Goal: Information Seeking & Learning: Learn about a topic

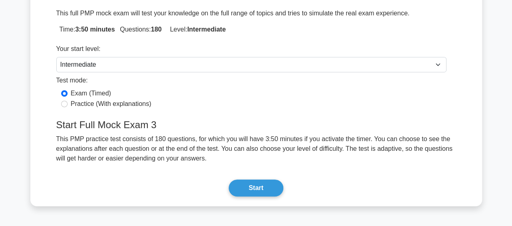
scroll to position [162, 0]
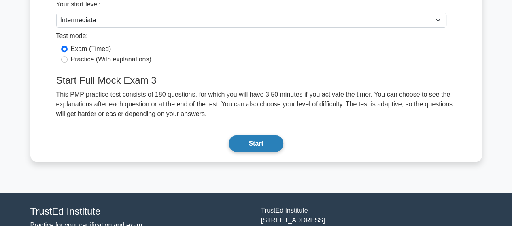
click at [258, 143] on button "Start" at bounding box center [256, 143] width 54 height 17
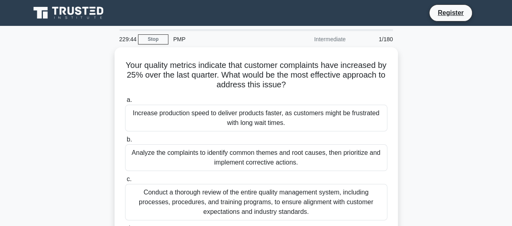
scroll to position [41, 0]
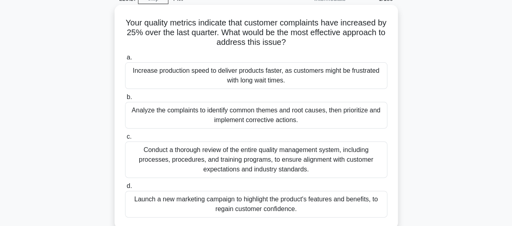
click at [227, 115] on div "Analyze the complaints to identify common themes and root causes, then prioriti…" at bounding box center [256, 115] width 263 height 27
click at [125, 100] on input "b. Analyze the complaints to identify common themes and root causes, then prior…" at bounding box center [125, 97] width 0 height 5
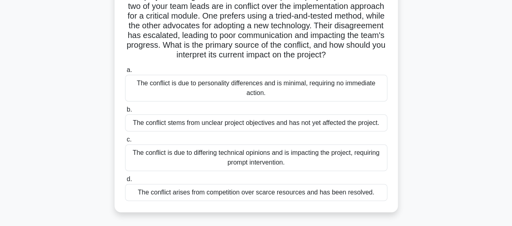
scroll to position [81, 0]
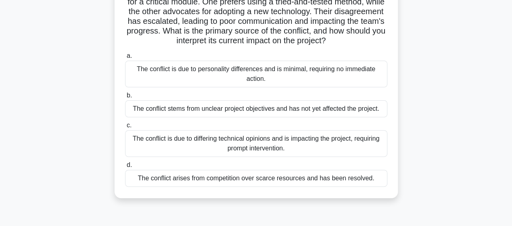
click at [199, 154] on div "The conflict is due to differing technical opinions and is impacting the projec…" at bounding box center [256, 143] width 263 height 27
click at [125, 128] on input "c. The conflict is due to differing technical opinions and is impacting the pro…" at bounding box center [125, 125] width 0 height 5
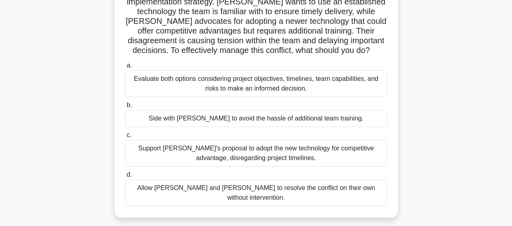
click at [201, 89] on div "Evaluate both options considering project objectives, timelines, team capabilit…" at bounding box center [256, 83] width 263 height 27
click at [125, 68] on input "a. Evaluate both options considering project objectives, timelines, team capabi…" at bounding box center [125, 65] width 0 height 5
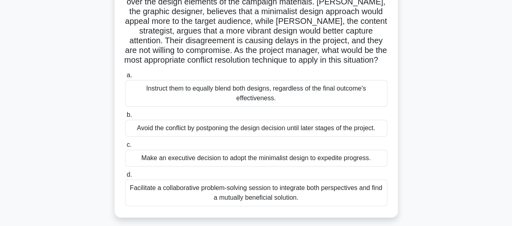
click at [273, 197] on div "Facilitate a collaborative problem-solving session to integrate both perspectiv…" at bounding box center [256, 193] width 263 height 27
click at [125, 178] on input "d. Facilitate a collaborative problem-solving session to integrate both perspec…" at bounding box center [125, 175] width 0 height 5
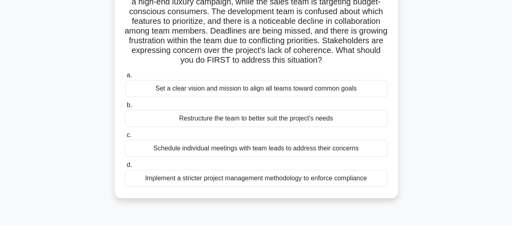
click at [224, 97] on div "Set a clear vision and mission to align all teams toward common goals" at bounding box center [256, 88] width 263 height 17
click at [125, 78] on input "a. Set a clear vision and mission to align all teams toward common goals" at bounding box center [125, 75] width 0 height 5
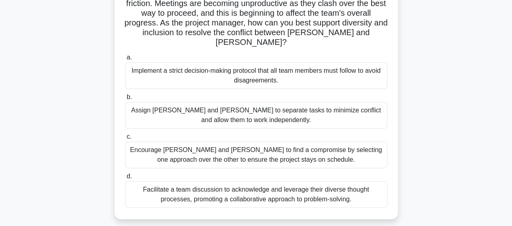
scroll to position [122, 0]
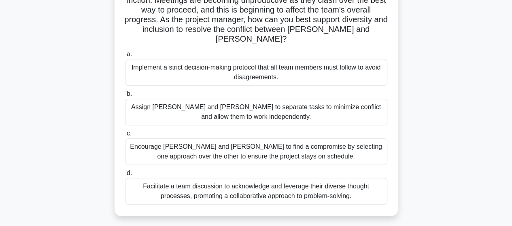
click at [291, 179] on div "Facilitate a team discussion to acknowledge and leverage their diverse thought …" at bounding box center [256, 191] width 263 height 27
click at [125, 176] on input "d. Facilitate a team discussion to acknowledge and leverage their diverse thoug…" at bounding box center [125, 173] width 0 height 5
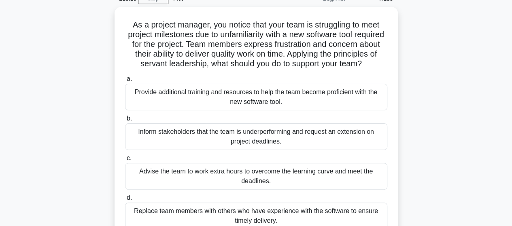
scroll to position [81, 0]
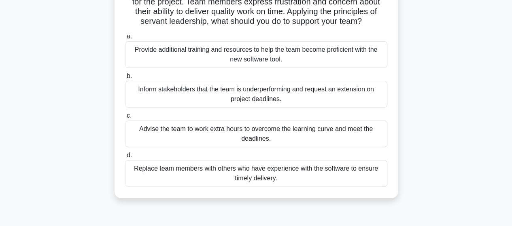
click at [192, 66] on div "Provide additional training and resources to help the team become proficient wi…" at bounding box center [256, 54] width 263 height 27
click at [125, 39] on input "a. Provide additional training and resources to help the team become proficient…" at bounding box center [125, 36] width 0 height 5
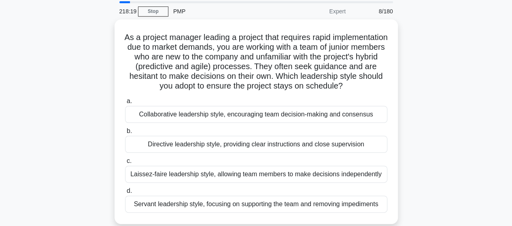
scroll to position [41, 0]
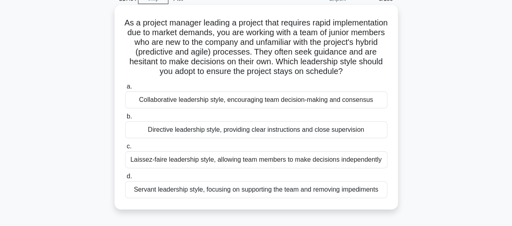
click at [297, 109] on div "Collaborative leadership style, encouraging team decision-making and consensus" at bounding box center [256, 100] width 263 height 17
click at [125, 90] on input "a. Collaborative leadership style, encouraging team decision-making and consens…" at bounding box center [125, 86] width 0 height 5
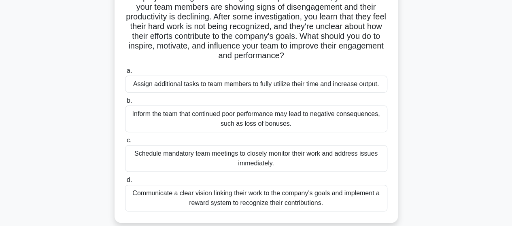
scroll to position [81, 0]
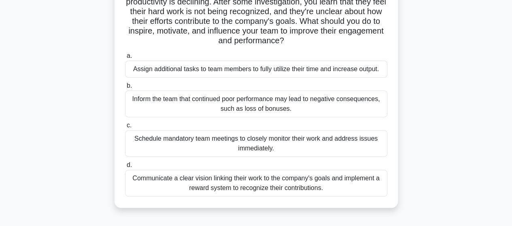
click at [273, 179] on div "Communicate a clear vision linking their work to the company's goals and implem…" at bounding box center [256, 183] width 263 height 27
click at [125, 168] on input "d. Communicate a clear vision linking their work to the company's goals and imp…" at bounding box center [125, 165] width 0 height 5
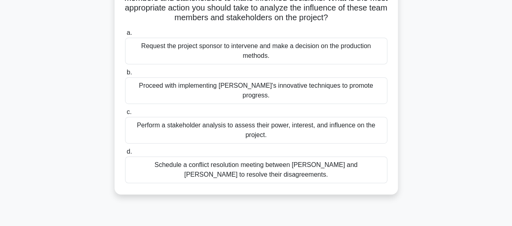
scroll to position [203, 0]
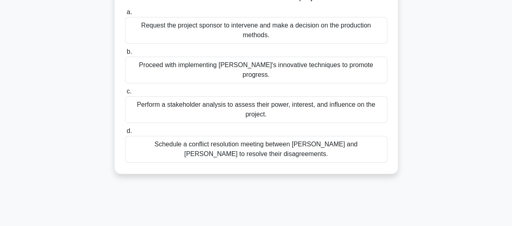
click at [255, 144] on div "Schedule a conflict resolution meeting between Carlos and Mei to resolve their …" at bounding box center [256, 149] width 263 height 27
click at [125, 134] on input "d. Schedule a conflict resolution meeting between Carlos and Mei to resolve the…" at bounding box center [125, 131] width 0 height 5
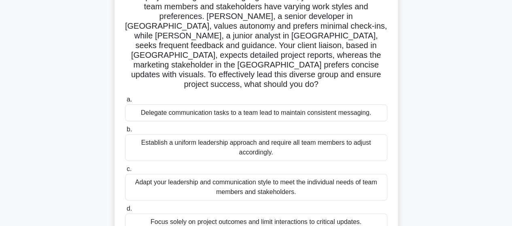
scroll to position [81, 0]
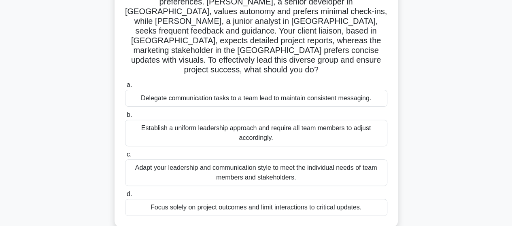
click at [299, 160] on div "Adapt your leadership and communication style to meet the individual needs of t…" at bounding box center [256, 173] width 263 height 27
click at [125, 158] on input "c. Adapt your leadership and communication style to meet the individual needs o…" at bounding box center [125, 154] width 0 height 5
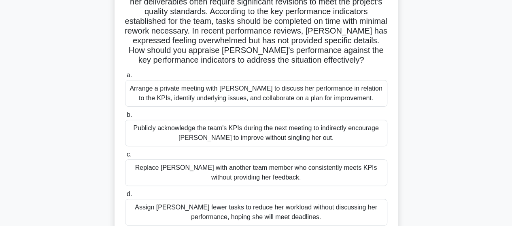
click at [202, 98] on div "Arrange a private meeting with Emma to discuss her performance in relation to t…" at bounding box center [256, 93] width 263 height 27
click at [125, 78] on input "a. Arrange a private meeting with Emma to discuss her performance in relation t…" at bounding box center [125, 75] width 0 height 5
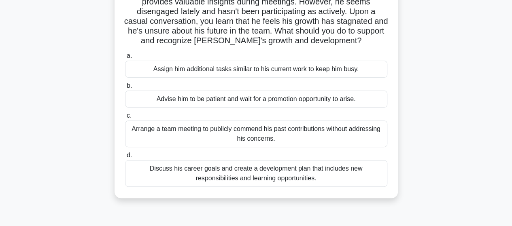
click at [250, 180] on div "Discuss his career goals and create a development plan that includes new respon…" at bounding box center [256, 173] width 263 height 27
click at [125, 158] on input "d. Discuss his career goals and create a development plan that includes new res…" at bounding box center [125, 155] width 0 height 5
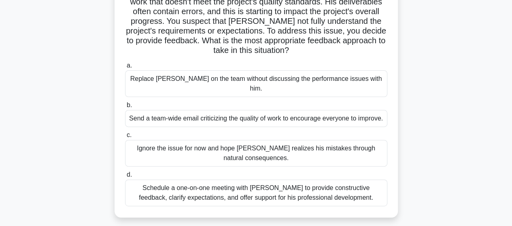
click at [252, 186] on div "Schedule a one-on-one meeting with Kevin to provide constructive feedback, clar…" at bounding box center [256, 193] width 263 height 27
click at [125, 178] on input "d. Schedule a one-on-one meeting with Kevin to provide constructive feedback, c…" at bounding box center [125, 175] width 0 height 5
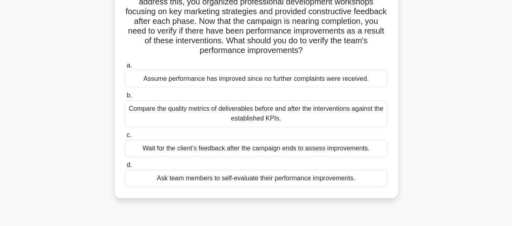
click at [219, 115] on div "Compare the quality metrics of deliverables before and after the interventions …" at bounding box center [256, 113] width 263 height 27
click at [125, 98] on input "b. Compare the quality metrics of deliverables before and after the interventio…" at bounding box center [125, 95] width 0 height 5
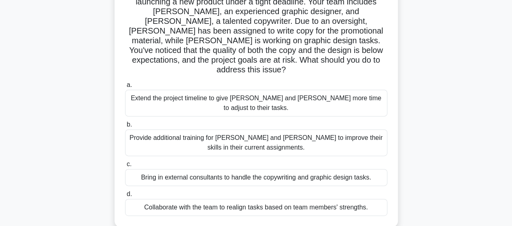
click at [214, 199] on div "Collaborate with the team to realign tasks based on team members' strengths." at bounding box center [256, 207] width 263 height 17
click at [125, 192] on input "d. Collaborate with the team to realign tasks based on team members' strengths." at bounding box center [125, 194] width 0 height 5
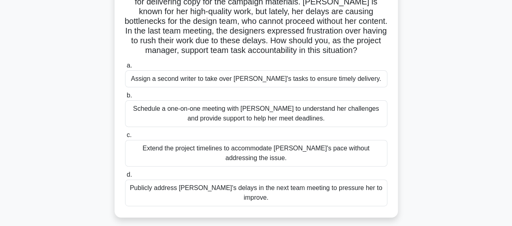
click at [201, 121] on div "Schedule a one-on-one meeting with Emily to understand her challenges and provi…" at bounding box center [256, 113] width 263 height 27
click at [125, 98] on input "b. Schedule a one-on-one meeting with Emily to understand her challenges and pr…" at bounding box center [125, 95] width 0 height 5
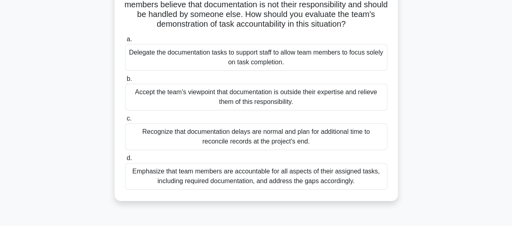
scroll to position [122, 0]
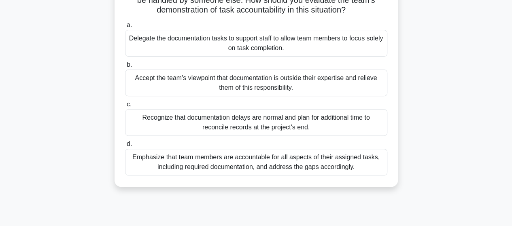
click at [247, 164] on div "Emphasize that team members are accountable for all aspects of their assigned t…" at bounding box center [256, 162] width 263 height 27
click at [125, 147] on input "d. Emphasize that team members are accountable for all aspects of their assigne…" at bounding box center [125, 144] width 0 height 5
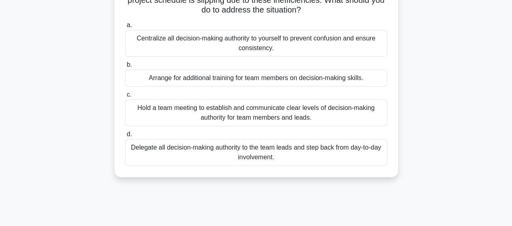
click at [152, 119] on div "Hold a team meeting to establish and communicate clear levels of decision-makin…" at bounding box center [256, 113] width 263 height 27
click at [125, 98] on input "c. Hold a team meeting to establish and communicate clear levels of decision-ma…" at bounding box center [125, 94] width 0 height 5
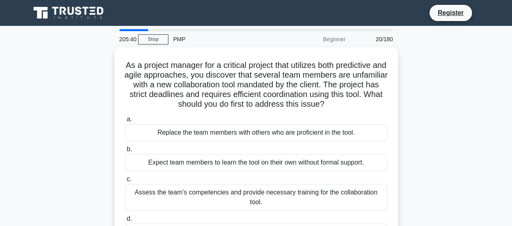
scroll to position [41, 0]
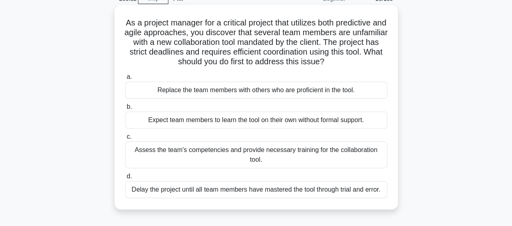
click at [299, 157] on div "Assess the team's competencies and provide necessary training for the collabora…" at bounding box center [256, 155] width 263 height 27
click at [125, 140] on input "c. Assess the team's competencies and provide necessary training for the collab…" at bounding box center [125, 136] width 0 height 5
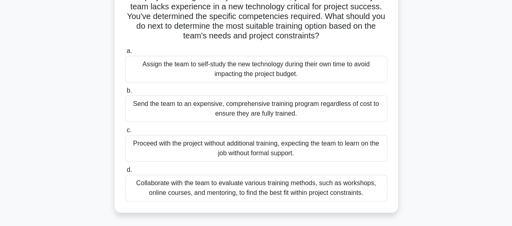
scroll to position [81, 0]
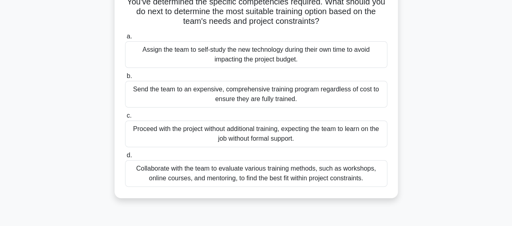
click at [231, 179] on div "Collaborate with the team to evaluate various training methods, such as worksho…" at bounding box center [256, 173] width 263 height 27
click at [125, 158] on input "d. Collaborate with the team to evaluate various training methods, such as work…" at bounding box center [125, 155] width 0 height 5
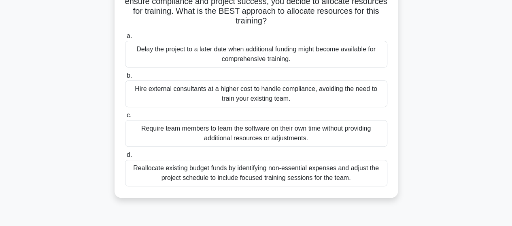
scroll to position [122, 0]
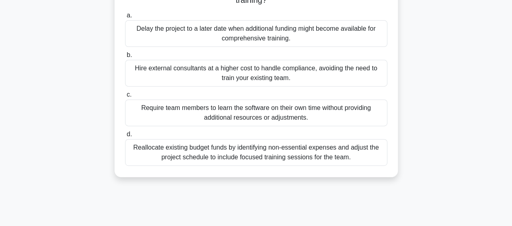
click at [238, 162] on div "Reallocate existing budget funds by identifying non-essential expenses and adju…" at bounding box center [256, 152] width 263 height 27
click at [125, 137] on input "d. Reallocate existing budget funds by identifying non-essential expenses and a…" at bounding box center [125, 134] width 0 height 5
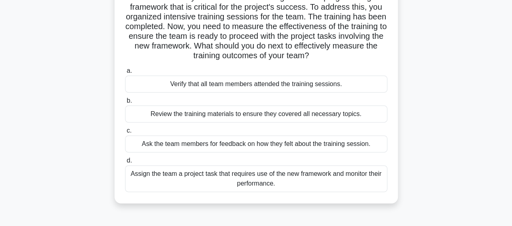
scroll to position [81, 0]
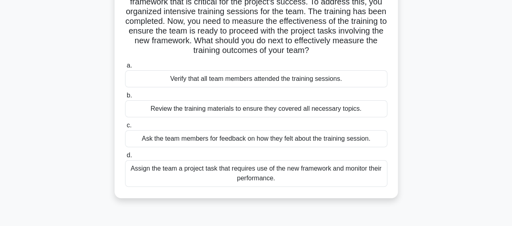
click at [194, 141] on div "Ask the team members for feedback on how they felt about the training session." at bounding box center [256, 138] width 263 height 17
click at [125, 128] on input "c. Ask the team members for feedback on how they felt about the training sessio…" at bounding box center [125, 125] width 0 height 5
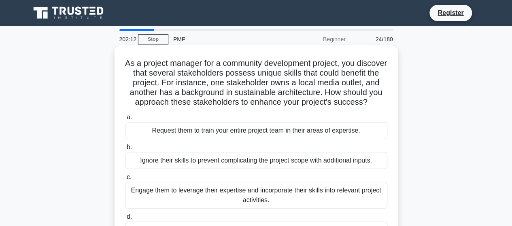
scroll to position [41, 0]
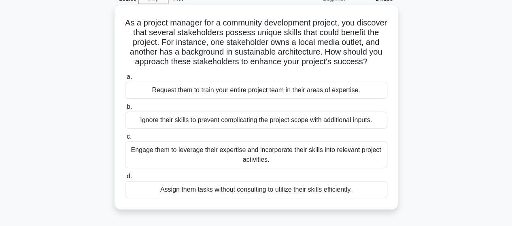
click at [199, 163] on div "Engage them to leverage their expertise and incorporate their skills into relev…" at bounding box center [256, 155] width 263 height 27
click at [125, 140] on input "c. Engage them to leverage their expertise and incorporate their skills into re…" at bounding box center [125, 136] width 0 height 5
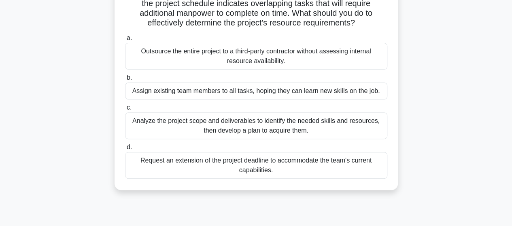
scroll to position [122, 0]
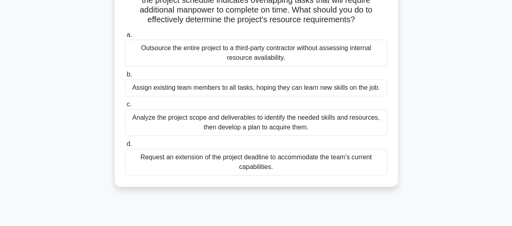
click at [268, 127] on div "Analyze the project scope and deliverables to identify the needed skills and re…" at bounding box center [256, 122] width 263 height 27
click at [125, 107] on input "c. Analyze the project scope and deliverables to identify the needed skills and…" at bounding box center [125, 104] width 0 height 5
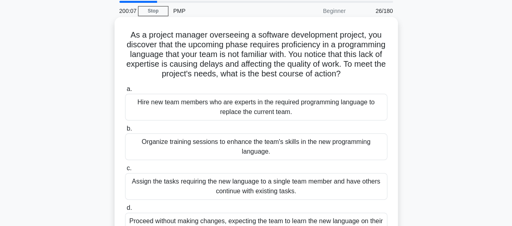
scroll to position [41, 0]
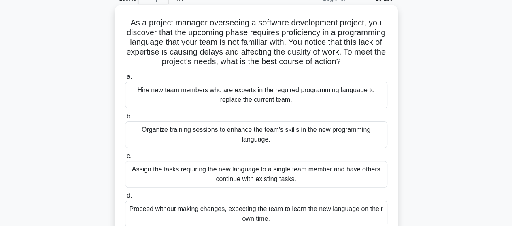
click at [170, 135] on div "Organize training sessions to enhance the team's skills in the new programming …" at bounding box center [256, 135] width 263 height 27
click at [125, 120] on input "b. Organize training sessions to enhance the team's skills in the new programmi…" at bounding box center [125, 116] width 0 height 5
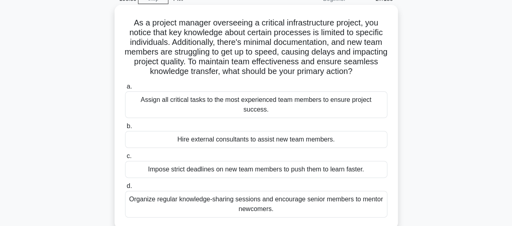
click at [297, 195] on div "Organize regular knowledge-sharing sessions and encourage senior members to men…" at bounding box center [256, 204] width 263 height 27
click at [125, 189] on input "d. Organize regular knowledge-sharing sessions and encourage senior members to …" at bounding box center [125, 186] width 0 height 5
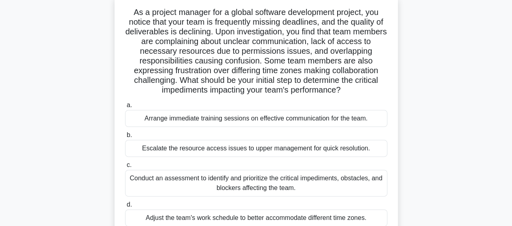
scroll to position [81, 0]
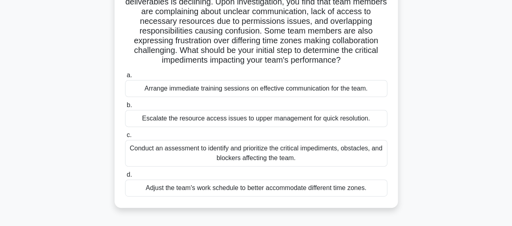
click at [298, 161] on div "Conduct an assessment to identify and prioritize the critical impediments, obst…" at bounding box center [256, 153] width 263 height 27
click at [125, 138] on input "c. Conduct an assessment to identify and prioritize the critical impediments, o…" at bounding box center [125, 135] width 0 height 5
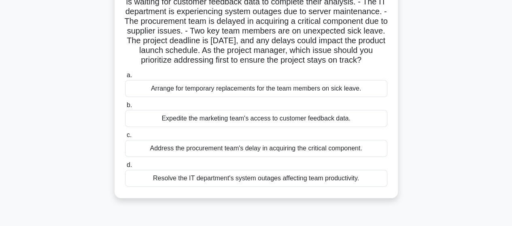
click at [203, 127] on div "Expedite the marketing team's access to customer feedback data." at bounding box center [256, 118] width 263 height 17
click at [125, 108] on input "b. Expedite the marketing team's access to customer feedback data." at bounding box center [125, 105] width 0 height 5
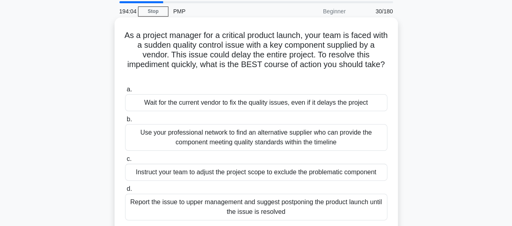
scroll to position [41, 0]
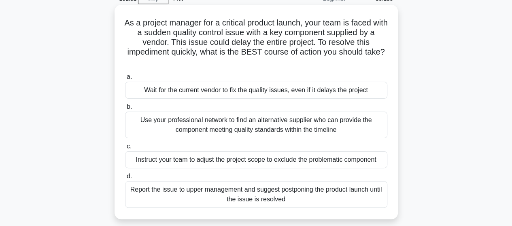
click at [271, 202] on div "Report the issue to upper management and suggest postponing the product launch …" at bounding box center [256, 194] width 263 height 27
click at [125, 179] on input "d. Report the issue to upper management and suggest postponing the product laun…" at bounding box center [125, 176] width 0 height 5
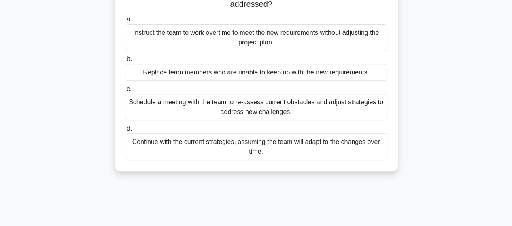
scroll to position [162, 0]
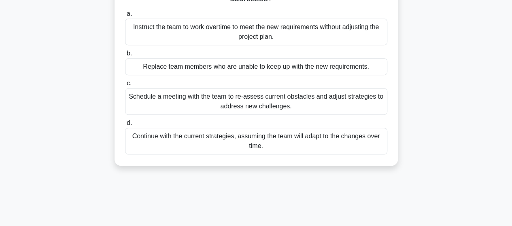
click at [240, 102] on div "Schedule a meeting with the team to re-assess current obstacles and adjust stra…" at bounding box center [256, 101] width 263 height 27
click at [125, 86] on input "c. Schedule a meeting with the team to re-assess current obstacles and adjust s…" at bounding box center [125, 83] width 0 height 5
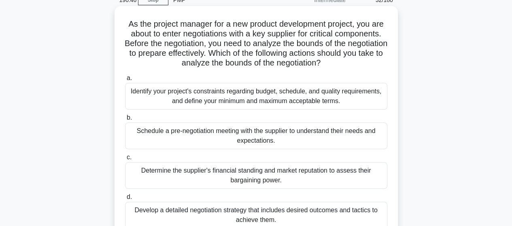
scroll to position [41, 0]
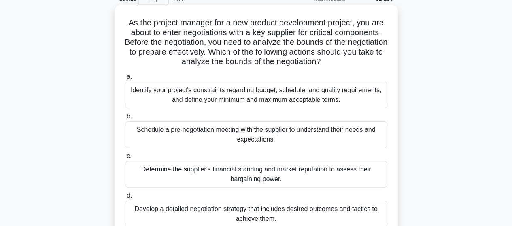
click at [213, 103] on div "Identify your project's constraints regarding budget, schedule, and quality req…" at bounding box center [256, 95] width 263 height 27
click at [125, 80] on input "a. Identify your project's constraints regarding budget, schedule, and quality …" at bounding box center [125, 77] width 0 height 5
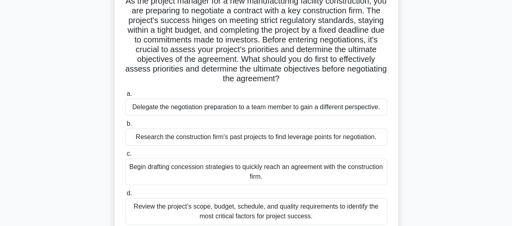
scroll to position [81, 0]
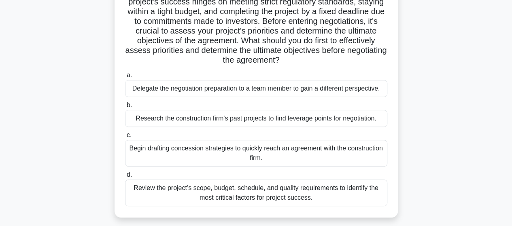
click at [272, 200] on div "Review the project’s scope, budget, schedule, and quality requirements to ident…" at bounding box center [256, 193] width 263 height 27
click at [125, 178] on input "d. Review the project’s scope, budget, schedule, and quality requirements to id…" at bounding box center [125, 175] width 0 height 5
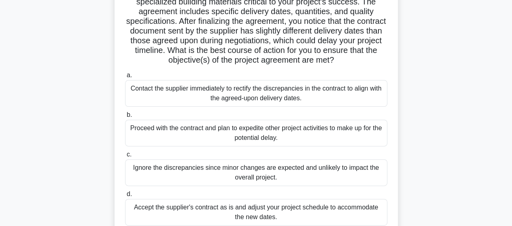
click at [289, 101] on div "Contact the supplier immediately to rectify the discrepancies in the contract t…" at bounding box center [256, 93] width 263 height 27
click at [125, 78] on input "a. Contact the supplier immediately to rectify the discrepancies in the contrac…" at bounding box center [125, 75] width 0 height 5
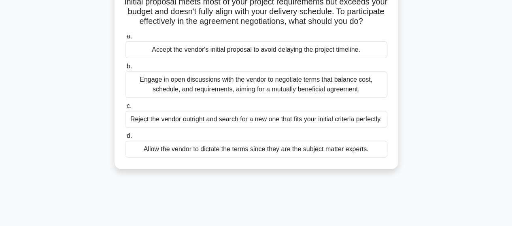
click at [223, 94] on div "Engage in open discussions with the vendor to negotiate terms that balance cost…" at bounding box center [256, 84] width 263 height 27
click at [125, 69] on input "b. Engage in open discussions with the vendor to negotiate terms that balance c…" at bounding box center [125, 66] width 0 height 5
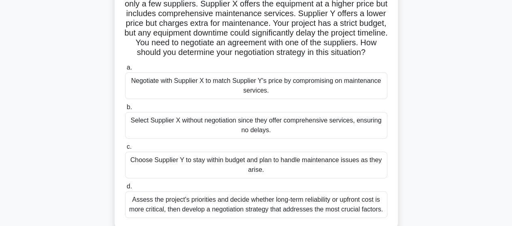
scroll to position [122, 0]
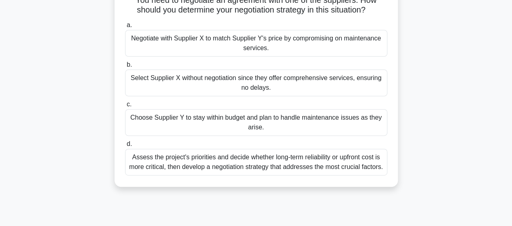
click at [223, 174] on div "Assess the project's priorities and decide whether long-term reliability or upf…" at bounding box center [256, 162] width 263 height 27
click at [125, 147] on input "d. Assess the project's priorities and decide whether long-term reliability or …" at bounding box center [125, 144] width 0 height 5
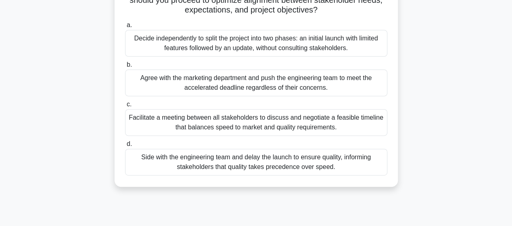
click at [216, 123] on div "Facilitate a meeting between all stakeholders to discuss and negotiate a feasib…" at bounding box center [256, 122] width 263 height 27
click at [125, 107] on input "c. Facilitate a meeting between all stakeholders to discuss and negotiate a fea…" at bounding box center [125, 104] width 0 height 5
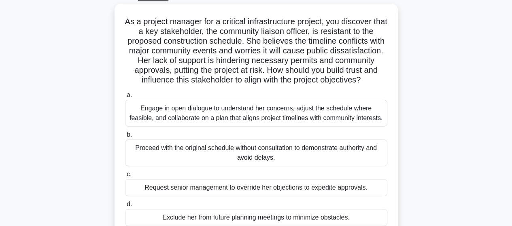
scroll to position [81, 0]
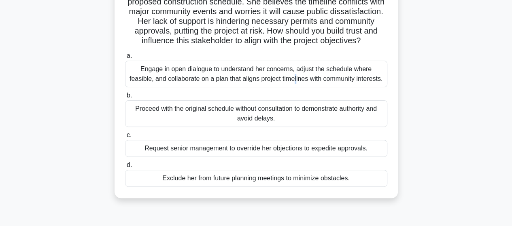
drag, startPoint x: 212, startPoint y: 78, endPoint x: 211, endPoint y: 84, distance: 5.8
click at [211, 84] on div "Engage in open dialogue to understand her concerns, adjust the schedule where f…" at bounding box center [256, 74] width 263 height 27
click at [161, 88] on div "Engage in open dialogue to understand her concerns, adjust the schedule where f…" at bounding box center [256, 74] width 263 height 27
click at [125, 59] on input "a. Engage in open dialogue to understand her concerns, adjust the schedule wher…" at bounding box center [125, 55] width 0 height 5
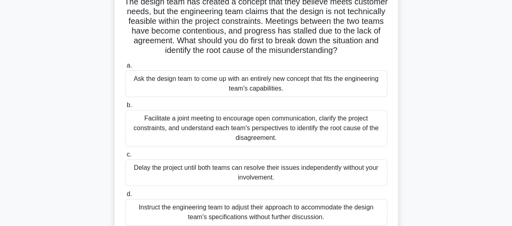
click at [186, 147] on div "Facilitate a joint meeting to encourage open communication, clarify the project…" at bounding box center [256, 128] width 263 height 36
click at [125, 108] on input "b. Facilitate a joint meeting to encourage open communication, clarify the proj…" at bounding box center [125, 105] width 0 height 5
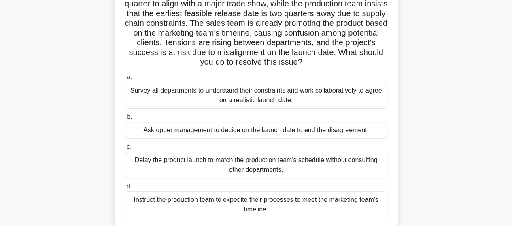
scroll to position [41, 0]
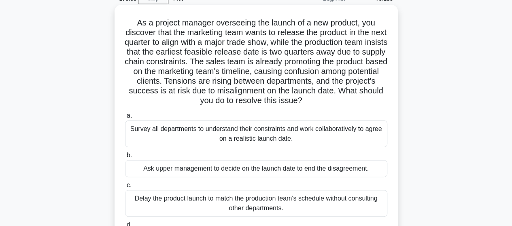
click at [196, 138] on div "Survey all departments to understand their constraints and work collaboratively…" at bounding box center [256, 134] width 263 height 27
click at [125, 119] on input "a. Survey all departments to understand their constraints and work collaborativ…" at bounding box center [125, 115] width 0 height 5
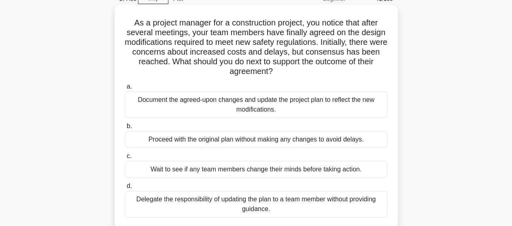
click at [284, 109] on div "Document the agreed-upon changes and update the project plan to reflect the new…" at bounding box center [256, 105] width 263 height 27
click at [125, 90] on input "a. Document the agreed-upon changes and update the project plan to reflect the …" at bounding box center [125, 86] width 0 height 5
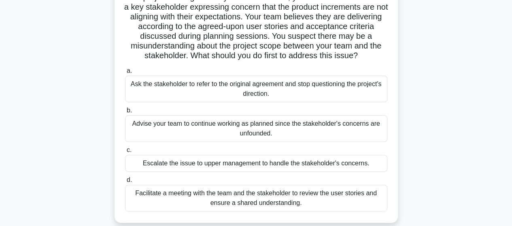
scroll to position [81, 0]
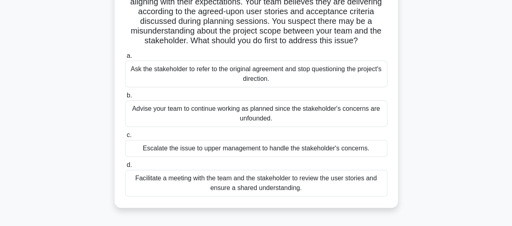
click at [324, 184] on div "Facilitate a meeting with the team and the stakeholder to review the user stori…" at bounding box center [256, 183] width 263 height 27
click at [125, 168] on input "d. Facilitate a meeting with the team and the stakeholder to review the user st…" at bounding box center [125, 165] width 0 height 5
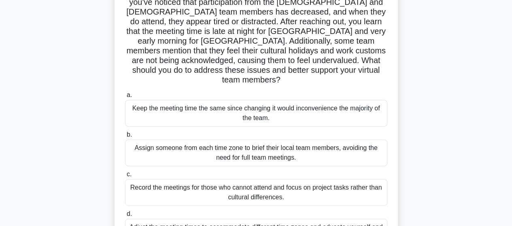
scroll to position [122, 0]
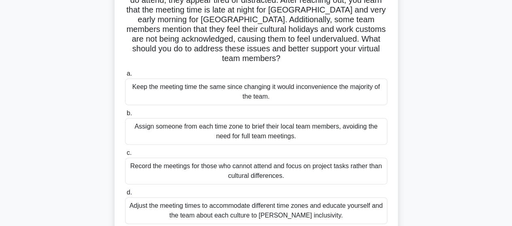
click at [273, 198] on div "Adjust the meeting times to accommodate different time zones and educate yourse…" at bounding box center [256, 211] width 263 height 27
click at [125, 195] on input "d. Adjust the meeting times to accommodate different time zones and educate you…" at bounding box center [125, 192] width 0 height 5
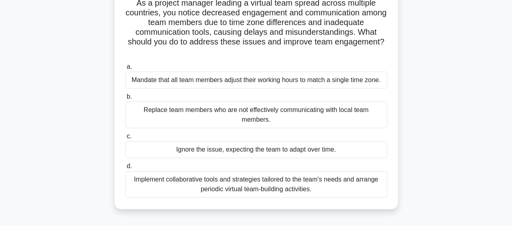
scroll to position [81, 0]
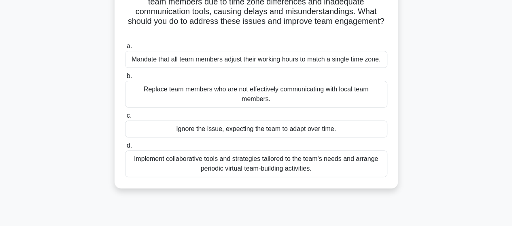
click at [254, 157] on div "Implement collaborative tools and strategies tailored to the team's needs and a…" at bounding box center [256, 164] width 263 height 27
click at [125, 149] on input "d. Implement collaborative tools and strategies tailored to the team's needs an…" at bounding box center [125, 145] width 0 height 5
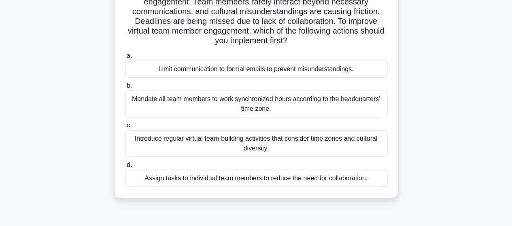
click at [220, 146] on div "Introduce regular virtual team-building activities that consider time zones and…" at bounding box center [256, 143] width 263 height 27
click at [125, 128] on input "c. Introduce regular virtual team-building activities that consider time zones …" at bounding box center [125, 125] width 0 height 5
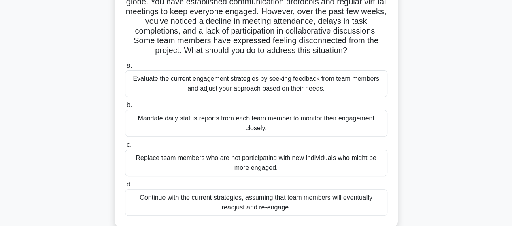
click at [256, 93] on div "Evaluate the current engagement strategies by seeking feedback from team member…" at bounding box center [256, 83] width 263 height 27
click at [125, 68] on input "a. Evaluate the current engagement strategies by seeking feedback from team mem…" at bounding box center [125, 65] width 0 height 5
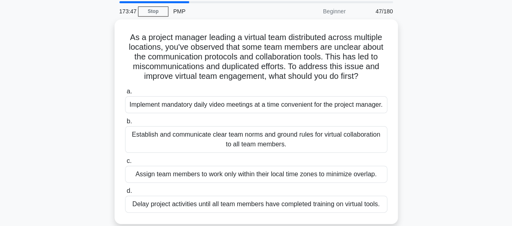
scroll to position [41, 0]
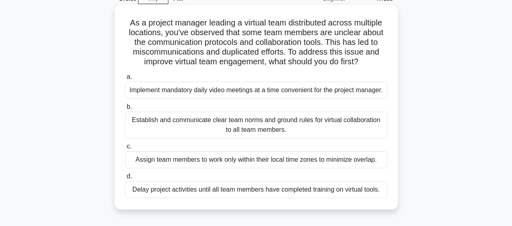
click at [261, 136] on div "Establish and communicate clear team norms and ground rules for virtual collabo…" at bounding box center [256, 125] width 263 height 27
click at [125, 110] on input "b. Establish and communicate clear team norms and ground rules for virtual coll…" at bounding box center [125, 107] width 0 height 5
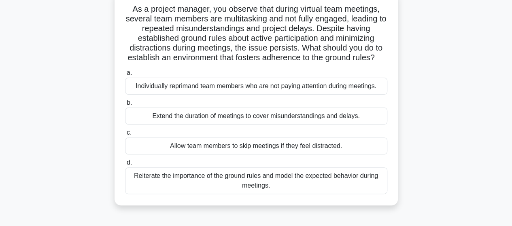
scroll to position [81, 0]
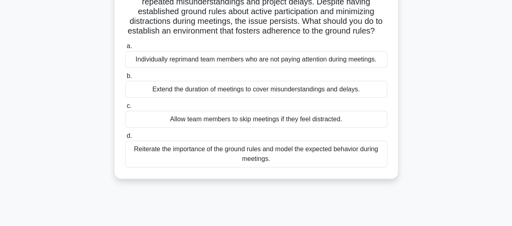
click at [199, 164] on div "Reiterate the importance of the ground rules and model the expected behavior du…" at bounding box center [256, 154] width 263 height 27
click at [125, 139] on input "d. Reiterate the importance of the ground rules and model the expected behavior…" at bounding box center [125, 136] width 0 height 5
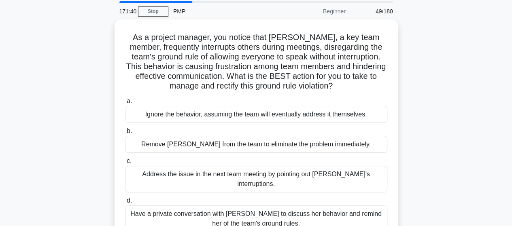
scroll to position [41, 0]
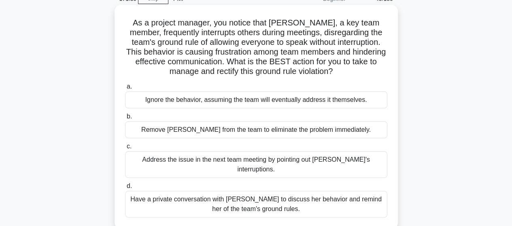
click at [197, 197] on div "Have a private conversation with Rachel to discuss her behavior and remind her …" at bounding box center [256, 204] width 263 height 27
click at [125, 189] on input "d. Have a private conversation with Rachel to discuss her behavior and remind h…" at bounding box center [125, 186] width 0 height 5
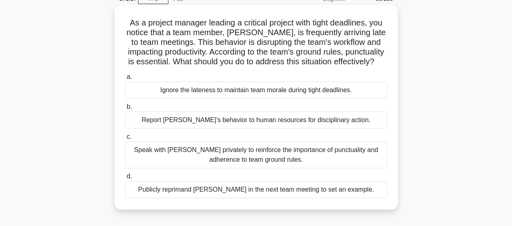
click at [219, 169] on div "Speak with Alex privately to reinforce the importance of punctuality and adhere…" at bounding box center [256, 155] width 263 height 27
click at [125, 140] on input "c. Speak with Alex privately to reinforce the importance of punctuality and adh…" at bounding box center [125, 136] width 0 height 5
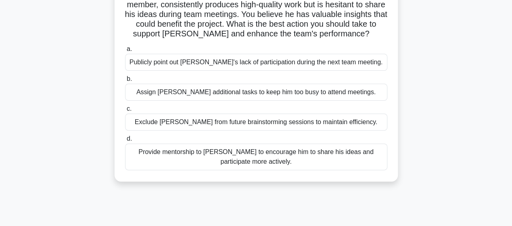
scroll to position [81, 0]
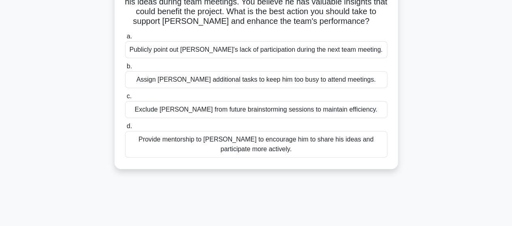
click at [183, 143] on div "Provide mentorship to James to encourage him to share his ideas and participate…" at bounding box center [256, 144] width 263 height 27
click at [125, 129] on input "d. Provide mentorship to James to encourage him to share his ideas and particip…" at bounding box center [125, 126] width 0 height 5
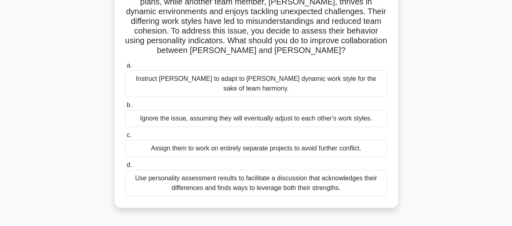
click at [224, 181] on div "Use personality assessment results to facilitate a discussion that acknowledges…" at bounding box center [256, 183] width 263 height 27
click at [125, 168] on input "d. Use personality assessment results to facilitate a discussion that acknowled…" at bounding box center [125, 165] width 0 height 5
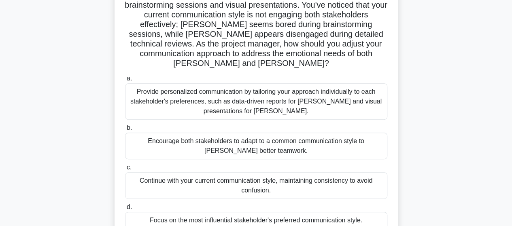
scroll to position [122, 0]
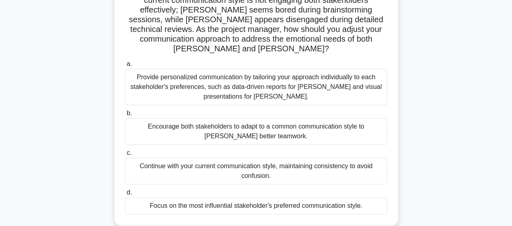
click at [301, 82] on div "Provide personalized communication by tailoring your approach individually to e…" at bounding box center [256, 87] width 263 height 36
click at [125, 67] on input "a. Provide personalized communication by tailoring your approach individually t…" at bounding box center [125, 64] width 0 height 5
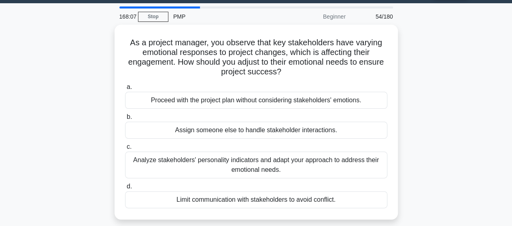
scroll to position [81, 0]
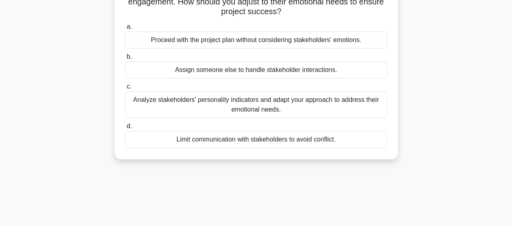
click at [212, 111] on div "Analyze stakeholders' personality indicators and adapt your approach to address…" at bounding box center [256, 105] width 263 height 27
click at [125, 90] on input "c. Analyze stakeholders' personality indicators and adapt your approach to addr…" at bounding box center [125, 86] width 0 height 5
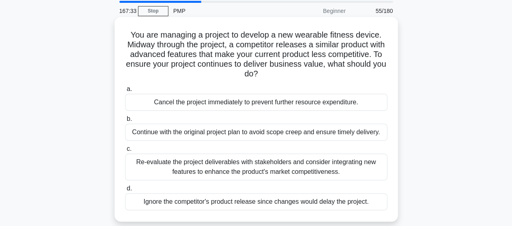
scroll to position [41, 0]
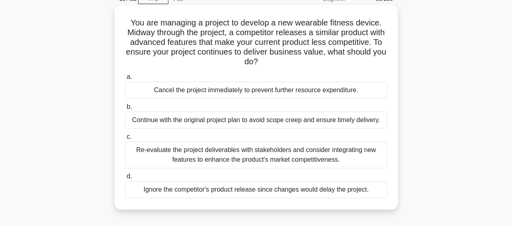
click at [211, 160] on div "Re-evaluate the project deliverables with stakeholders and consider integrating…" at bounding box center [256, 155] width 263 height 27
click at [125, 140] on input "c. Re-evaluate the project deliverables with stakeholders and consider integrat…" at bounding box center [125, 136] width 0 height 5
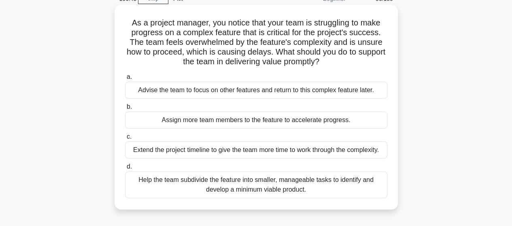
click at [301, 188] on div "Help the team subdivide the feature into smaller, manageable tasks to identify …" at bounding box center [256, 185] width 263 height 27
click at [125, 170] on input "d. Help the team subdivide the feature into smaller, manageable tasks to identi…" at bounding box center [125, 166] width 0 height 5
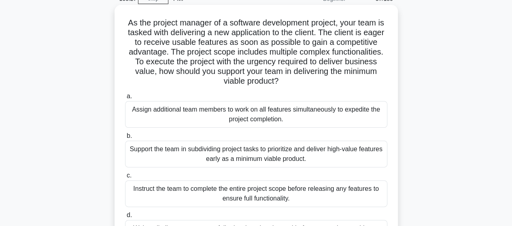
scroll to position [81, 0]
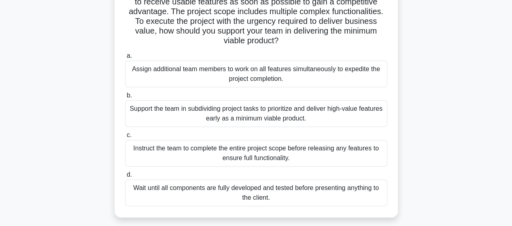
click at [240, 114] on div "Support the team in subdividing project tasks to prioritize and deliver high-va…" at bounding box center [256, 113] width 263 height 27
click at [125, 98] on input "b. Support the team in subdividing project tasks to prioritize and deliver high…" at bounding box center [125, 95] width 0 height 5
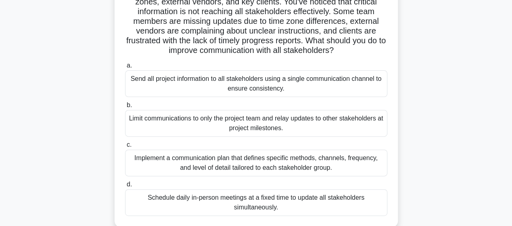
click at [267, 165] on div "Implement a communication plan that defines specific methods, channels, frequen…" at bounding box center [256, 163] width 263 height 27
click at [125, 148] on input "c. Implement a communication plan that defines specific methods, channels, freq…" at bounding box center [125, 145] width 0 height 5
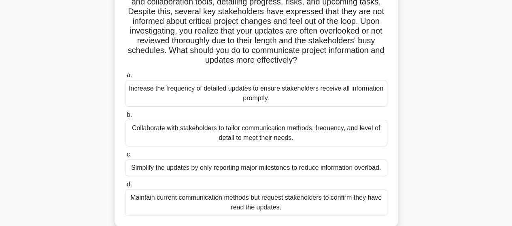
click at [203, 138] on div "Collaborate with stakeholders to tailor communication methods, frequency, and l…" at bounding box center [256, 133] width 263 height 27
click at [125, 118] on input "b. Collaborate with stakeholders to tailor communication methods, frequency, an…" at bounding box center [125, 115] width 0 height 5
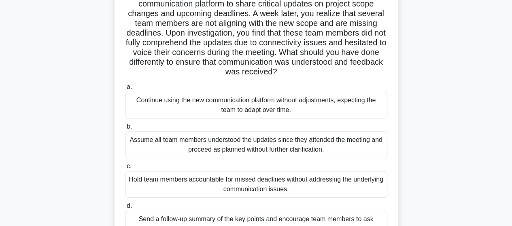
scroll to position [122, 0]
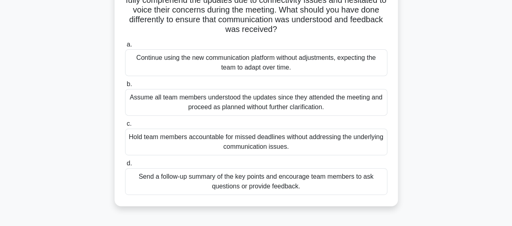
click at [238, 186] on div "Send a follow-up summary of the key points and encourage team members to ask qu…" at bounding box center [256, 182] width 263 height 27
click at [125, 167] on input "d. Send a follow-up summary of the key points and encourage team members to ask…" at bounding box center [125, 163] width 0 height 5
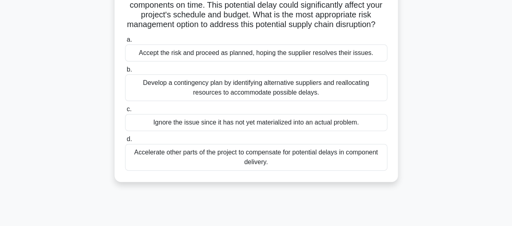
scroll to position [0, 0]
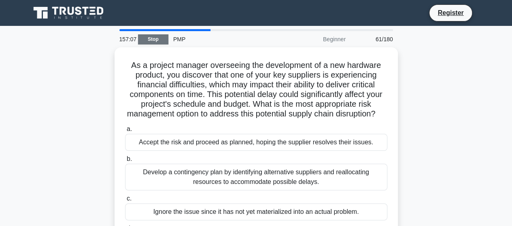
click at [154, 41] on link "Stop" at bounding box center [153, 39] width 30 height 10
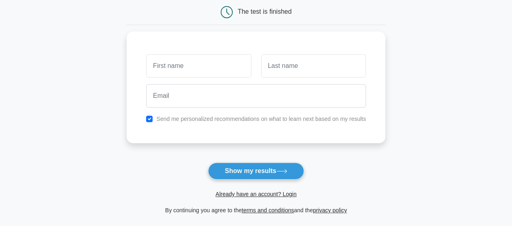
scroll to position [81, 0]
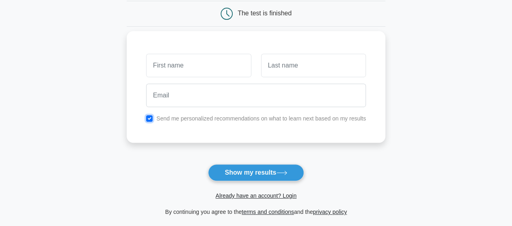
click at [150, 120] on input "checkbox" at bounding box center [149, 118] width 6 height 6
checkbox input "false"
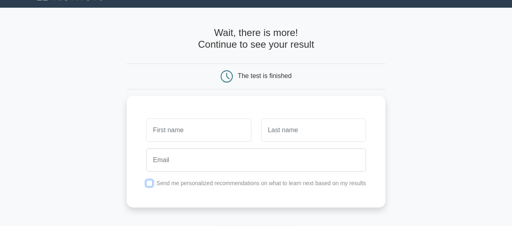
scroll to position [0, 0]
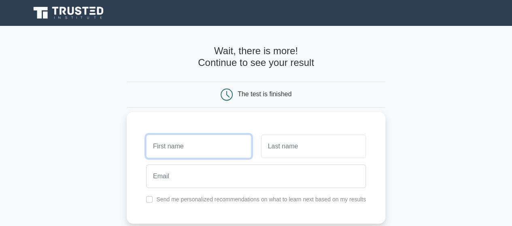
click at [195, 147] on input "text" at bounding box center [198, 146] width 105 height 23
click at [188, 153] on input "text" at bounding box center [198, 146] width 105 height 23
type input "m"
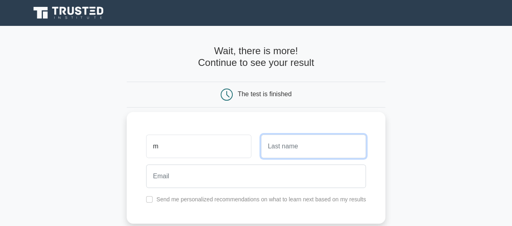
click at [315, 145] on input "text" at bounding box center [313, 146] width 105 height 23
type input "d"
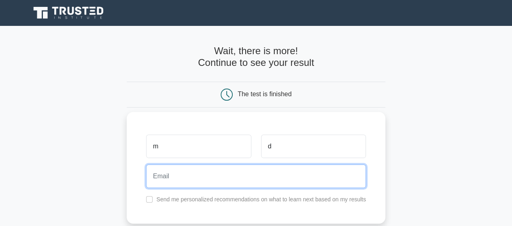
click at [205, 177] on input "email" at bounding box center [256, 176] width 220 height 23
type input "dalaei56ik@yahoo.com"
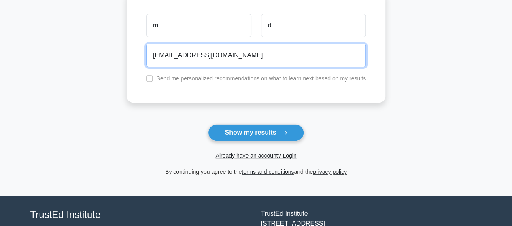
scroll to position [122, 0]
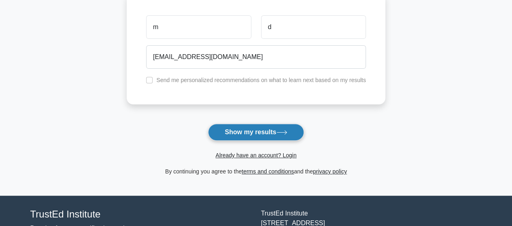
click at [244, 134] on button "Show my results" at bounding box center [256, 132] width 96 height 17
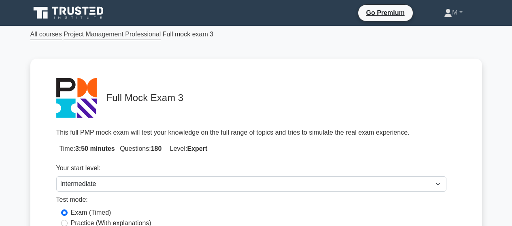
select select "intermediate"
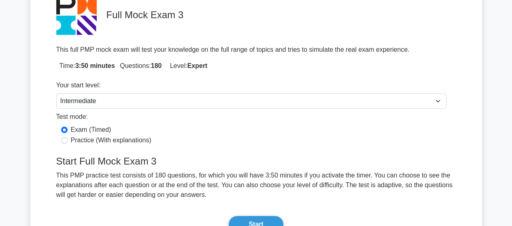
scroll to position [162, 0]
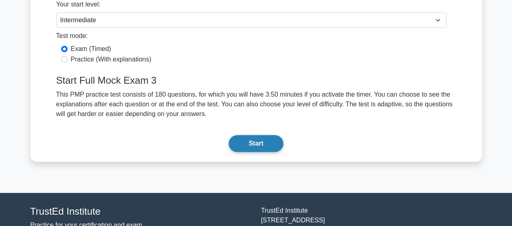
click at [247, 142] on button "Start" at bounding box center [256, 143] width 54 height 17
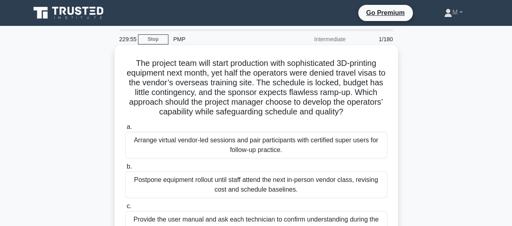
click at [269, 144] on div "Arrange virtual vendor-led sessions and pair participants with certified super …" at bounding box center [256, 145] width 263 height 27
click at [125, 130] on input "a. Arrange virtual vendor-led sessions and pair participants with certified sup…" at bounding box center [125, 127] width 0 height 5
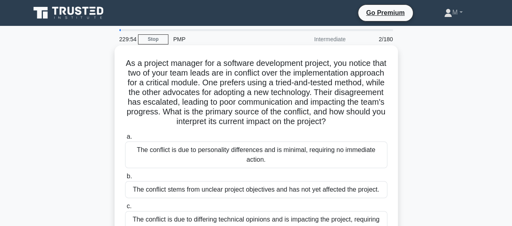
click at [264, 166] on div "The conflict is due to personality differences and is minimal, requiring no imm…" at bounding box center [256, 155] width 263 height 27
click at [125, 140] on input "a. The conflict is due to personality differences and is minimal, requiring no …" at bounding box center [125, 136] width 0 height 5
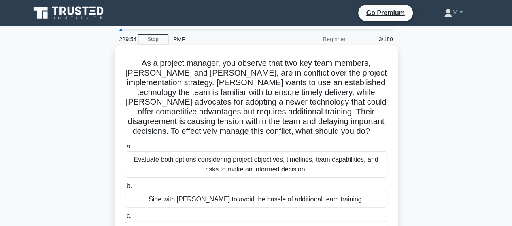
click at [264, 165] on div "Evaluate both options considering project objectives, timelines, team capabilit…" at bounding box center [256, 165] width 263 height 27
click at [125, 149] on input "a. Evaluate both options considering project objectives, timelines, team capabi…" at bounding box center [125, 146] width 0 height 5
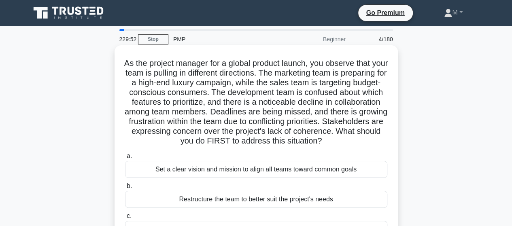
click at [264, 178] on div "Set a clear vision and mission to align all teams toward common goals" at bounding box center [256, 169] width 263 height 17
click at [125, 159] on input "a. Set a clear vision and mission to align all teams toward common goals" at bounding box center [125, 156] width 0 height 5
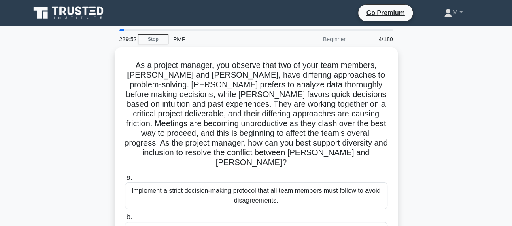
click at [264, 183] on div "Implement a strict decision-making protocol that all team members must follow t…" at bounding box center [256, 196] width 263 height 27
click at [125, 181] on input "a. Implement a strict decision-making protocol that all team members must follo…" at bounding box center [125, 177] width 0 height 5
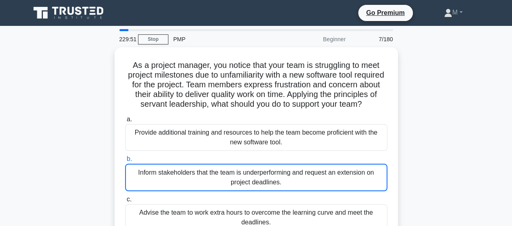
click at [264, 181] on div "Inform stakeholders that the team is underperforming and request an extension o…" at bounding box center [256, 178] width 263 height 28
click at [125, 162] on input "b. Inform stakeholders that the team is underperforming and request an extensio…" at bounding box center [125, 159] width 0 height 5
click at [264, 181] on div "Inform stakeholders that the team is underperforming and request an extension o…" at bounding box center [256, 178] width 263 height 28
click at [125, 162] on input "b. Inform stakeholders that the team is underperforming and request an extensio…" at bounding box center [125, 159] width 0 height 5
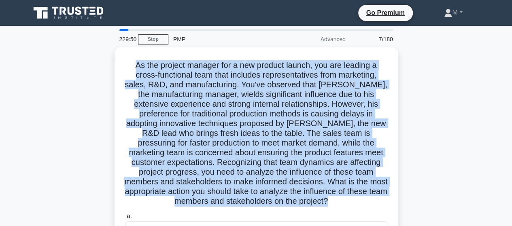
click at [264, 181] on h5 "As the project manager for a new product launch, you are leading a cross-functi…" at bounding box center [256, 133] width 264 height 147
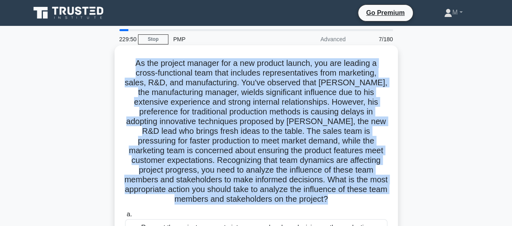
scroll to position [81, 0]
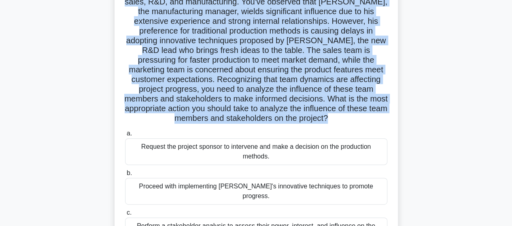
click at [257, 153] on div "Request the project sponsor to intervene and make a decision on the production …" at bounding box center [256, 152] width 263 height 27
click at [125, 137] on input "a. Request the project sponsor to intervene and make a decision on the producti…" at bounding box center [125, 133] width 0 height 5
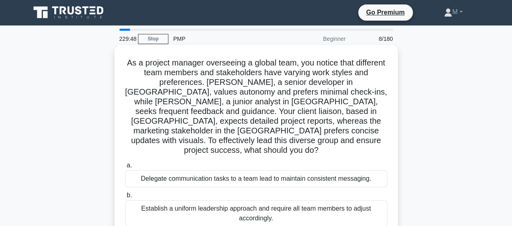
scroll to position [0, 0]
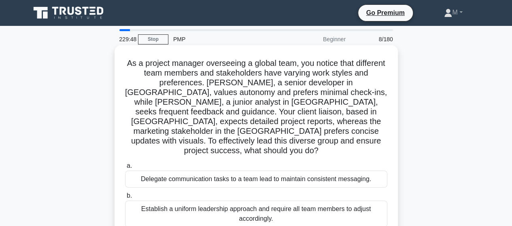
click at [259, 171] on div "Delegate communication tasks to a team lead to maintain consistent messaging." at bounding box center [256, 179] width 263 height 17
click at [125, 164] on input "a. Delegate communication tasks to a team lead to maintain consistent messaging." at bounding box center [125, 166] width 0 height 5
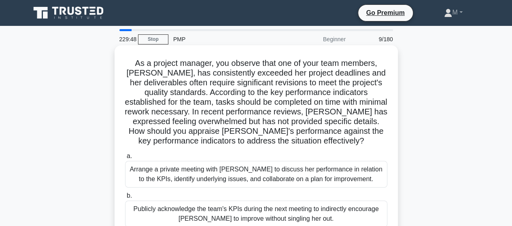
click at [260, 172] on div "Arrange a private meeting with Emma to discuss her performance in relation to t…" at bounding box center [256, 174] width 263 height 27
click at [125, 159] on input "a. Arrange a private meeting with Emma to discuss her performance in relation t…" at bounding box center [125, 156] width 0 height 5
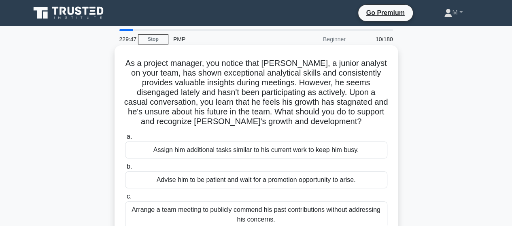
click at [258, 156] on div "Assign him additional tasks similar to his current work to keep him busy." at bounding box center [256, 150] width 263 height 17
click at [125, 140] on input "a. Assign him additional tasks similar to his current work to keep him busy." at bounding box center [125, 136] width 0 height 5
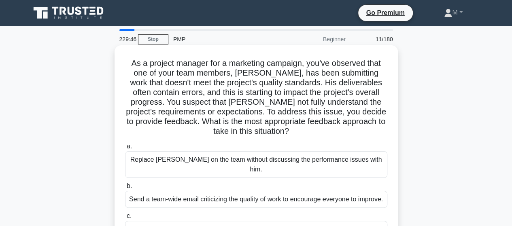
click at [260, 160] on div "Replace Kevin on the team without discussing the performance issues with him." at bounding box center [256, 165] width 263 height 27
click at [125, 149] on input "a. Replace Kevin on the team without discussing the performance issues with him." at bounding box center [125, 146] width 0 height 5
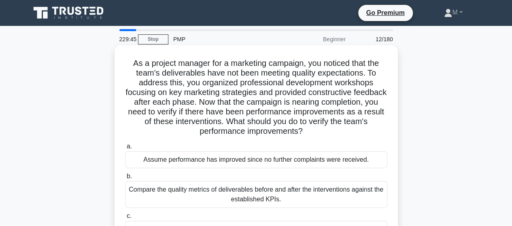
click at [258, 163] on div "Assume performance has improved since no further complaints were received." at bounding box center [256, 160] width 263 height 17
click at [125, 149] on input "a. Assume performance has improved since no further complaints were received." at bounding box center [125, 146] width 0 height 5
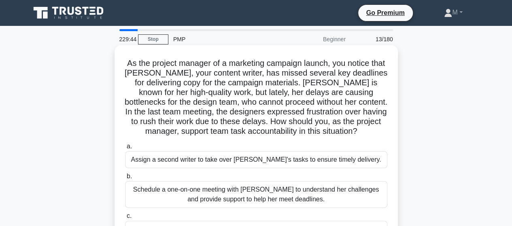
click at [259, 164] on div "Assign a second writer to take over Emily's tasks to ensure timely delivery." at bounding box center [256, 160] width 263 height 17
click at [125, 149] on input "a. Assign a second writer to take over Emily's tasks to ensure timely delivery." at bounding box center [125, 146] width 0 height 5
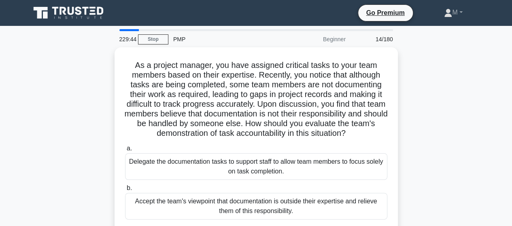
click at [259, 163] on div "Delegate the documentation tasks to support staff to allow team members to focu…" at bounding box center [256, 167] width 263 height 27
click at [125, 152] on input "a. Delegate the documentation tasks to support staff to allow team members to f…" at bounding box center [125, 148] width 0 height 5
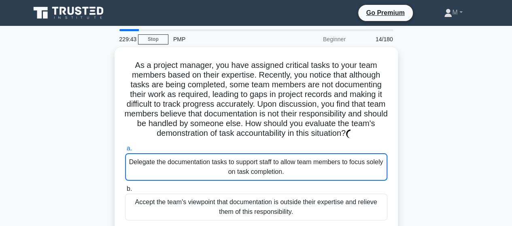
click at [259, 163] on div "Delegate the documentation tasks to support staff to allow team members to focu…" at bounding box center [256, 168] width 263 height 28
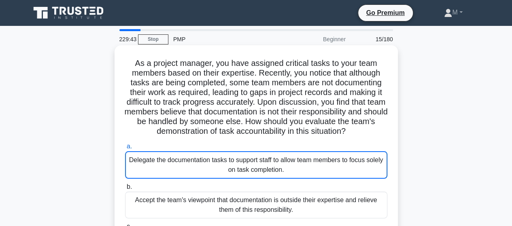
click at [259, 164] on div "Delegate the documentation tasks to support staff to allow team members to focu…" at bounding box center [256, 166] width 263 height 28
click at [125, 149] on input "a. Delegate the documentation tasks to support staff to allow team members to f…" at bounding box center [125, 146] width 0 height 5
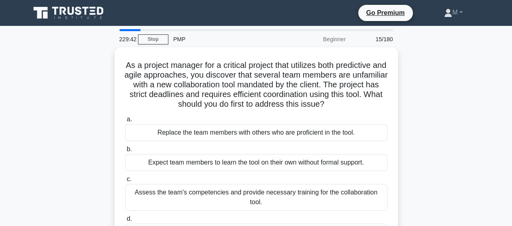
click at [259, 169] on div "Expect team members to learn the tool on their own without formal support." at bounding box center [256, 162] width 263 height 17
click at [125, 152] on input "b. Expect team members to learn the tool on their own without formal support." at bounding box center [125, 149] width 0 height 5
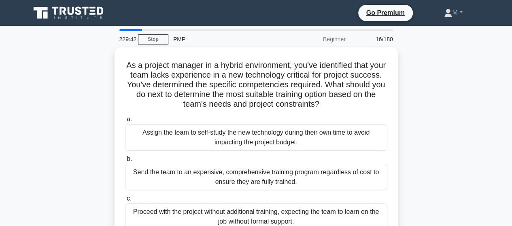
click at [259, 169] on div "Send the team to an expensive, comprehensive training program regardless of cos…" at bounding box center [256, 177] width 263 height 27
click at [125, 162] on input "b. Send the team to an expensive, comprehensive training program regardless of …" at bounding box center [125, 159] width 0 height 5
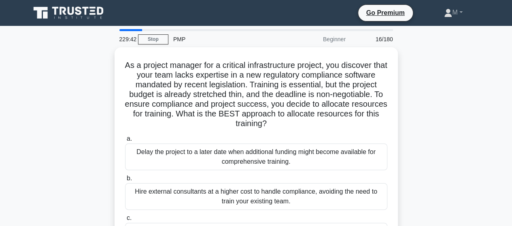
click at [259, 171] on div "a. Delay the project to a later date when additional funding might become avail…" at bounding box center [256, 211] width 272 height 159
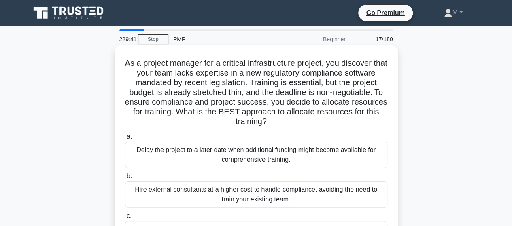
click at [258, 168] on div "Delay the project to a later date when additional funding might become availabl…" at bounding box center [256, 155] width 263 height 27
click at [125, 140] on input "a. Delay the project to a later date when additional funding might become avail…" at bounding box center [125, 136] width 0 height 5
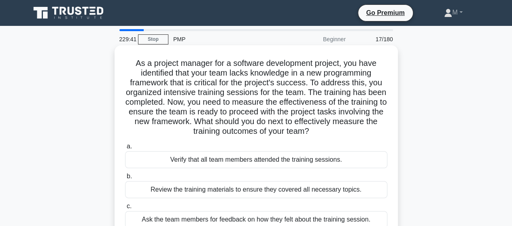
click at [258, 167] on div "Verify that all team members attended the training sessions." at bounding box center [256, 160] width 263 height 17
click at [125, 149] on input "a. Verify that all team members attended the training sessions." at bounding box center [125, 146] width 0 height 5
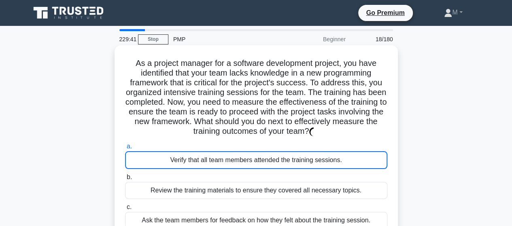
click at [258, 167] on div "Verify that all team members attended the training sessions." at bounding box center [256, 161] width 263 height 18
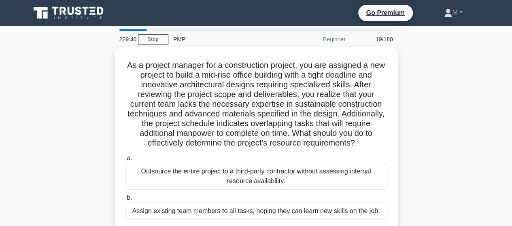
click at [258, 166] on div "Outsource the entire project to a third-party contractor without assessing inte…" at bounding box center [256, 176] width 263 height 27
click at [125, 161] on input "a. Outsource the entire project to a third-party contractor without assessing i…" at bounding box center [125, 158] width 0 height 5
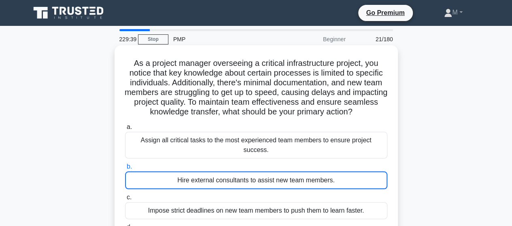
click at [257, 175] on div "Hire external consultants to assist new team members." at bounding box center [256, 181] width 263 height 18
click at [125, 170] on input "b. Hire external consultants to assist new team members." at bounding box center [125, 166] width 0 height 5
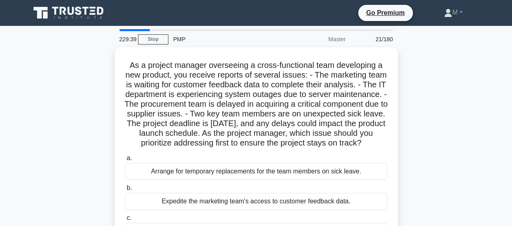
click at [257, 175] on div "Arrange for temporary replacements for the team members on sick leave." at bounding box center [256, 171] width 263 height 17
click at [125, 161] on input "a. Arrange for temporary replacements for the team members on sick leave." at bounding box center [125, 158] width 0 height 5
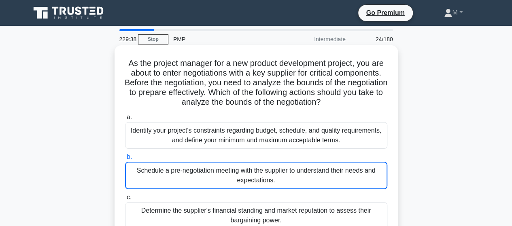
click at [257, 175] on div "Schedule a pre-negotiation meeting with the supplier to understand their needs …" at bounding box center [256, 176] width 263 height 28
click at [125, 160] on input "b. Schedule a pre-negotiation meeting with the supplier to understand their nee…" at bounding box center [125, 157] width 0 height 5
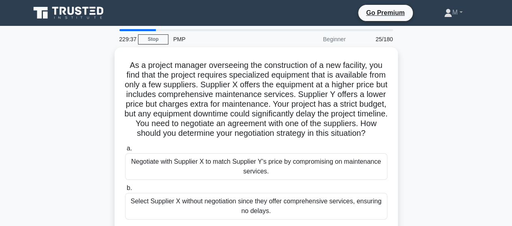
click at [257, 175] on div "Negotiate with Supplier X to match Supplier Y's price by compromising on mainte…" at bounding box center [256, 167] width 263 height 27
click at [125, 152] on input "a. Negotiate with Supplier X to match Supplier Y's price by compromising on mai…" at bounding box center [125, 148] width 0 height 5
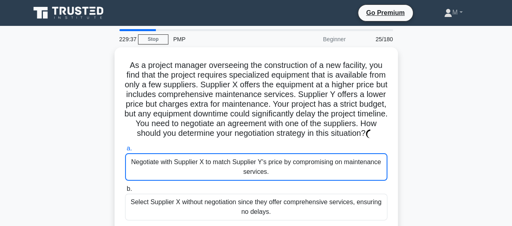
click at [257, 175] on div "Negotiate with Supplier X to match Supplier Y's price by compromising on mainte…" at bounding box center [256, 168] width 263 height 28
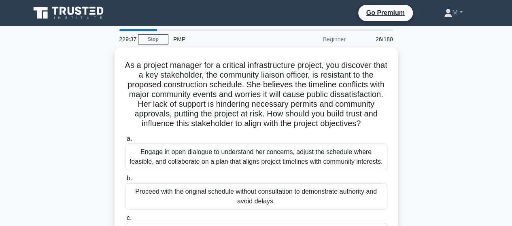
click at [257, 171] on div "Engage in open dialogue to understand her concerns, adjust the schedule where f…" at bounding box center [256, 157] width 263 height 27
click at [125, 142] on input "a. Engage in open dialogue to understand her concerns, adjust the schedule wher…" at bounding box center [125, 139] width 0 height 5
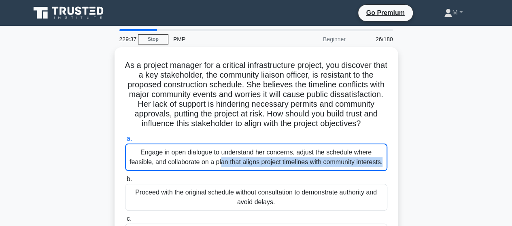
click at [257, 171] on div "Engage in open dialogue to understand her concerns, adjust the schedule where f…" at bounding box center [256, 158] width 263 height 28
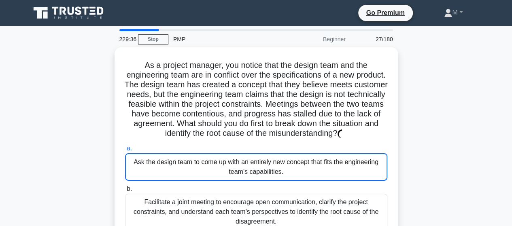
click at [257, 175] on div "Ask the design team to come up with an entirely new concept that fits the engin…" at bounding box center [256, 168] width 263 height 28
click at [125, 152] on input "a. Ask the design team to come up with an entirely new concept that fits the en…" at bounding box center [125, 148] width 0 height 5
click at [257, 175] on div "Ask the design team to come up with an entirely new concept that fits the engin…" at bounding box center [256, 168] width 263 height 28
click at [125, 152] on input "a. Ask the design team to come up with an entirely new concept that fits the en…" at bounding box center [125, 148] width 0 height 5
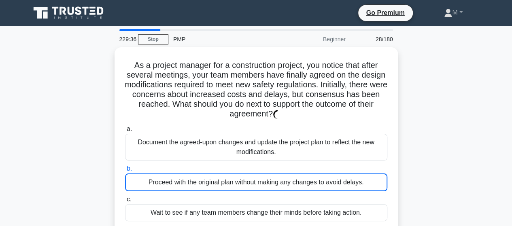
click at [257, 175] on div "Proceed with the original plan without making any changes to avoid delays." at bounding box center [256, 183] width 263 height 18
click at [125, 172] on input "b. Proceed with the original plan without making any changes to avoid delays." at bounding box center [125, 169] width 0 height 5
click at [257, 175] on div "Proceed with the original plan without making any changes to avoid delays." at bounding box center [256, 183] width 263 height 18
click at [125, 172] on input "b. Proceed with the original plan without making any changes to avoid delays." at bounding box center [125, 169] width 0 height 5
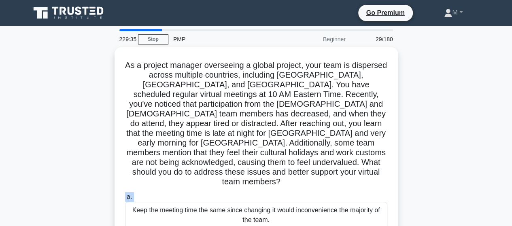
click at [257, 192] on label "a. Keep the meeting time the same since changing it would inconvenience the maj…" at bounding box center [256, 210] width 263 height 36
click at [125, 195] on input "a. Keep the meeting time the same since changing it would inconvenience the maj…" at bounding box center [125, 197] width 0 height 5
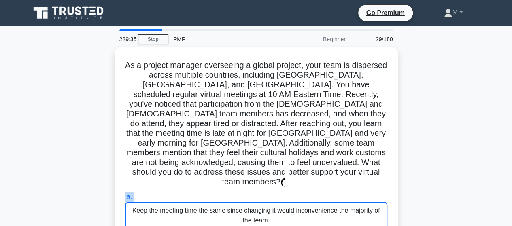
click at [257, 192] on label "a. Keep the meeting time the same since changing it would inconvenience the maj…" at bounding box center [256, 210] width 263 height 37
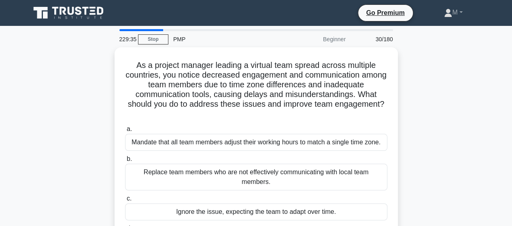
click at [257, 175] on div "Replace team members who are not effectively communicating with local team memb…" at bounding box center [256, 177] width 263 height 27
click at [125, 162] on input "b. Replace team members who are not effectively communicating with local team m…" at bounding box center [125, 159] width 0 height 5
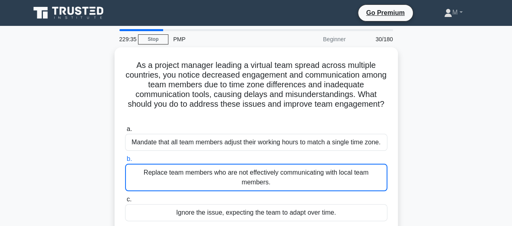
click at [257, 175] on div "Replace team members who are not effectively communicating with local team memb…" at bounding box center [256, 178] width 263 height 28
click at [125, 162] on input "b. Replace team members who are not effectively communicating with local team m…" at bounding box center [125, 159] width 0 height 5
click at [257, 175] on div "Replace team members who are not effectively communicating with local team memb…" at bounding box center [256, 178] width 263 height 28
click at [125, 162] on input "b. Replace team members who are not effectively communicating with local team m…" at bounding box center [125, 159] width 0 height 5
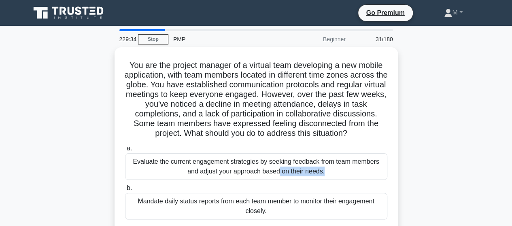
click at [257, 175] on div "Evaluate the current engagement strategies by seeking feedback from team member…" at bounding box center [256, 167] width 263 height 27
click at [125, 152] on input "a. Evaluate the current engagement strategies by seeking feedback from team mem…" at bounding box center [125, 148] width 0 height 5
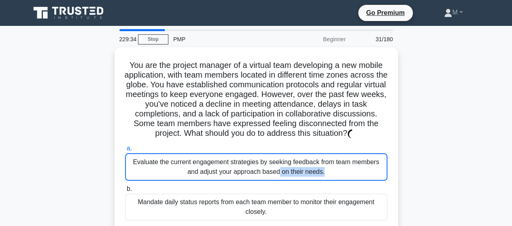
click at [257, 175] on div "Evaluate the current engagement strategies by seeking feedback from team member…" at bounding box center [256, 168] width 263 height 28
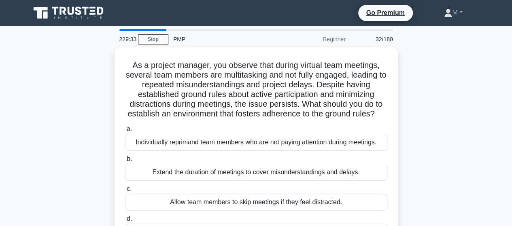
click at [257, 175] on div "Extend the duration of meetings to cover misunderstandings and delays." at bounding box center [256, 172] width 263 height 17
click at [125, 162] on input "b. Extend the duration of meetings to cover misunderstandings and delays." at bounding box center [125, 159] width 0 height 5
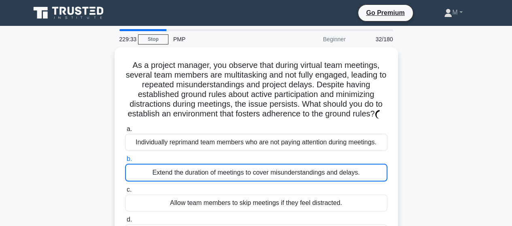
click at [257, 175] on div "Extend the duration of meetings to cover misunderstandings and delays." at bounding box center [256, 173] width 263 height 18
click at [125, 162] on input "b. Extend the duration of meetings to cover misunderstandings and delays." at bounding box center [125, 159] width 0 height 5
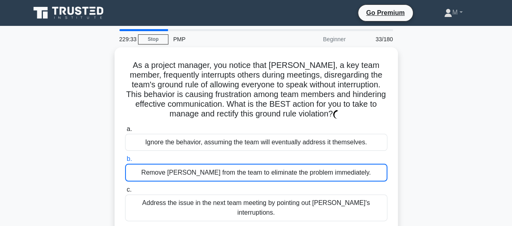
click at [257, 175] on div "Remove Rachel from the team to eliminate the problem immediately." at bounding box center [256, 173] width 263 height 18
click at [125, 162] on input "b. Remove Rachel from the team to eliminate the problem immediately." at bounding box center [125, 159] width 0 height 5
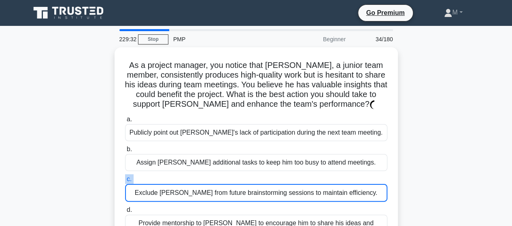
click at [257, 175] on label "c. Exclude James from future brainstorming sessions to maintain efficiency." at bounding box center [256, 189] width 263 height 28
click at [125, 177] on input "c. Exclude James from future brainstorming sessions to maintain efficiency." at bounding box center [125, 179] width 0 height 5
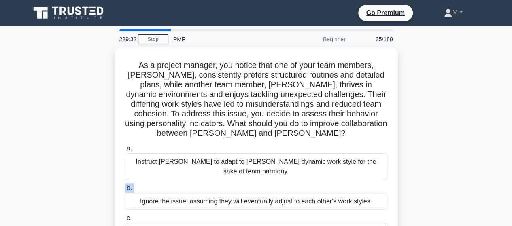
click at [257, 184] on label "b. Ignore the issue, assuming they will eventually adjust to each other's work …" at bounding box center [256, 197] width 263 height 27
click at [125, 186] on input "b. Ignore the issue, assuming they will eventually adjust to each other's work …" at bounding box center [125, 188] width 0 height 5
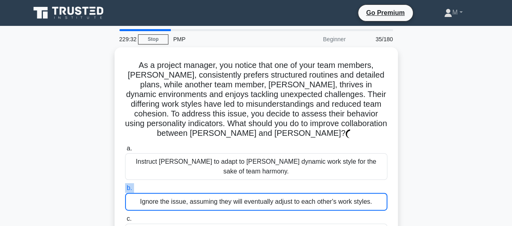
click at [257, 184] on label "b. Ignore the issue, assuming they will eventually adjust to each other's work …" at bounding box center [256, 198] width 263 height 28
click at [125, 186] on input "b. Ignore the issue, assuming they will eventually adjust to each other's work …" at bounding box center [125, 188] width 0 height 5
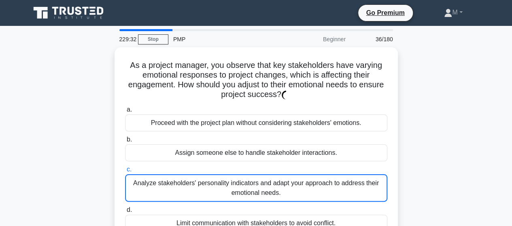
click at [257, 175] on div "Analyze stakeholders' personality indicators and adapt your approach to address…" at bounding box center [256, 189] width 263 height 28
click at [125, 173] on input "c. Analyze stakeholders' personality indicators and adapt your approach to addr…" at bounding box center [125, 169] width 0 height 5
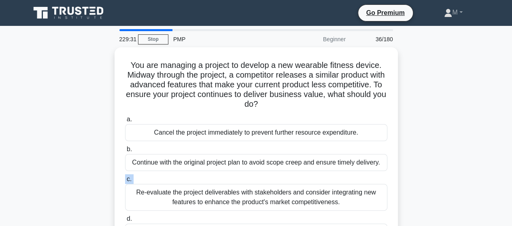
click at [257, 175] on label "c. Re-evaluate the project deliverables with stakeholders and consider integrat…" at bounding box center [256, 193] width 263 height 36
click at [125, 177] on input "c. Re-evaluate the project deliverables with stakeholders and consider integrat…" at bounding box center [125, 179] width 0 height 5
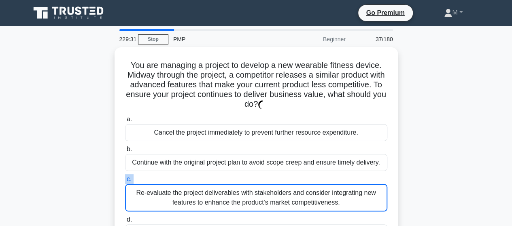
click at [257, 175] on label "c. Re-evaluate the project deliverables with stakeholders and consider integrat…" at bounding box center [256, 193] width 263 height 37
click at [125, 177] on input "c. Re-evaluate the project deliverables with stakeholders and consider integrat…" at bounding box center [125, 179] width 0 height 5
click at [257, 175] on label "c. Re-evaluate the project deliverables with stakeholders and consider integrat…" at bounding box center [256, 193] width 263 height 37
click at [125, 177] on input "c. Re-evaluate the project deliverables with stakeholders and consider integrat…" at bounding box center [125, 179] width 0 height 5
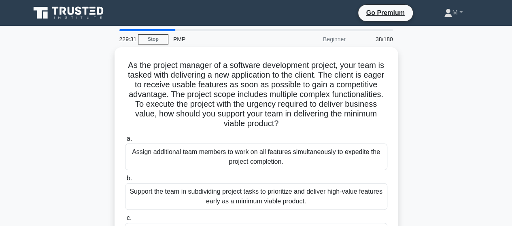
click at [257, 175] on label "b. Support the team in subdividing project tasks to prioritize and deliver high…" at bounding box center [256, 192] width 263 height 36
click at [125, 176] on input "b. Support the team in subdividing project tasks to prioritize and deliver high…" at bounding box center [125, 178] width 0 height 5
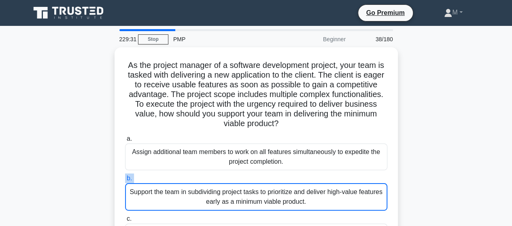
click at [257, 175] on label "b. Support the team in subdividing project tasks to prioritize and deliver high…" at bounding box center [256, 192] width 263 height 37
click at [125, 176] on input "b. Support the team in subdividing project tasks to prioritize and deliver high…" at bounding box center [125, 178] width 0 height 5
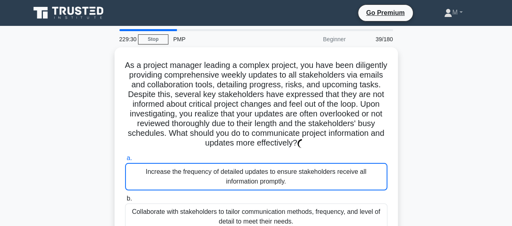
click at [257, 175] on div "Increase the frequency of detailed updates to ensure stakeholders receive all i…" at bounding box center [256, 177] width 263 height 28
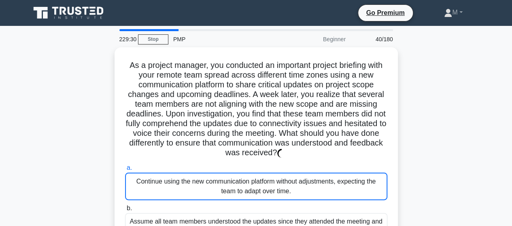
click at [257, 175] on div "Continue using the new communication platform without adjustments, expecting th…" at bounding box center [256, 187] width 263 height 28
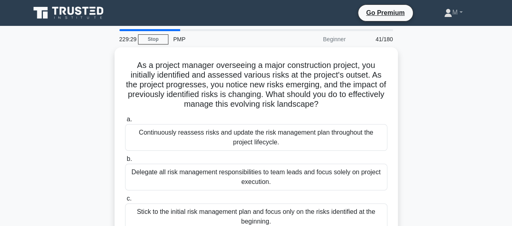
click at [257, 175] on div "Delegate all risk management responsibilities to team leads and focus solely on…" at bounding box center [256, 177] width 263 height 27
click at [125, 162] on input "b. Delegate all risk management responsibilities to team leads and focus solely…" at bounding box center [125, 159] width 0 height 5
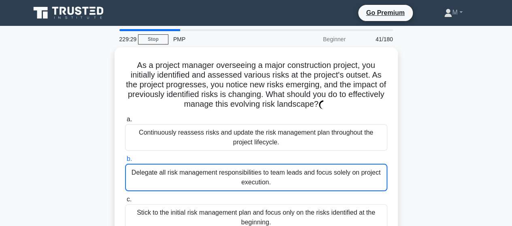
click at [257, 175] on div "Delegate all risk management responsibilities to team leads and focus solely on…" at bounding box center [256, 178] width 263 height 28
click at [125, 162] on input "b. Delegate all risk management responsibilities to team leads and focus solely…" at bounding box center [125, 159] width 0 height 5
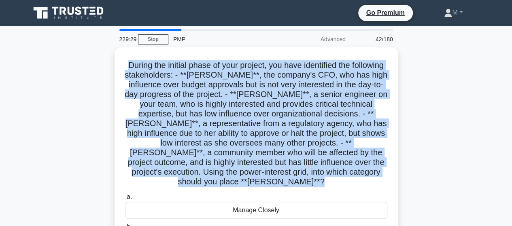
click at [257, 175] on h5 "During the initial phase of your project, you have identified the following sta…" at bounding box center [256, 123] width 264 height 127
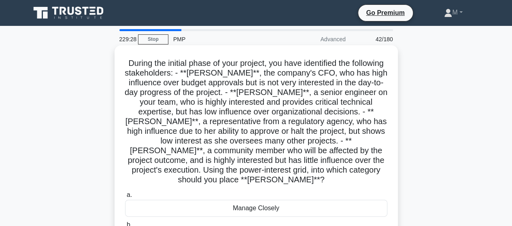
click at [258, 191] on label "a. Manage Closely" at bounding box center [256, 203] width 263 height 27
click at [125, 193] on input "a. Manage Closely" at bounding box center [125, 195] width 0 height 5
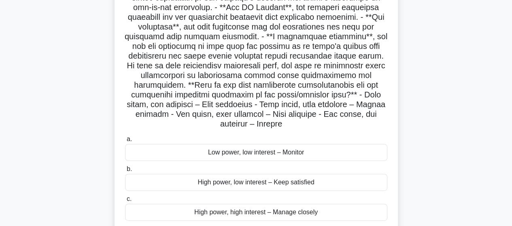
scroll to position [162, 0]
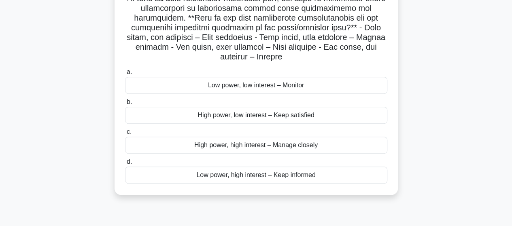
click at [256, 148] on div "High power, high interest – Manage closely" at bounding box center [256, 145] width 263 height 17
click at [125, 135] on input "c. High power, high interest – Manage closely" at bounding box center [125, 132] width 0 height 5
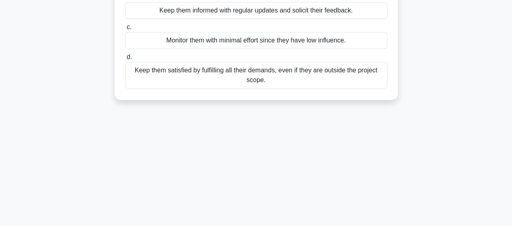
click at [256, 148] on div "229:26 Stop PMP Advanced 43/180 As the project manager for a new product develo…" at bounding box center [257, 69] width 462 height 405
click at [255, 148] on div "229:25 Stop PMP Advanced 43/180 As the project manager for a new product develo…" at bounding box center [257, 69] width 462 height 405
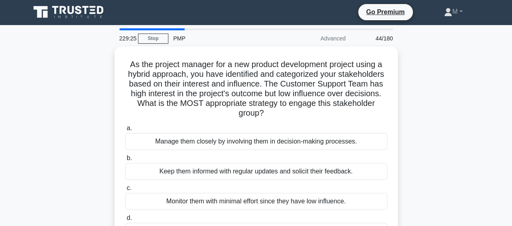
scroll to position [0, 0]
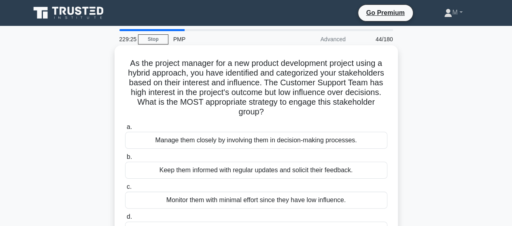
click at [255, 147] on div "Manage them closely by involving them in decision-making processes." at bounding box center [256, 140] width 263 height 17
click at [125, 130] on input "a. Manage them closely by involving them in decision-making processes." at bounding box center [125, 127] width 0 height 5
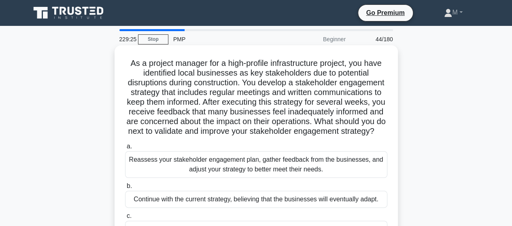
click at [254, 148] on div "As a project manager for a high-profile infrastructure project, you have identi…" at bounding box center [256, 163] width 277 height 228
click at [253, 159] on label "a. Reassess your stakeholder engagement plan, gather feedback from the business…" at bounding box center [256, 160] width 263 height 36
click at [125, 149] on input "a. Reassess your stakeholder engagement plan, gather feedback from the business…" at bounding box center [125, 146] width 0 height 5
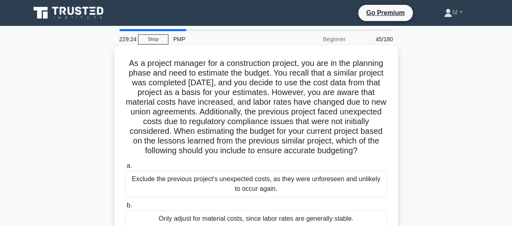
click at [253, 162] on label "a. Exclude the previous project's unexpected costs, as they were unforeseen and…" at bounding box center [256, 179] width 263 height 36
click at [125, 164] on input "a. Exclude the previous project's unexpected costs, as they were unforeseen and…" at bounding box center [125, 166] width 0 height 5
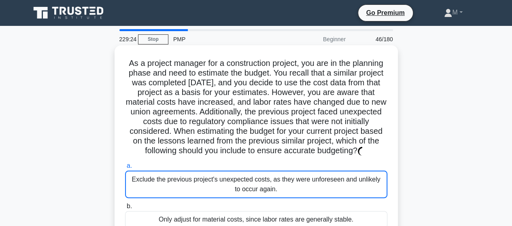
click at [252, 170] on label "a. Exclude the previous project's unexpected costs, as they were unforeseen and…" at bounding box center [256, 179] width 263 height 37
click at [125, 169] on input "a. Exclude the previous project's unexpected costs, as they were unforeseen and…" at bounding box center [125, 166] width 0 height 5
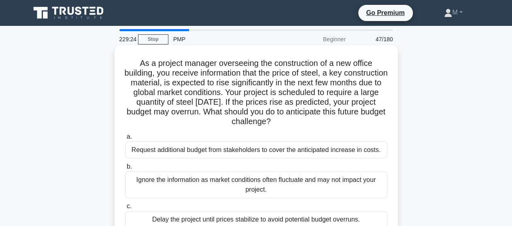
click at [252, 170] on label "b. Ignore the information as market conditions often fluctuate and may not impa…" at bounding box center [256, 180] width 263 height 36
click at [125, 170] on input "b. Ignore the information as market conditions often fluctuate and may not impa…" at bounding box center [125, 166] width 0 height 5
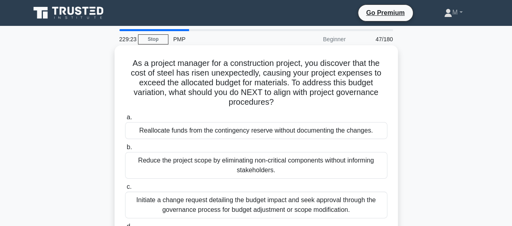
click at [253, 172] on div "Reduce the project scope by eliminating non-critical components without informi…" at bounding box center [256, 165] width 263 height 27
click at [125, 150] on input "b. Reduce the project scope by eliminating non-critical components without info…" at bounding box center [125, 147] width 0 height 5
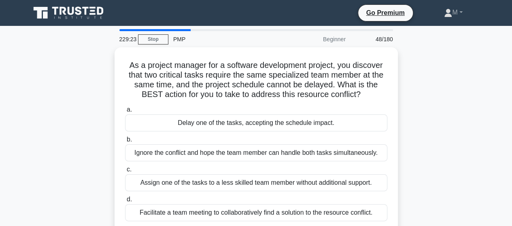
click at [253, 172] on label "c. Assign one of the tasks to a less skilled team member without additional sup…" at bounding box center [256, 178] width 263 height 27
click at [125, 172] on input "c. Assign one of the tasks to a less skilled team member without additional sup…" at bounding box center [125, 169] width 0 height 5
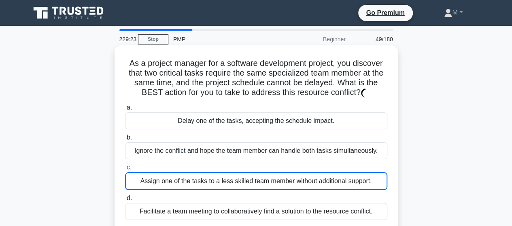
click at [253, 175] on div "Assign one of the tasks to a less skilled team member without additional suppor…" at bounding box center [256, 182] width 263 height 18
click at [125, 171] on input "c. Assign one of the tasks to a less skilled team member without additional sup…" at bounding box center [125, 167] width 0 height 5
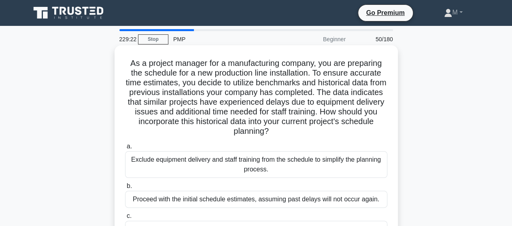
click at [254, 175] on div "Exclude equipment delivery and staff training from the schedule to simplify the…" at bounding box center [256, 165] width 263 height 27
click at [125, 149] on input "a. Exclude equipment delivery and staff training from the schedule to simplify …" at bounding box center [125, 146] width 0 height 5
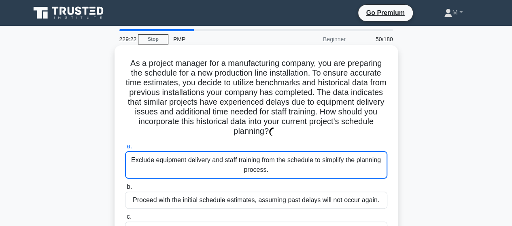
click at [254, 175] on div "Exclude equipment delivery and staff training from the schedule to simplify the…" at bounding box center [256, 166] width 263 height 28
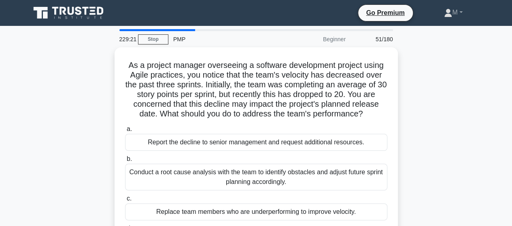
click at [254, 175] on div "Conduct a root cause analysis with the team to identify obstacles and adjust fu…" at bounding box center [256, 177] width 263 height 27
click at [125, 162] on input "b. Conduct a root cause analysis with the team to identify obstacles and adjust…" at bounding box center [125, 159] width 0 height 5
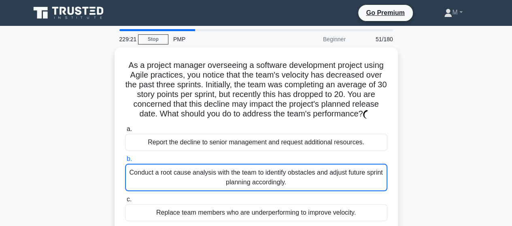
click at [254, 175] on div "Conduct a root cause analysis with the team to identify obstacles and adjust fu…" at bounding box center [256, 178] width 263 height 28
click at [125, 162] on input "b. Conduct a root cause analysis with the team to identify obstacles and adjust…" at bounding box center [125, 159] width 0 height 5
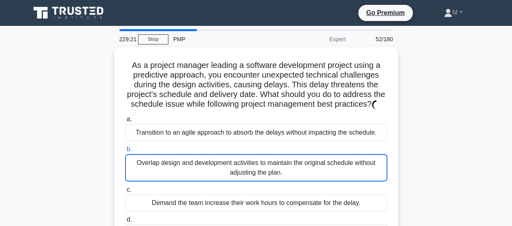
click at [254, 175] on div "Overlap design and development activities to maintain the original schedule wit…" at bounding box center [256, 168] width 263 height 28
click at [125, 152] on input "b. Overlap design and development activities to maintain the original schedule …" at bounding box center [125, 149] width 0 height 5
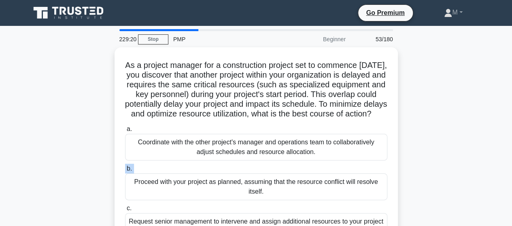
click at [254, 175] on label "b. Proceed with your project as planned, assuming that the resource conflict wi…" at bounding box center [256, 182] width 263 height 36
click at [125, 172] on input "b. Proceed with your project as planned, assuming that the resource conflict wi…" at bounding box center [125, 169] width 0 height 5
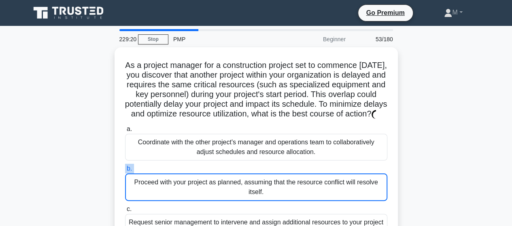
click at [254, 175] on label "b. Proceed with your project as planned, assuming that the resource conflict wi…" at bounding box center [256, 182] width 263 height 37
click at [125, 172] on input "b. Proceed with your project as planned, assuming that the resource conflict wi…" at bounding box center [125, 169] width 0 height 5
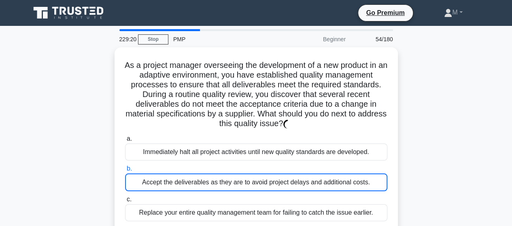
click at [254, 175] on div "Accept the deliverables as they are to avoid project delays and additional cost…" at bounding box center [256, 183] width 263 height 18
click at [125, 172] on input "b. Accept the deliverables as they are to avoid project delays and additional c…" at bounding box center [125, 169] width 0 height 5
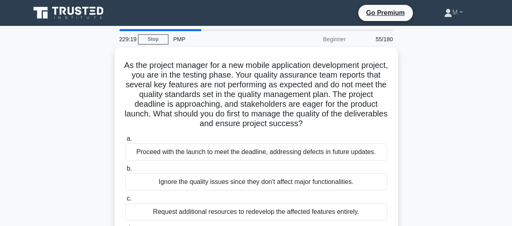
click at [254, 175] on div "Ignore the quality issues since they don't affect major functionalities." at bounding box center [256, 182] width 263 height 17
click at [125, 172] on input "b. Ignore the quality issues since they don't affect major functionalities." at bounding box center [125, 169] width 0 height 5
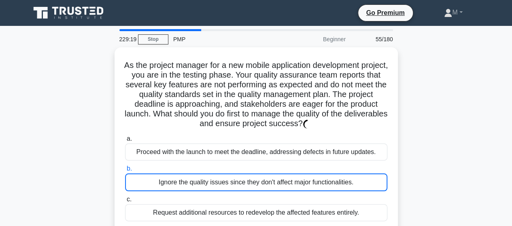
click at [254, 175] on div "Ignore the quality issues since they don't affect major functionalities." at bounding box center [256, 183] width 263 height 18
click at [125, 172] on input "b. Ignore the quality issues since they don't affect major functionalities." at bounding box center [125, 169] width 0 height 5
click at [254, 175] on div "Ignore the quality issues since they don't affect major functionalities." at bounding box center [256, 183] width 263 height 18
click at [125, 172] on input "b. Ignore the quality issues since they don't affect major functionalities." at bounding box center [125, 169] width 0 height 5
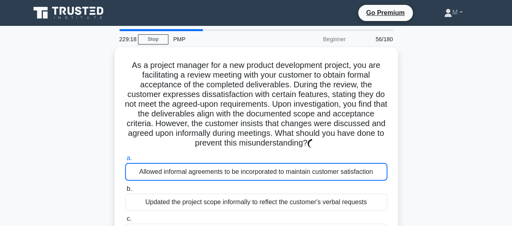
click at [254, 175] on div "Allowed informal agreements to be incorporated to maintain customer satisfaction" at bounding box center [256, 172] width 263 height 18
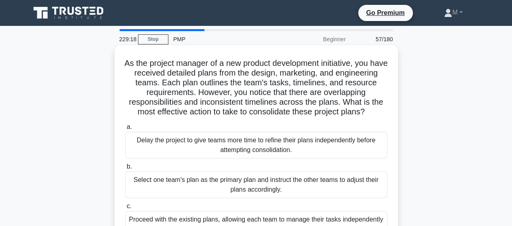
click at [250, 173] on div "Select one team's plan as the primary plan and instruct the other teams to adju…" at bounding box center [256, 185] width 263 height 27
click at [125, 170] on input "b. Select one team's plan as the primary plan and instruct the other teams to a…" at bounding box center [125, 166] width 0 height 5
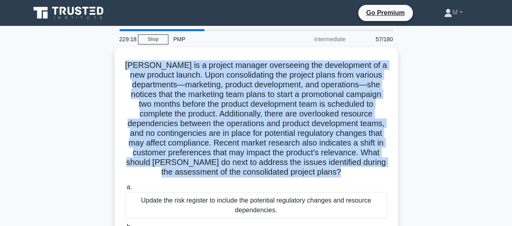
click at [250, 173] on h5 "Maria is a project manager overseeing the development of a new product launch. …" at bounding box center [256, 118] width 264 height 117
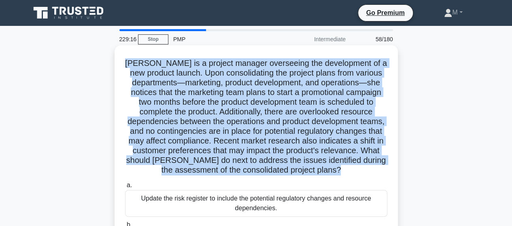
scroll to position [122, 0]
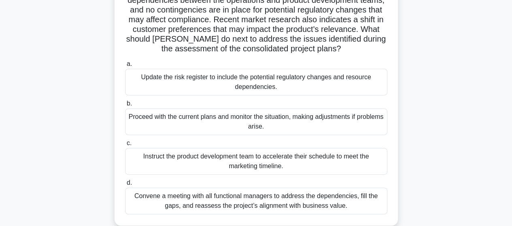
click at [249, 160] on div "Instruct the product development team to accelerate their schedule to meet the …" at bounding box center [256, 161] width 263 height 27
click at [125, 146] on input "c. Instruct the product development team to accelerate their schedule to meet t…" at bounding box center [125, 143] width 0 height 5
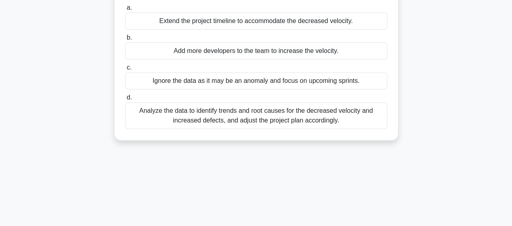
click at [249, 160] on div "229:16 Stop PMP Beginner 58/180 As the project manager for a software developme…" at bounding box center [257, 110] width 462 height 405
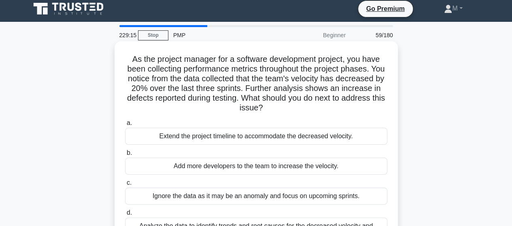
scroll to position [0, 0]
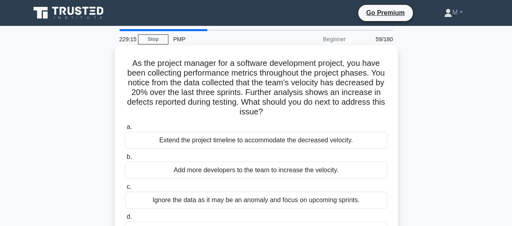
click at [252, 143] on div "Extend the project timeline to accommodate the decreased velocity." at bounding box center [256, 140] width 263 height 17
click at [125, 130] on input "a. Extend the project timeline to accommodate the decreased velocity." at bounding box center [125, 127] width 0 height 5
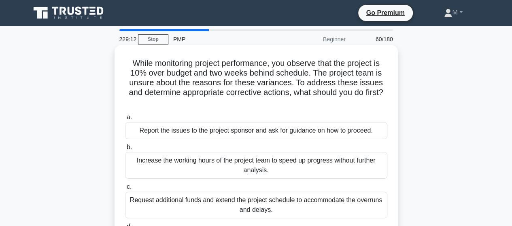
click at [246, 132] on div "Report the issues to the project sponsor and ask for guidance on how to proceed." at bounding box center [256, 130] width 263 height 17
click at [125, 120] on input "a. Report the issues to the project sponsor and ask for guidance on how to proc…" at bounding box center [125, 117] width 0 height 5
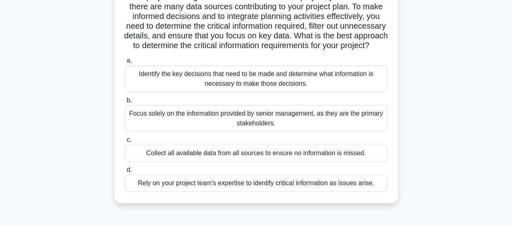
scroll to position [81, 0]
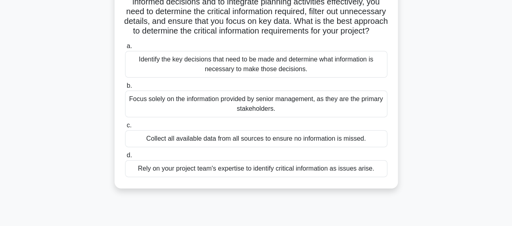
click at [309, 75] on div "Identify the key decisions that need to be made and determine what information …" at bounding box center [256, 64] width 263 height 27
click at [125, 49] on input "a. Identify the key decisions that need to be made and determine what informati…" at bounding box center [125, 46] width 0 height 5
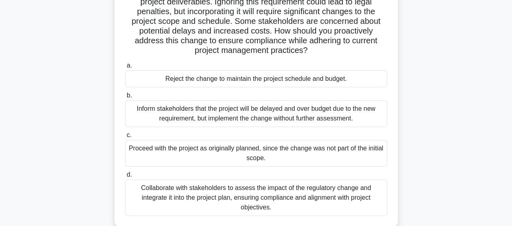
click at [221, 203] on div "Collaborate with stakeholders to assess the impact of the regulatory change and…" at bounding box center [256, 198] width 263 height 36
click at [125, 178] on input "d. Collaborate with stakeholders to assess the impact of the regulatory change …" at bounding box center [125, 175] width 0 height 5
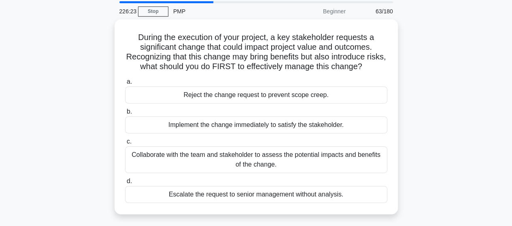
scroll to position [41, 0]
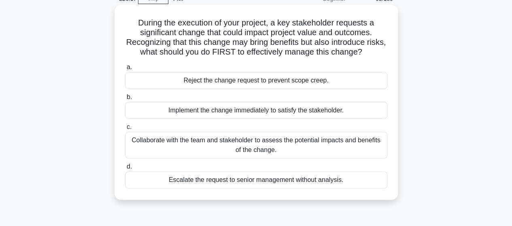
click at [169, 146] on div "Collaborate with the team and stakeholder to assess the potential impacts and b…" at bounding box center [256, 145] width 263 height 27
click at [125, 130] on input "c. Collaborate with the team and stakeholder to assess the potential impacts an…" at bounding box center [125, 127] width 0 height 5
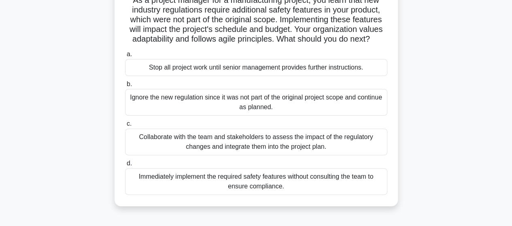
scroll to position [81, 0]
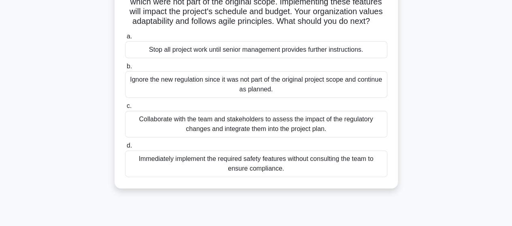
click at [164, 122] on div "Collaborate with the team and stakeholders to assess the impact of the regulato…" at bounding box center [256, 124] width 263 height 27
click at [125, 109] on input "c. Collaborate with the team and stakeholders to assess the impact of the regul…" at bounding box center [125, 106] width 0 height 5
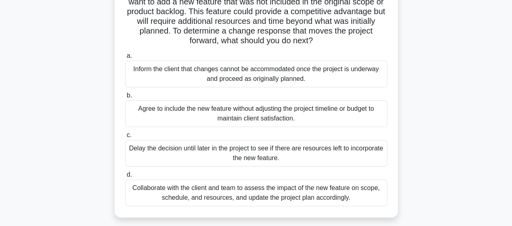
click at [223, 196] on div "Collaborate with the client and team to assess the impact of the new feature on…" at bounding box center [256, 193] width 263 height 27
click at [125, 178] on input "d. Collaborate with the client and team to assess the impact of the new feature…" at bounding box center [125, 175] width 0 height 5
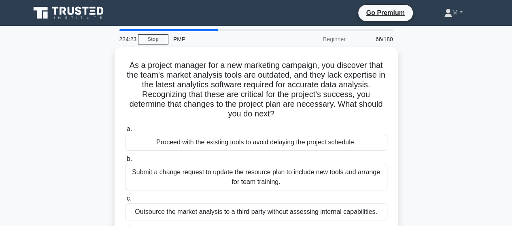
scroll to position [41, 0]
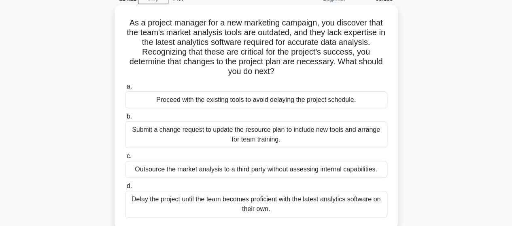
click at [184, 137] on div "Submit a change request to update the resource plan to include new tools and ar…" at bounding box center [256, 135] width 263 height 27
click at [125, 120] on input "b. Submit a change request to update the resource plan to include new tools and…" at bounding box center [125, 116] width 0 height 5
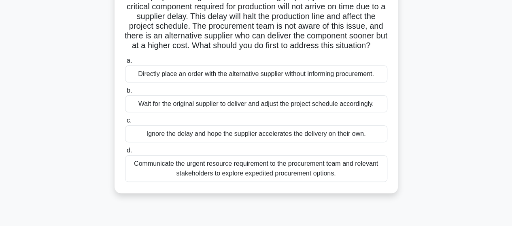
scroll to position [81, 0]
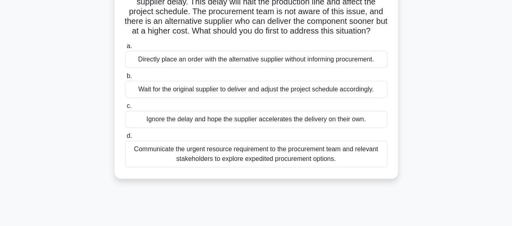
click at [169, 166] on div "Communicate the urgent resource requirement to the procurement team and relevan…" at bounding box center [256, 154] width 263 height 27
click at [125, 139] on input "d. Communicate the urgent resource requirement to the procurement team and rele…" at bounding box center [125, 136] width 0 height 5
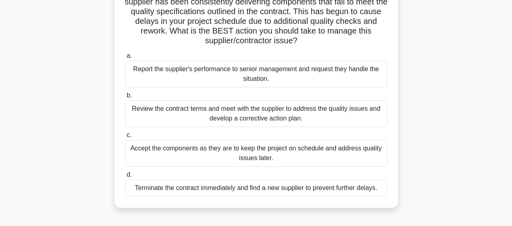
click at [142, 117] on div "Review the contract terms and meet with the supplier to address the quality iss…" at bounding box center [256, 113] width 263 height 27
click at [125, 98] on input "b. Review the contract terms and meet with the supplier to address the quality …" at bounding box center [125, 95] width 0 height 5
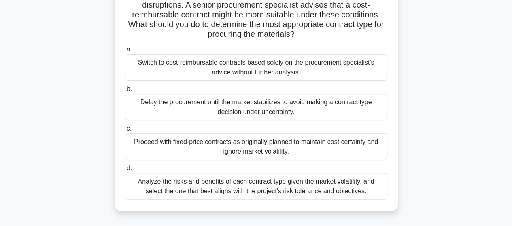
scroll to position [122, 0]
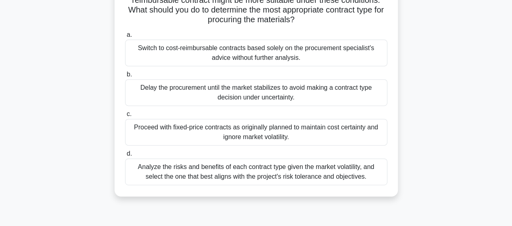
click at [222, 177] on div "Analyze the risks and benefits of each contract type given the market volatilit…" at bounding box center [256, 172] width 263 height 27
click at [125, 157] on input "d. Analyze the risks and benefits of each contract type given the market volati…" at bounding box center [125, 154] width 0 height 5
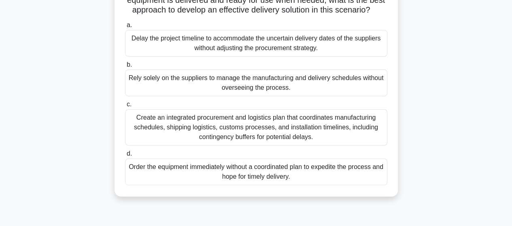
click at [190, 142] on div "Create an integrated procurement and logistics plan that coordinates manufactur…" at bounding box center [256, 127] width 263 height 36
click at [125, 107] on input "c. Create an integrated procurement and logistics plan that coordinates manufac…" at bounding box center [125, 104] width 0 height 5
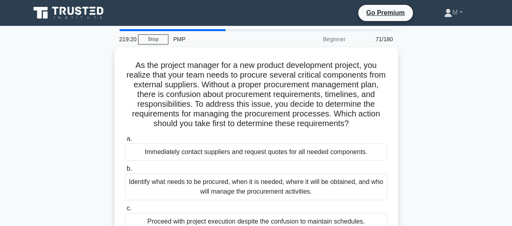
scroll to position [41, 0]
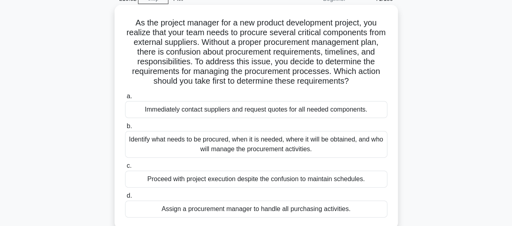
click at [186, 147] on div "Identify what needs to be procured, when it is needed, where it will be obtaine…" at bounding box center [256, 144] width 263 height 27
click at [125, 129] on input "b. Identify what needs to be procured, when it is needed, where it will be obta…" at bounding box center [125, 126] width 0 height 5
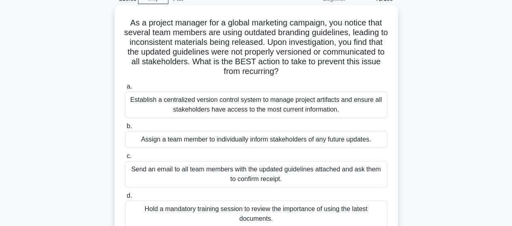
click at [196, 105] on div "Establish a centralized version control system to manage project artifacts and …" at bounding box center [256, 105] width 263 height 27
click at [125, 90] on input "a. Establish a centralized version control system to manage project artifacts a…" at bounding box center [125, 86] width 0 height 5
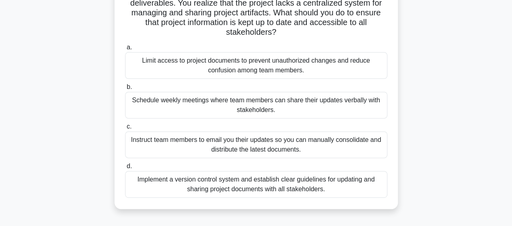
scroll to position [122, 0]
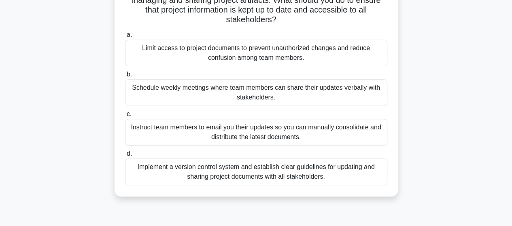
click at [275, 175] on div "Implement a version control system and establish clear guidelines for updating …" at bounding box center [256, 172] width 263 height 27
click at [125, 157] on input "d. Implement a version control system and establish clear guidelines for updati…" at bounding box center [125, 154] width 0 height 5
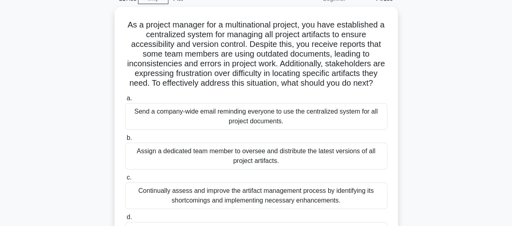
scroll to position [81, 0]
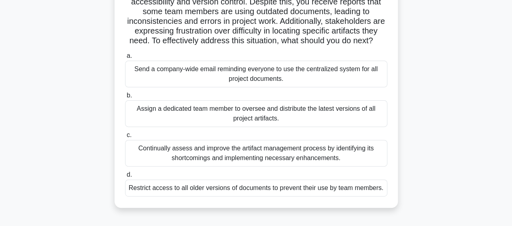
click at [234, 167] on div "Continually assess and improve the artifact management process by identifying i…" at bounding box center [256, 153] width 263 height 27
click at [125, 138] on input "c. Continually assess and improve the artifact management process by identifyin…" at bounding box center [125, 135] width 0 height 5
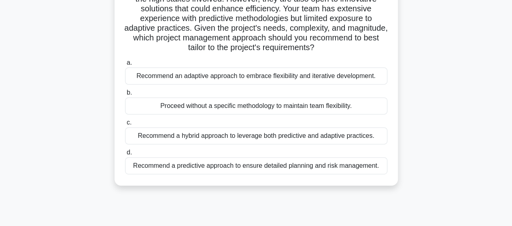
scroll to position [122, 0]
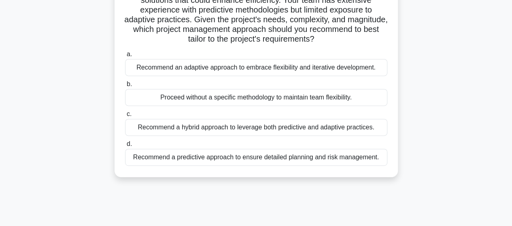
click at [186, 132] on div "Recommend a hybrid approach to leverage both predictive and adaptive practices." at bounding box center [256, 127] width 263 height 17
click at [125, 117] on input "c. Recommend a hybrid approach to leverage both predictive and adaptive practic…" at bounding box center [125, 114] width 0 height 5
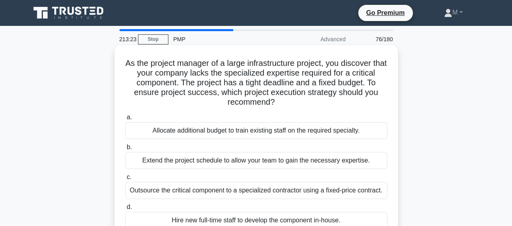
scroll to position [41, 0]
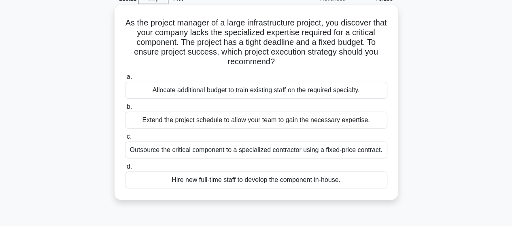
click at [220, 151] on div "Outsource the critical component to a specialized contractor using a fixed-pric…" at bounding box center [256, 150] width 263 height 17
click at [125, 140] on input "c. Outsource the critical component to a specialized contractor using a fixed-p…" at bounding box center [125, 136] width 0 height 5
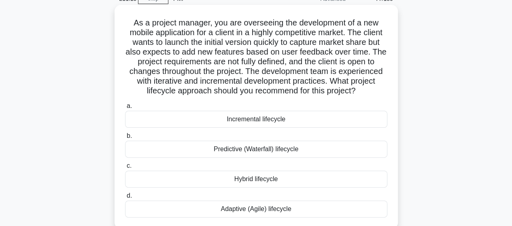
click at [240, 210] on div "Adaptive (Agile) lifecycle" at bounding box center [256, 209] width 263 height 17
click at [125, 199] on input "d. Adaptive (Agile) lifecycle" at bounding box center [125, 196] width 0 height 5
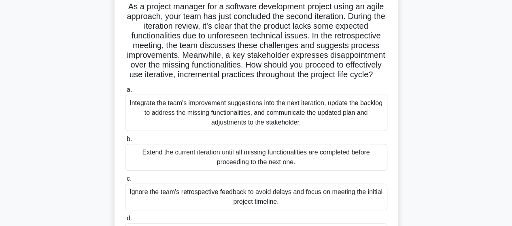
scroll to position [81, 0]
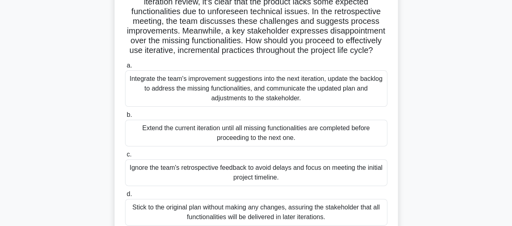
click at [167, 93] on div "Integrate the team's improvement suggestions into the next iteration, update th…" at bounding box center [256, 88] width 263 height 36
click at [125, 68] on input "a. Integrate the team's improvement suggestions into the next iteration, update…" at bounding box center [125, 65] width 0 height 5
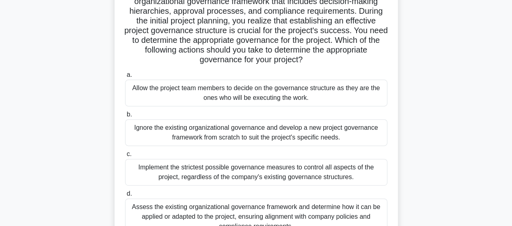
scroll to position [122, 0]
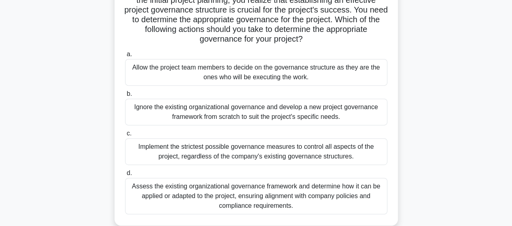
click at [332, 193] on div "Assess the existing organizational governance framework and determine how it ca…" at bounding box center [256, 196] width 263 height 36
click at [125, 176] on input "d. Assess the existing organizational governance framework and determine how it…" at bounding box center [125, 173] width 0 height 5
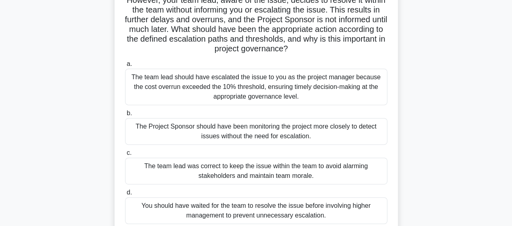
click at [278, 95] on div "The team lead should have escalated the issue to you as the project manager bec…" at bounding box center [256, 87] width 263 height 36
click at [125, 67] on input "a. The team lead should have escalated the issue to you as the project manager …" at bounding box center [125, 64] width 0 height 5
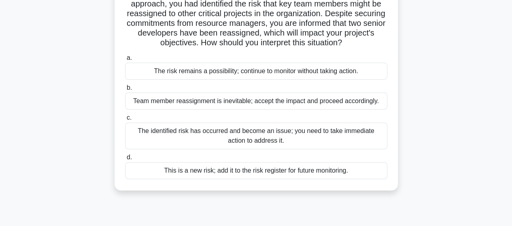
scroll to position [81, 0]
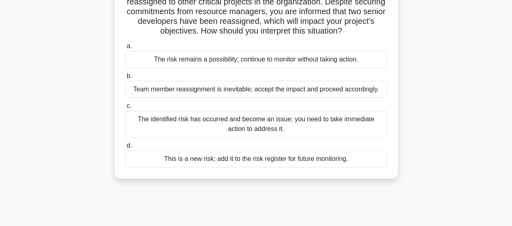
click at [176, 134] on div "The identified risk has occurred and become an issue; you need to take immediat…" at bounding box center [256, 124] width 263 height 27
click at [125, 109] on input "c. The identified risk has occurred and become an issue; you need to take immed…" at bounding box center [125, 106] width 0 height 5
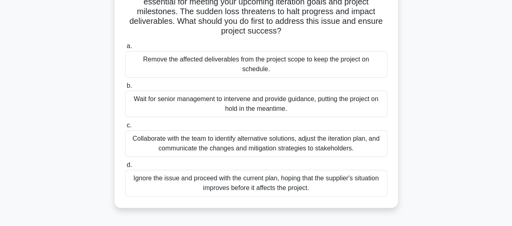
click at [137, 130] on div "Collaborate with the team to identify alternative solutions, adjust the iterati…" at bounding box center [256, 143] width 263 height 27
click at [125, 128] on input "c. Collaborate with the team to identify alternative solutions, adjust the iter…" at bounding box center [125, 125] width 0 height 5
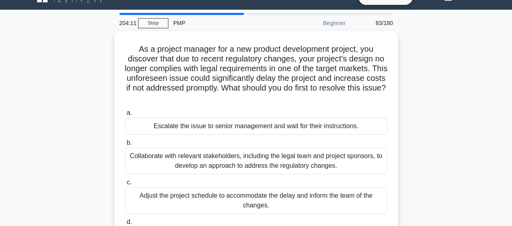
scroll to position [41, 0]
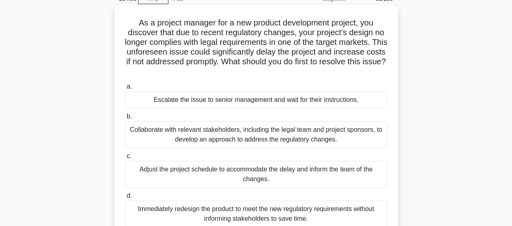
click at [195, 140] on div "Collaborate with relevant stakeholders, including the legal team and project sp…" at bounding box center [256, 135] width 263 height 27
click at [125, 120] on input "b. Collaborate with relevant stakeholders, including the legal team and project…" at bounding box center [125, 116] width 0 height 5
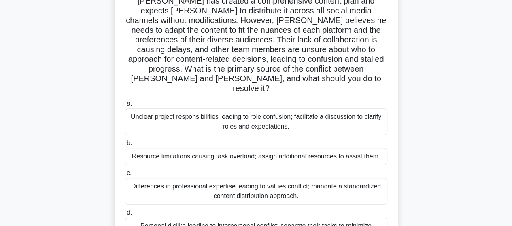
scroll to position [81, 0]
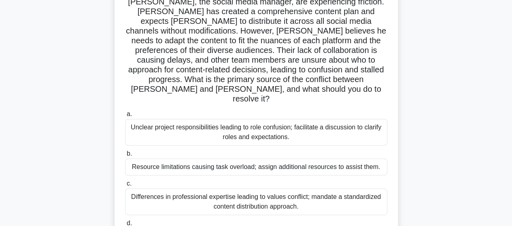
click at [211, 119] on div "Unclear project responsibilities leading to role confusion; facilitate a discus…" at bounding box center [256, 132] width 263 height 27
click at [125, 114] on input "a. Unclear project responsibilities leading to role confusion; facilitate a dis…" at bounding box center [125, 114] width 0 height 5
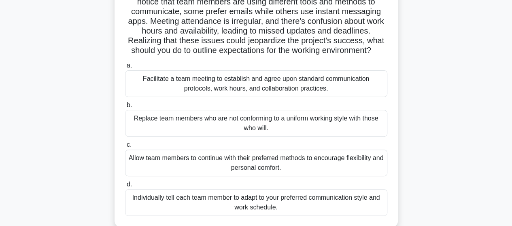
click at [197, 93] on div "Facilitate a team meeting to establish and agree upon standard communication pr…" at bounding box center [256, 83] width 263 height 27
click at [125, 68] on input "a. Facilitate a team meeting to establish and agree upon standard communication…" at bounding box center [125, 65] width 0 height 5
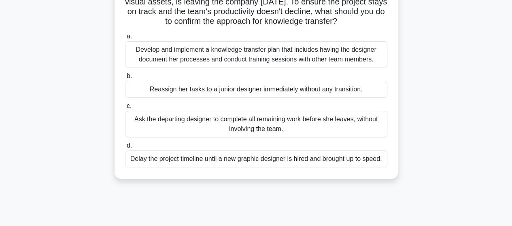
click at [216, 60] on div "Develop and implement a knowledge transfer plan that includes having the design…" at bounding box center [256, 54] width 263 height 27
click at [125, 39] on input "a. Develop and implement a knowledge transfer plan that includes having the des…" at bounding box center [125, 36] width 0 height 5
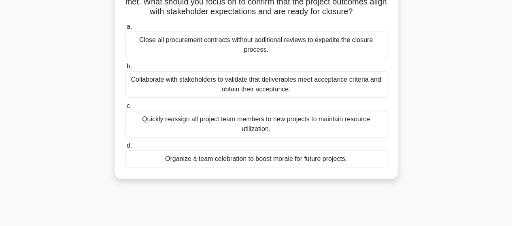
click at [322, 98] on div "Collaborate with stakeholders to validate that deliverables meet acceptance cri…" at bounding box center [256, 84] width 263 height 27
click at [125, 69] on input "b. Collaborate with stakeholders to validate that deliverables meet acceptance …" at bounding box center [125, 66] width 0 height 5
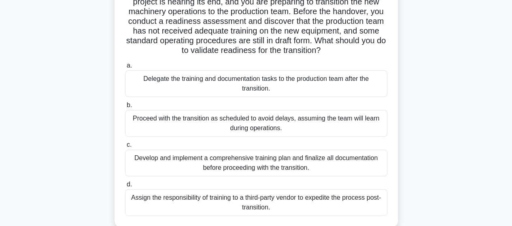
click at [198, 164] on div "Develop and implement a comprehensive training plan and finalize all documentat…" at bounding box center [256, 163] width 263 height 27
click at [125, 148] on input "c. Develop and implement a comprehensive training plan and finalize all documen…" at bounding box center [125, 145] width 0 height 5
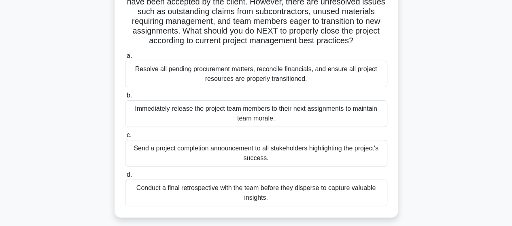
click at [185, 72] on div "Resolve all pending procurement matters, reconcile financials, and ensure all p…" at bounding box center [256, 74] width 263 height 27
click at [125, 59] on input "a. Resolve all pending procurement matters, reconcile financials, and ensure al…" at bounding box center [125, 55] width 0 height 5
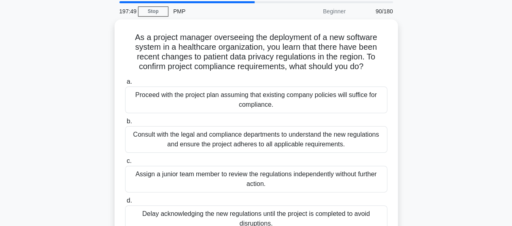
scroll to position [41, 0]
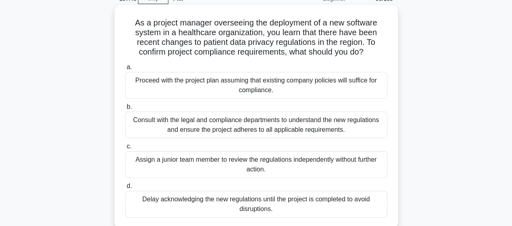
click at [165, 124] on div "Consult with the legal and compliance departments to understand the new regulat…" at bounding box center [256, 125] width 263 height 27
click at [125, 110] on input "b. Consult with the legal and compliance departments to understand the new regu…" at bounding box center [125, 107] width 0 height 5
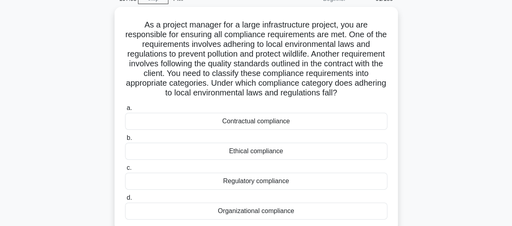
scroll to position [81, 0]
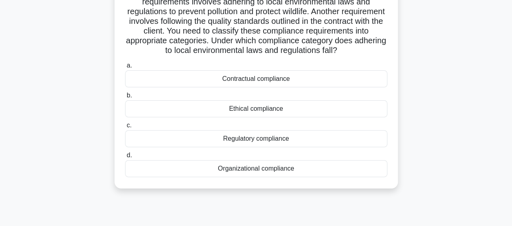
click at [254, 147] on div "Regulatory compliance" at bounding box center [256, 138] width 263 height 17
click at [125, 128] on input "c. Regulatory compliance" at bounding box center [125, 125] width 0 height 5
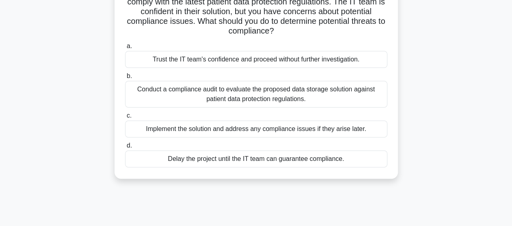
click at [190, 97] on div "Conduct a compliance audit to evaluate the proposed data storage solution again…" at bounding box center [256, 94] width 263 height 27
click at [125, 79] on input "b. Conduct a compliance audit to evaluate the proposed data storage solution ag…" at bounding box center [125, 76] width 0 height 5
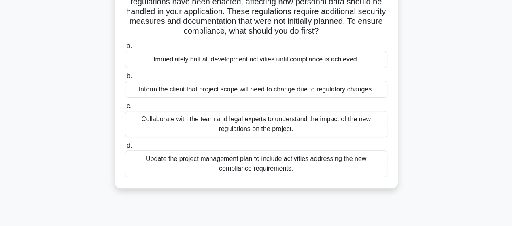
click at [227, 130] on div "Collaborate with the team and legal experts to understand the impact of the new…" at bounding box center [256, 124] width 263 height 27
click at [125, 109] on input "c. Collaborate with the team and legal experts to understand the impact of the …" at bounding box center [125, 106] width 0 height 5
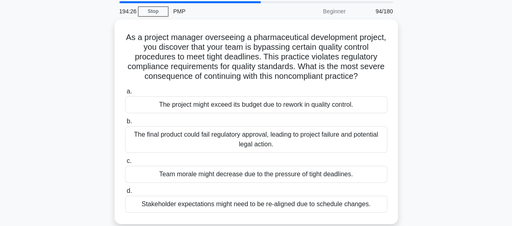
scroll to position [41, 0]
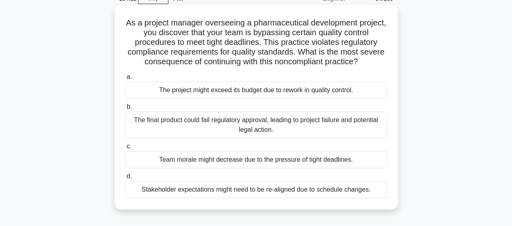
click at [216, 132] on div "The final product could fail regulatory approval, leading to project failure an…" at bounding box center [256, 125] width 263 height 27
click at [125, 110] on input "b. The final product could fail regulatory approval, leading to project failure…" at bounding box center [125, 107] width 0 height 5
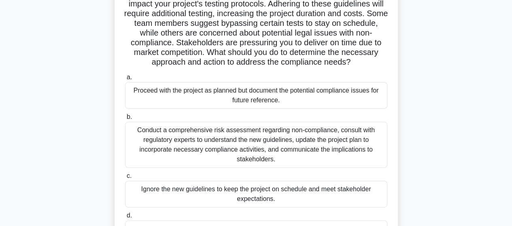
scroll to position [122, 0]
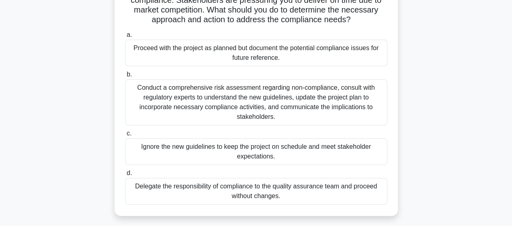
click at [205, 107] on div "Conduct a comprehensive risk assessment regarding non-compliance, consult with …" at bounding box center [256, 102] width 263 height 46
click at [125, 77] on input "b. Conduct a comprehensive risk assessment regarding non-compliance, consult wi…" at bounding box center [125, 74] width 0 height 5
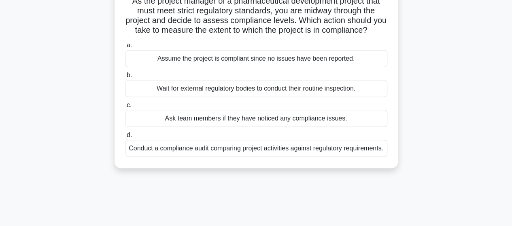
scroll to position [81, 0]
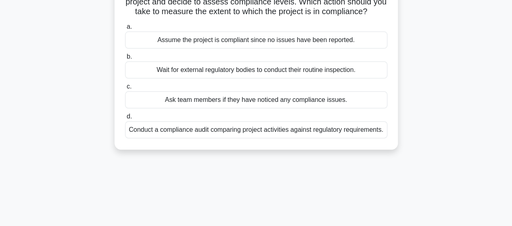
click at [207, 139] on div "Conduct a compliance audit comparing project activities against regulatory requ…" at bounding box center [256, 130] width 263 height 17
click at [125, 120] on input "d. Conduct a compliance audit comparing project activities against regulatory r…" at bounding box center [125, 116] width 0 height 5
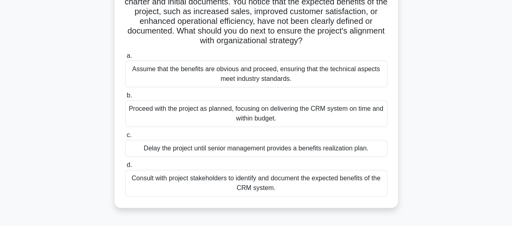
click at [285, 184] on div "Consult with project stakeholders to identify and document the expected benefit…" at bounding box center [256, 183] width 263 height 27
click at [125, 168] on input "d. Consult with project stakeholders to identify and document the expected bene…" at bounding box center [125, 165] width 0 height 5
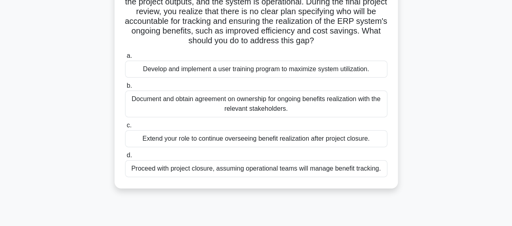
click at [285, 101] on div "Document and obtain agreement on ownership for ongoing benefits realization wit…" at bounding box center [256, 104] width 263 height 27
click at [125, 89] on input "b. Document and obtain agreement on ownership for ongoing benefits realization …" at bounding box center [125, 85] width 0 height 5
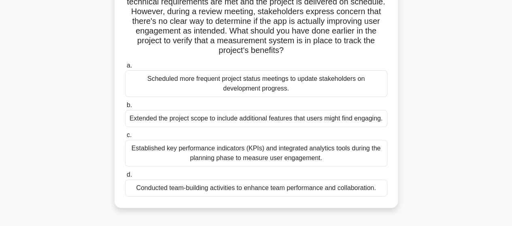
click at [241, 154] on div "Established key performance indicators (KPIs) and integrated analytics tools du…" at bounding box center [256, 153] width 263 height 27
click at [125, 138] on input "c. Established key performance indicators (KPIs) and integrated analytics tools…" at bounding box center [125, 135] width 0 height 5
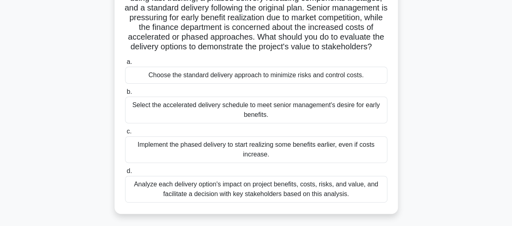
scroll to position [122, 0]
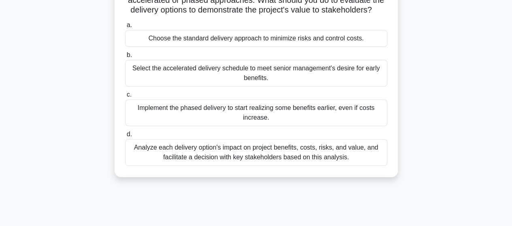
click at [263, 163] on div "Analyze each delivery option's impact on project benefits, costs, risks, and va…" at bounding box center [256, 152] width 263 height 27
click at [125, 137] on input "d. Analyze each delivery option's impact on project benefits, costs, risks, and…" at bounding box center [125, 134] width 0 height 5
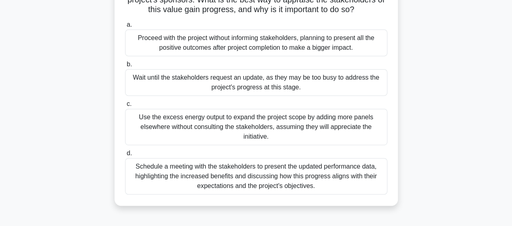
scroll to position [162, 0]
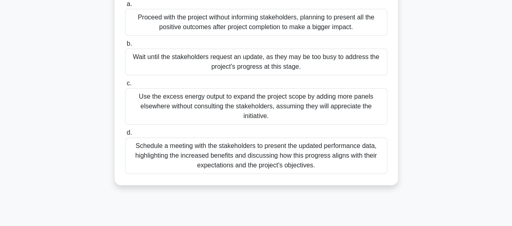
click at [159, 160] on div "Schedule a meeting with the stakeholders to present the updated performance dat…" at bounding box center [256, 156] width 263 height 36
click at [125, 136] on input "d. Schedule a meeting with the stakeholders to present the updated performance …" at bounding box center [125, 132] width 0 height 5
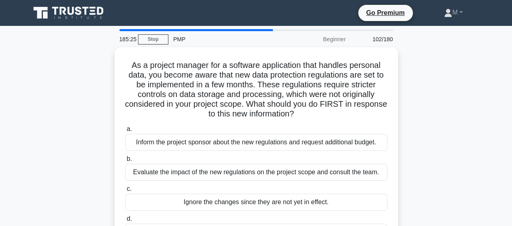
scroll to position [41, 0]
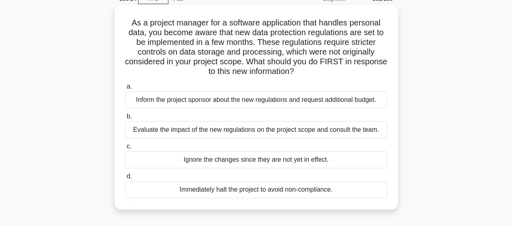
click at [174, 131] on div "Evaluate the impact of the new regulations on the project scope and consult the…" at bounding box center [256, 130] width 263 height 17
click at [125, 120] on input "b. Evaluate the impact of the new regulations on the project scope and consult …" at bounding box center [125, 116] width 0 height 5
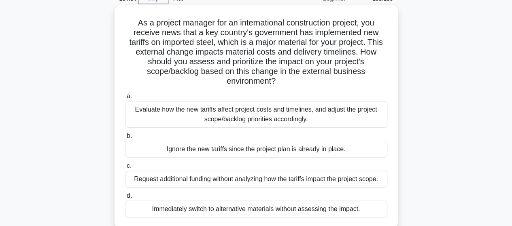
click at [206, 110] on div "Evaluate how the new tariffs affect project costs and timelines, and adjust the…" at bounding box center [256, 114] width 263 height 27
click at [125, 99] on input "a. Evaluate how the new tariffs affect project costs and timelines, and adjust …" at bounding box center [125, 96] width 0 height 5
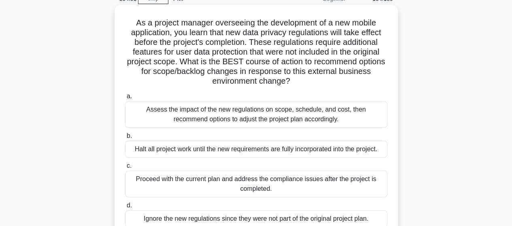
click at [158, 117] on div "Assess the impact of the new regulations on scope, schedule, and cost, then rec…" at bounding box center [256, 114] width 263 height 27
click at [125, 99] on input "a. Assess the impact of the new regulations on scope, schedule, and cost, then …" at bounding box center [125, 96] width 0 height 5
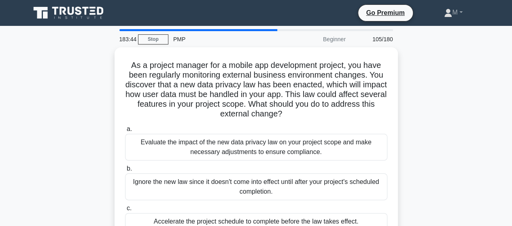
scroll to position [81, 0]
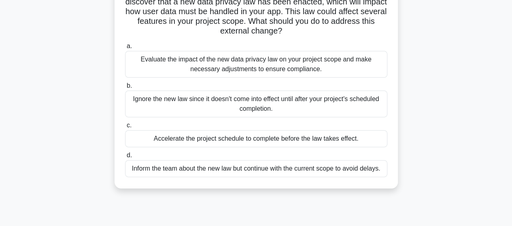
click at [174, 71] on div "Evaluate the impact of the new data privacy law on your project scope and make …" at bounding box center [256, 64] width 263 height 27
click at [125, 49] on input "a. Evaluate the impact of the new data privacy law on your project scope and ma…" at bounding box center [125, 46] width 0 height 5
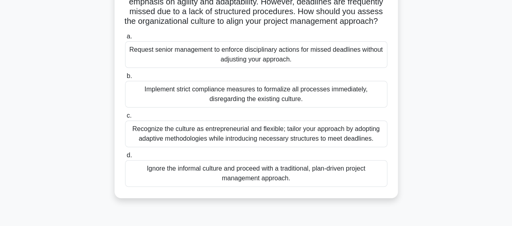
click at [164, 147] on div "Recognize the culture as entrepreneurial and flexible; tailor your approach by …" at bounding box center [256, 134] width 263 height 27
click at [125, 119] on input "c. Recognize the culture as entrepreneurial and flexible; tailor your approach …" at bounding box center [125, 115] width 0 height 5
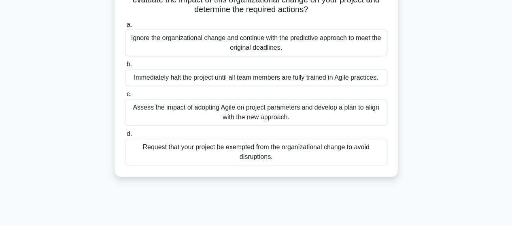
scroll to position [162, 0]
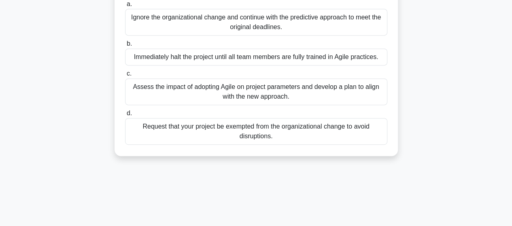
click at [160, 98] on div "Assess the impact of adopting Agile on project parameters and develop a plan to…" at bounding box center [256, 92] width 263 height 27
click at [125, 77] on input "c. Assess the impact of adopting Agile on project parameters and develop a plan…" at bounding box center [125, 73] width 0 height 5
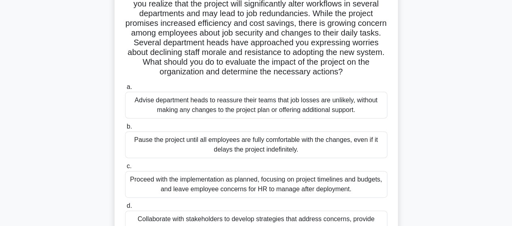
scroll to position [122, 0]
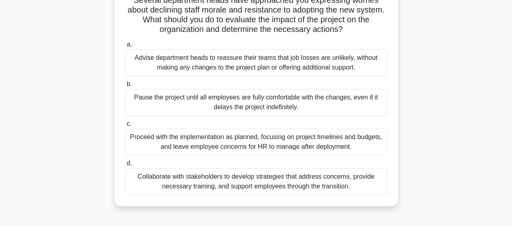
click at [160, 187] on div "Collaborate with stakeholders to develop strategies that address concerns, prov…" at bounding box center [256, 182] width 263 height 27
click at [125, 167] on input "d. Collaborate with stakeholders to develop strategies that address concerns, p…" at bounding box center [125, 163] width 0 height 5
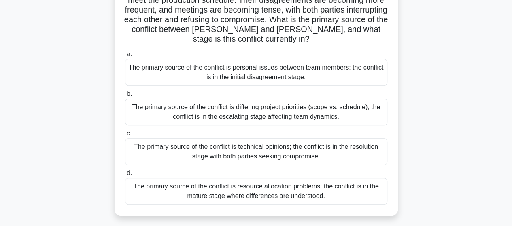
click at [259, 108] on div "The primary source of the conflict is differing project priorities (scope vs. s…" at bounding box center [256, 112] width 263 height 27
click at [125, 97] on input "b. The primary source of the conflict is differing project priorities (scope vs…" at bounding box center [125, 94] width 0 height 5
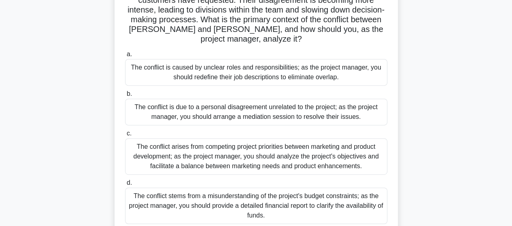
click at [289, 188] on div "The conflict stems from a misunderstanding of the project's budget constraints;…" at bounding box center [256, 206] width 263 height 36
click at [125, 186] on input "d. The conflict stems from a misunderstanding of the project's budget constrain…" at bounding box center [125, 183] width 0 height 5
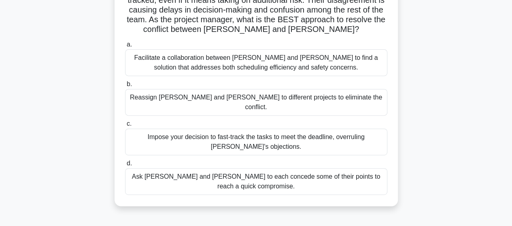
click at [189, 54] on div "Facilitate a collaboration between Karen and Dave to find a solution that addre…" at bounding box center [256, 62] width 263 height 27
click at [125, 47] on input "a. Facilitate a collaboration between Karen and Dave to find a solution that ad…" at bounding box center [125, 44] width 0 height 5
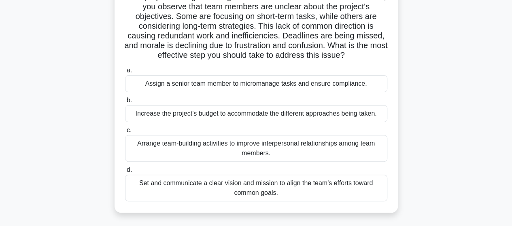
scroll to position [81, 0]
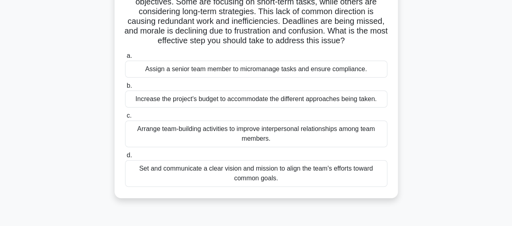
click at [212, 187] on div "Set and communicate a clear vision and mission to align the team's efforts towa…" at bounding box center [256, 173] width 263 height 27
click at [125, 158] on input "d. Set and communicate a clear vision and mission to align the team's efforts t…" at bounding box center [125, 155] width 0 height 5
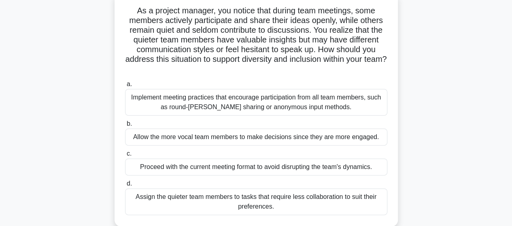
scroll to position [41, 0]
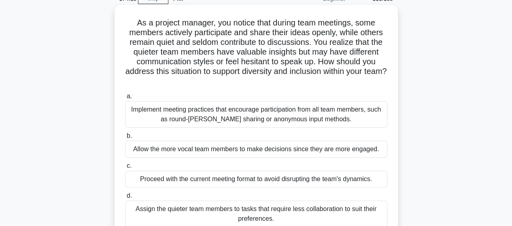
click at [233, 119] on div "Implement meeting practices that encourage participation from all team members,…" at bounding box center [256, 114] width 263 height 27
click at [125, 99] on input "a. Implement meeting practices that encourage participation from all team membe…" at bounding box center [125, 96] width 0 height 5
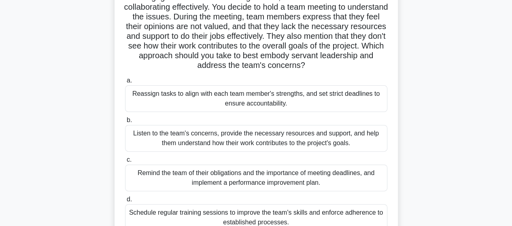
scroll to position [81, 0]
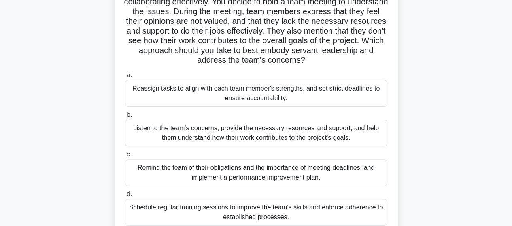
click at [216, 133] on div "Listen to the team's concerns, provide the necessary resources and support, and…" at bounding box center [256, 133] width 263 height 27
click at [125, 118] on input "b. Listen to the team's concerns, provide the necessary resources and support, …" at bounding box center [125, 115] width 0 height 5
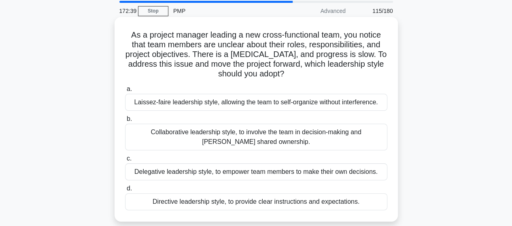
scroll to position [41, 0]
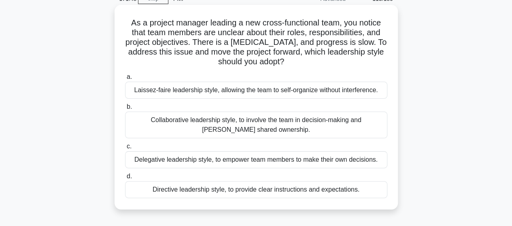
click at [298, 193] on div "Directive leadership style, to provide clear instructions and expectations." at bounding box center [256, 189] width 263 height 17
click at [125, 179] on input "d. Directive leadership style, to provide clear instructions and expectations." at bounding box center [125, 176] width 0 height 5
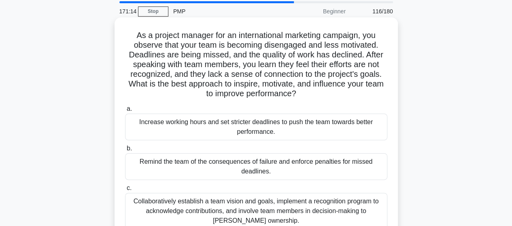
scroll to position [81, 0]
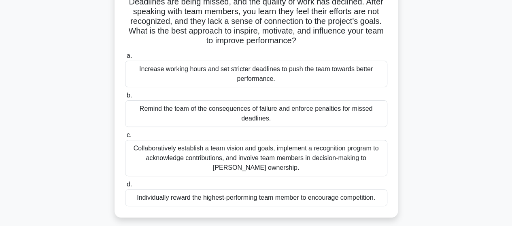
click at [200, 163] on div "Collaboratively establish a team vision and goals, implement a recognition prog…" at bounding box center [256, 158] width 263 height 36
click at [125, 138] on input "c. Collaboratively establish a team vision and goals, implement a recognition p…" at bounding box center [125, 135] width 0 height 5
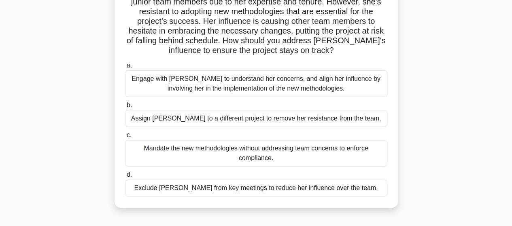
click at [233, 84] on div "Engage with Emily to understand her concerns, and align her influence by involv…" at bounding box center [256, 83] width 263 height 27
click at [125, 68] on input "a. Engage with Emily to understand her concerns, and align her influence by inv…" at bounding box center [125, 65] width 0 height 5
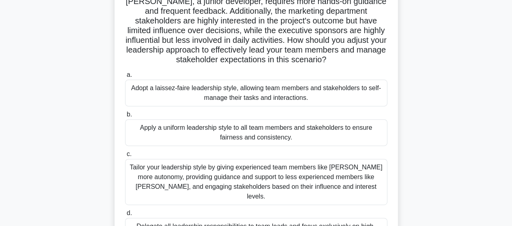
scroll to position [122, 0]
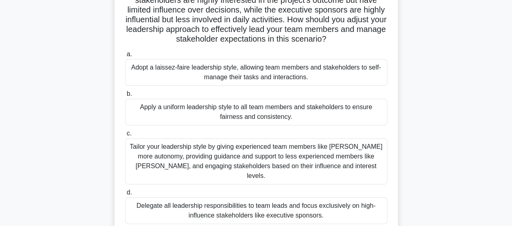
click at [188, 163] on div "Tailor your leadership style by giving experienced team members like Emma more …" at bounding box center [256, 162] width 263 height 46
click at [125, 137] on input "c. Tailor your leadership style by giving experienced team members like Emma mo…" at bounding box center [125, 133] width 0 height 5
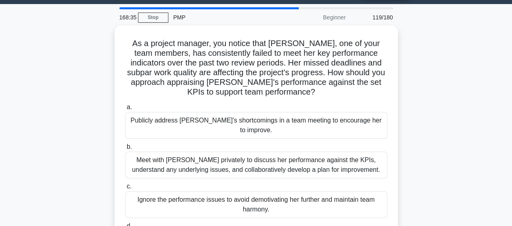
scroll to position [41, 0]
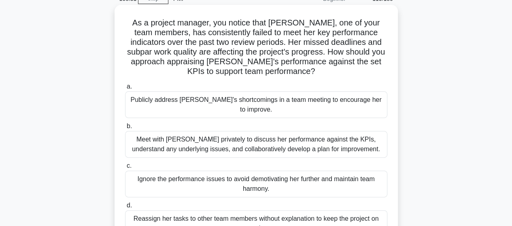
click at [250, 138] on div "Meet with Karen privately to discuss her performance against the KPIs, understa…" at bounding box center [256, 144] width 263 height 27
click at [125, 129] on input "b. Meet with Karen privately to discuss her performance against the KPIs, under…" at bounding box center [125, 126] width 0 height 5
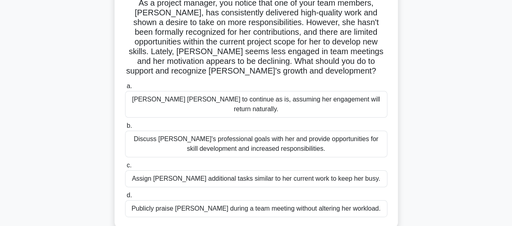
scroll to position [81, 0]
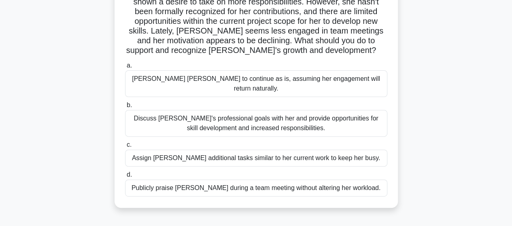
click at [218, 119] on div "Discuss Emily's professional goals with her and provide opportunities for skill…" at bounding box center [256, 123] width 263 height 27
click at [125, 108] on input "b. Discuss Emily's professional goals with her and provide opportunities for sk…" at bounding box center [125, 105] width 0 height 5
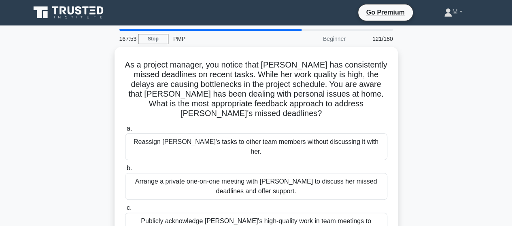
scroll to position [0, 0]
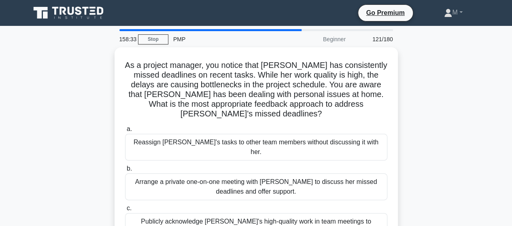
click at [432, 137] on div "As a project manager, you notice that Emily has consistently missed deadlines o…" at bounding box center [257, 174] width 462 height 254
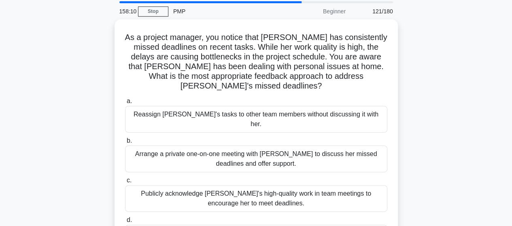
scroll to position [41, 0]
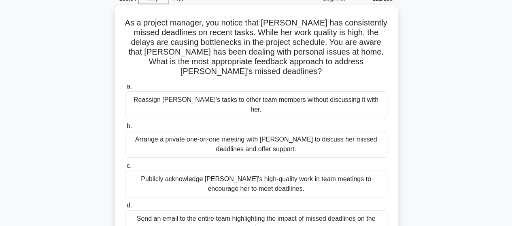
click at [200, 131] on div "Arrange a private one-on-one meeting with Emily to discuss her missed deadlines…" at bounding box center [256, 144] width 263 height 27
click at [125, 127] on input "b. Arrange a private one-on-one meeting with Emily to discuss her missed deadli…" at bounding box center [125, 126] width 0 height 5
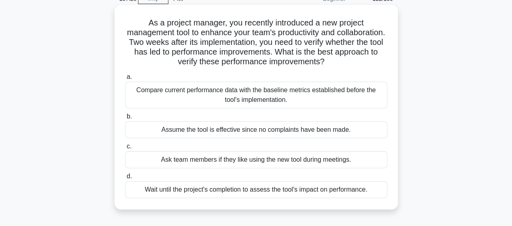
click at [198, 96] on div "Compare current performance data with the baseline metrics established before t…" at bounding box center [256, 95] width 263 height 27
click at [125, 80] on input "a. Compare current performance data with the baseline metrics established befor…" at bounding box center [125, 77] width 0 height 5
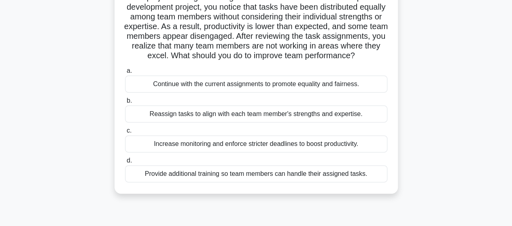
scroll to position [81, 0]
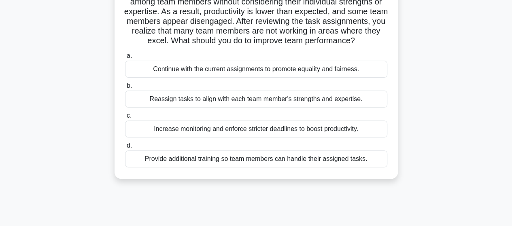
click at [235, 108] on div "Reassign tasks to align with each team member's strengths and expertise." at bounding box center [256, 99] width 263 height 17
click at [125, 89] on input "b. Reassign tasks to align with each team member's strengths and expertise." at bounding box center [125, 85] width 0 height 5
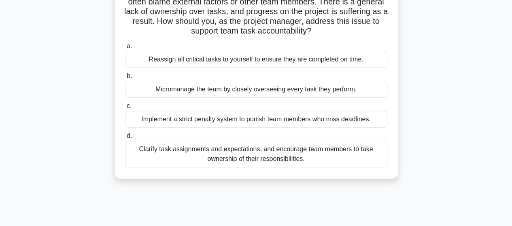
click at [181, 149] on div "Clarify task assignments and expectations, and encourage team members to take o…" at bounding box center [256, 154] width 263 height 27
click at [125, 139] on input "d. Clarify task assignments and expectations, and encourage team members to tak…" at bounding box center [125, 136] width 0 height 5
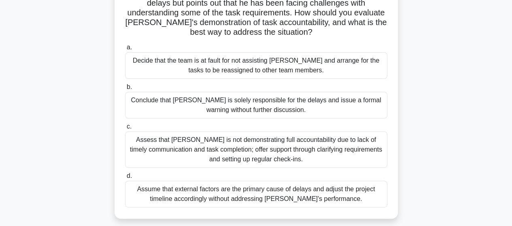
scroll to position [122, 0]
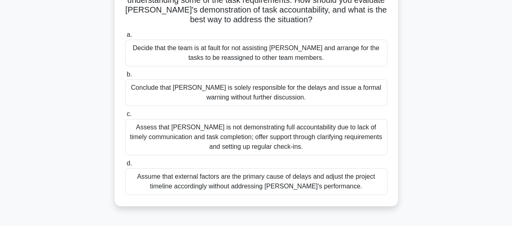
click at [179, 134] on div "Assess that Alex is not demonstrating full accountability due to lack of timely…" at bounding box center [256, 137] width 263 height 36
click at [125, 117] on input "c. Assess that Alex is not demonstrating full accountability due to lack of tim…" at bounding box center [125, 114] width 0 height 5
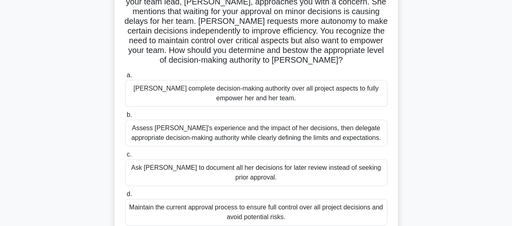
scroll to position [81, 0]
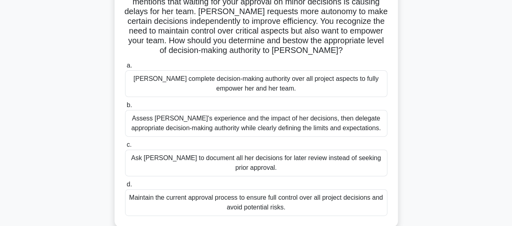
click at [197, 124] on div "Assess Emily's experience and the impact of her decisions, then delegate approp…" at bounding box center [256, 123] width 263 height 27
click at [125, 108] on input "b. Assess Emily's experience and the impact of her decisions, then delegate app…" at bounding box center [125, 105] width 0 height 5
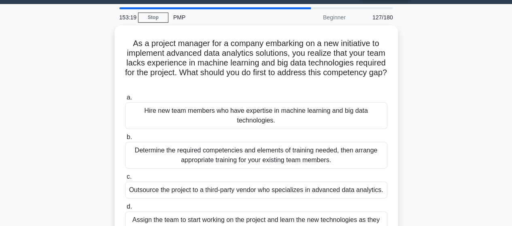
scroll to position [41, 0]
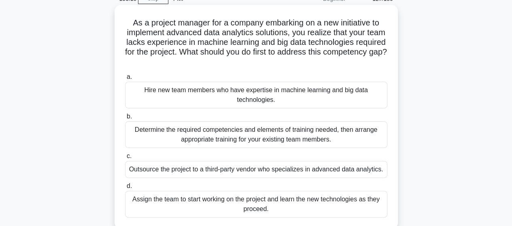
click at [181, 143] on div "Determine the required competencies and elements of training needed, then arran…" at bounding box center [256, 135] width 263 height 27
click at [125, 120] on input "b. Determine the required competencies and elements of training needed, then ar…" at bounding box center [125, 116] width 0 height 5
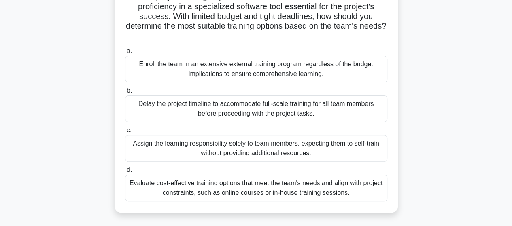
scroll to position [81, 0]
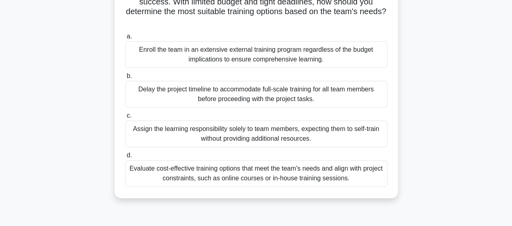
click at [200, 178] on div "Evaluate cost-effective training options that meet the team's needs and align w…" at bounding box center [256, 173] width 263 height 27
click at [125, 158] on input "d. Evaluate cost-effective training options that meet the team's needs and alig…" at bounding box center [125, 155] width 0 height 5
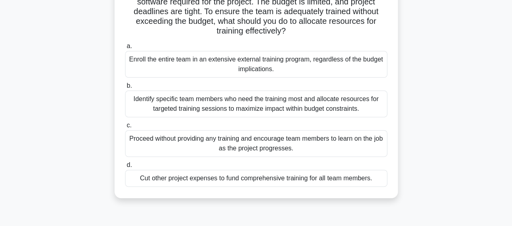
click at [192, 109] on div "Identify specific team members who need the training most and allocate resource…" at bounding box center [256, 104] width 263 height 27
click at [125, 89] on input "b. Identify specific team members who need the training most and allocate resou…" at bounding box center [125, 85] width 0 height 5
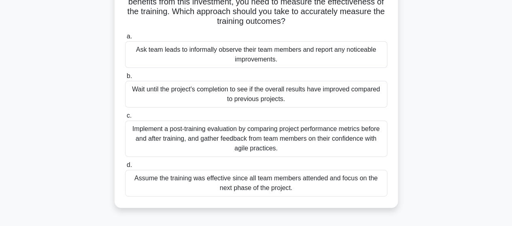
click at [181, 145] on div "Implement a post-training evaluation by comparing project performance metrics b…" at bounding box center [256, 139] width 263 height 36
click at [125, 119] on input "c. Implement a post-training evaluation by comparing project performance metric…" at bounding box center [125, 115] width 0 height 5
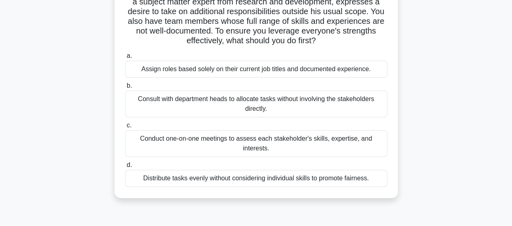
click at [285, 146] on div "Conduct one-on-one meetings to assess each stakeholder's skills, expertise, and…" at bounding box center [256, 143] width 263 height 27
click at [125, 128] on input "c. Conduct one-on-one meetings to assess each stakeholder's skills, expertise, …" at bounding box center [125, 125] width 0 height 5
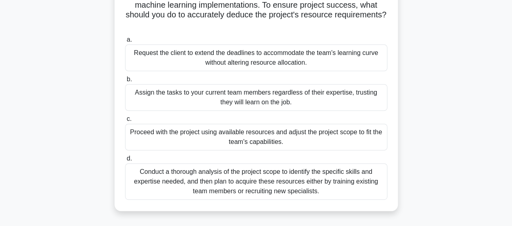
scroll to position [122, 0]
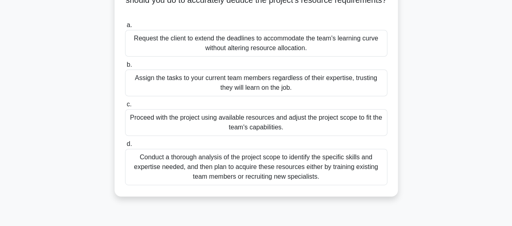
click at [265, 175] on div "Conduct a thorough analysis of the project scope to identify the specific skill…" at bounding box center [256, 167] width 263 height 36
click at [125, 147] on input "d. Conduct a thorough analysis of the project scope to identify the specific sk…" at bounding box center [125, 144] width 0 height 5
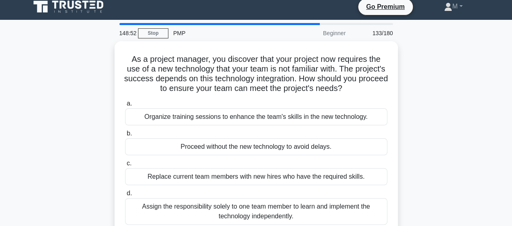
scroll to position [0, 0]
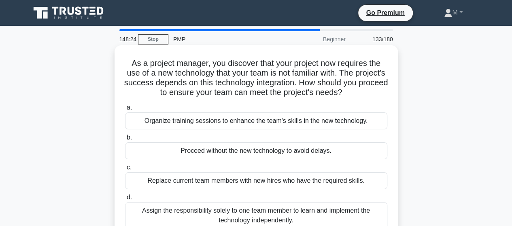
click at [231, 127] on div "Organize training sessions to enhance the team's skills in the new technology." at bounding box center [256, 121] width 263 height 17
click at [125, 111] on input "a. Organize training sessions to enhance the team's skills in the new technolog…" at bounding box center [125, 107] width 0 height 5
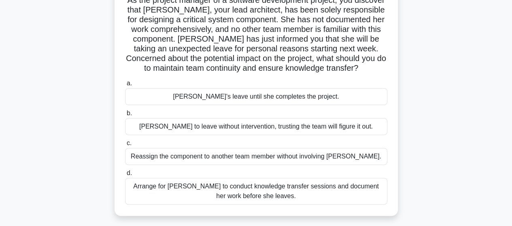
scroll to position [81, 0]
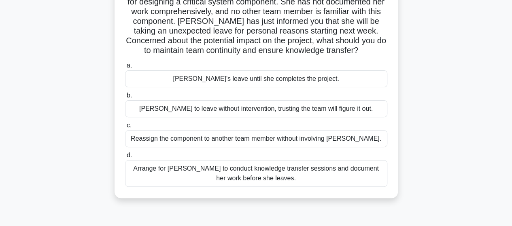
click at [289, 175] on div "Arrange for Maria to conduct knowledge transfer sessions and document her work …" at bounding box center [256, 173] width 263 height 27
click at [125, 158] on input "d. Arrange for Maria to conduct knowledge transfer sessions and document her wo…" at bounding box center [125, 155] width 0 height 5
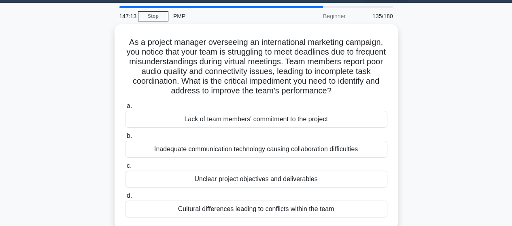
scroll to position [41, 0]
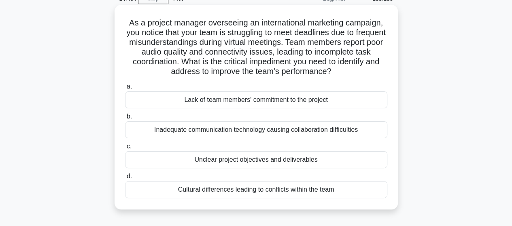
click at [210, 134] on div "Inadequate communication technology causing collaboration difficulties" at bounding box center [256, 130] width 263 height 17
click at [125, 120] on input "b. Inadequate communication technology causing collaboration difficulties" at bounding box center [125, 116] width 0 height 5
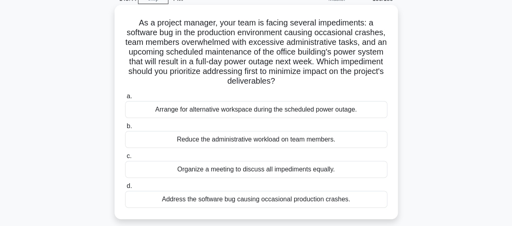
click at [246, 114] on div "Arrange for alternative workspace during the scheduled power outage." at bounding box center [256, 109] width 263 height 17
click at [125, 99] on input "a. Arrange for alternative workspace during the scheduled power outage." at bounding box center [125, 96] width 0 height 5
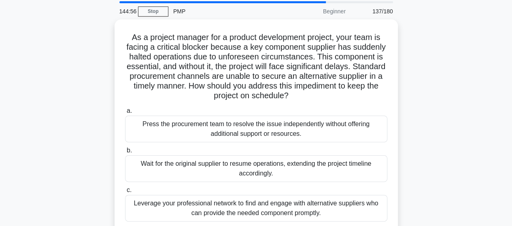
scroll to position [81, 0]
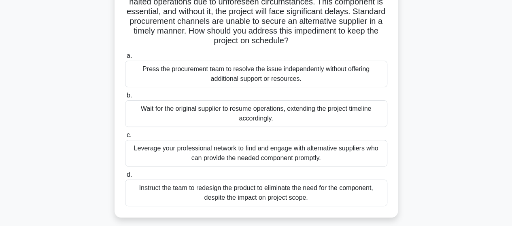
click at [185, 156] on div "Leverage your professional network to find and engage with alternative supplier…" at bounding box center [256, 153] width 263 height 27
click at [125, 138] on input "c. Leverage your professional network to find and engage with alternative suppl…" at bounding box center [125, 135] width 0 height 5
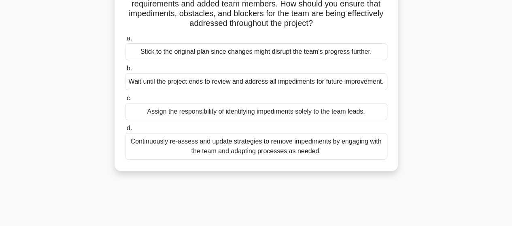
scroll to position [122, 0]
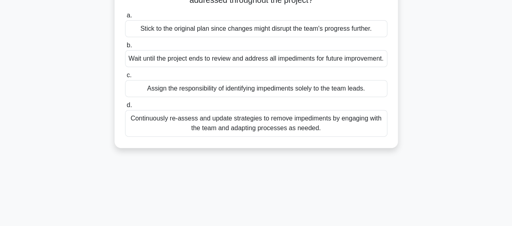
click at [226, 137] on div "Continuously re-assess and update strategies to remove impediments by engaging …" at bounding box center [256, 123] width 263 height 27
click at [125, 108] on input "d. Continuously re-assess and update strategies to remove impediments by engagi…" at bounding box center [125, 105] width 0 height 5
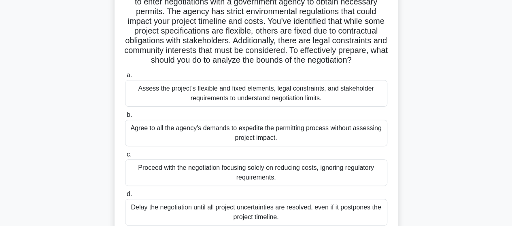
scroll to position [81, 0]
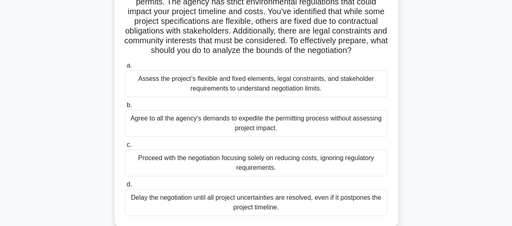
click at [194, 97] on div "Assess the project’s flexible and fixed elements, legal constraints, and stakeh…" at bounding box center [256, 83] width 263 height 27
click at [125, 68] on input "a. Assess the project’s flexible and fixed elements, legal constraints, and sta…" at bounding box center [125, 65] width 0 height 5
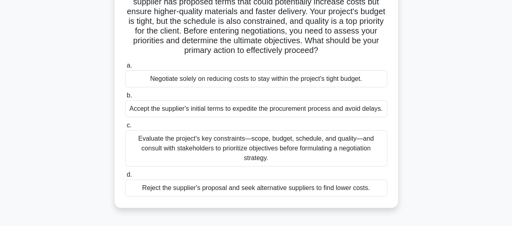
click at [232, 156] on div "Evaluate the project's key constraints—scope, budget, schedule, and quality—and…" at bounding box center [256, 148] width 263 height 36
click at [125, 128] on input "c. Evaluate the project's key constraints—scope, budget, schedule, and quality—…" at bounding box center [125, 125] width 0 height 5
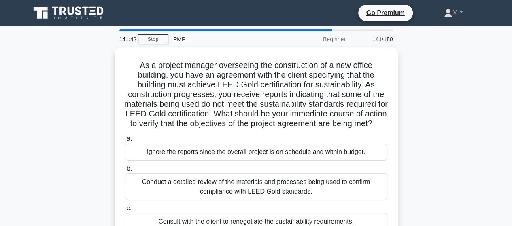
scroll to position [41, 0]
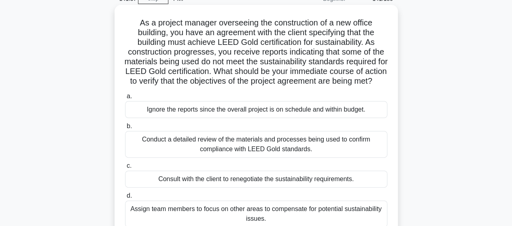
click at [248, 158] on div "Conduct a detailed review of the materials and processes being used to confirm …" at bounding box center [256, 144] width 263 height 27
click at [125, 129] on input "b. Conduct a detailed review of the materials and processes being used to confi…" at bounding box center [125, 126] width 0 height 5
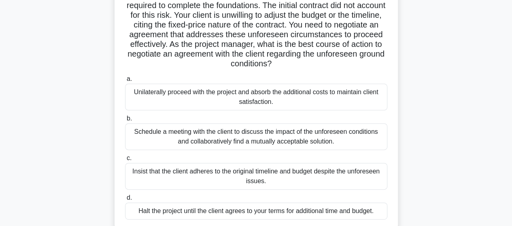
scroll to position [81, 0]
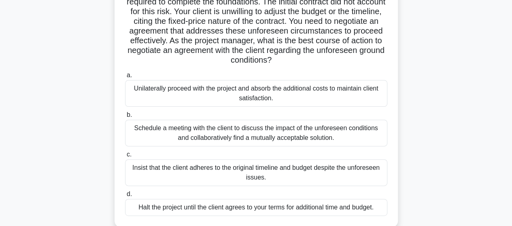
click at [216, 140] on div "Schedule a meeting with the client to discuss the impact of the unforeseen cond…" at bounding box center [256, 133] width 263 height 27
click at [125, 118] on input "b. Schedule a meeting with the client to discuss the impact of the unforeseen c…" at bounding box center [125, 115] width 0 height 5
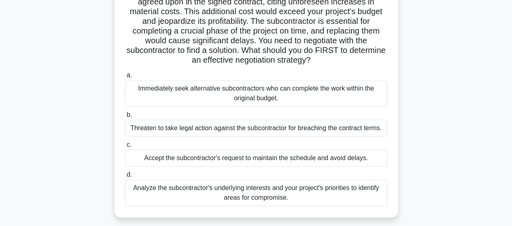
click at [181, 196] on div "Analyze the subcontractor's underlying interests and your project's priorities …" at bounding box center [256, 193] width 263 height 27
click at [125, 178] on input "d. Analyze the subcontractor's underlying interests and your project's prioriti…" at bounding box center [125, 175] width 0 height 5
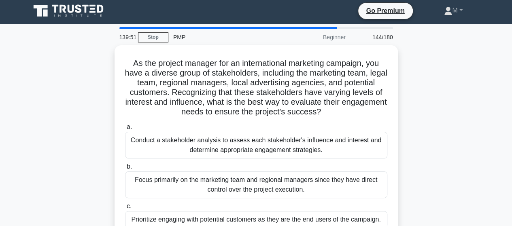
scroll to position [0, 0]
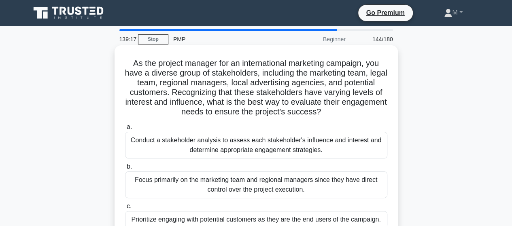
click at [170, 152] on div "Conduct a stakeholder analysis to assess each stakeholder's influence and inter…" at bounding box center [256, 145] width 263 height 27
click at [125, 130] on input "a. Conduct a stakeholder analysis to assess each stakeholder's influence and in…" at bounding box center [125, 127] width 0 height 5
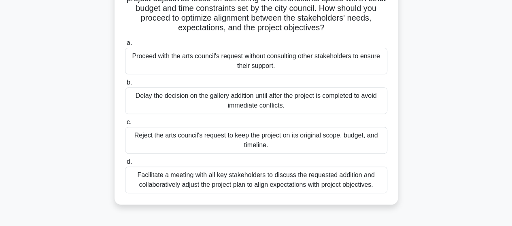
scroll to position [162, 0]
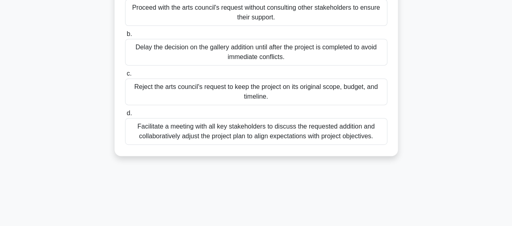
click at [267, 133] on div "Facilitate a meeting with all key stakeholders to discuss the requested additio…" at bounding box center [256, 131] width 263 height 27
click at [125, 116] on input "d. Facilitate a meeting with all key stakeholders to discuss the requested addi…" at bounding box center [125, 113] width 0 height 5
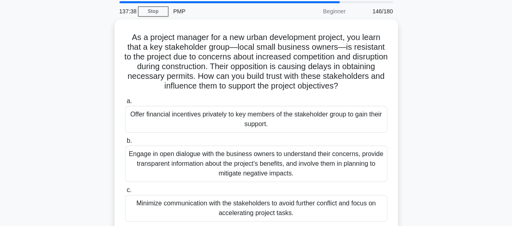
scroll to position [41, 0]
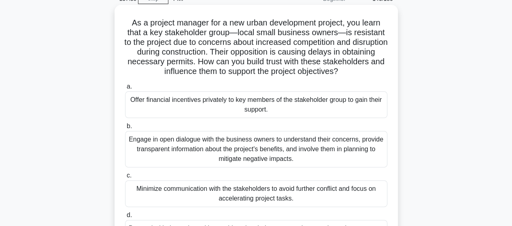
click at [194, 149] on div "Engage in open dialogue with the business owners to understand their concerns, …" at bounding box center [256, 149] width 263 height 36
click at [125, 129] on input "b. Engage in open dialogue with the business owners to understand their concern…" at bounding box center [125, 126] width 0 height 5
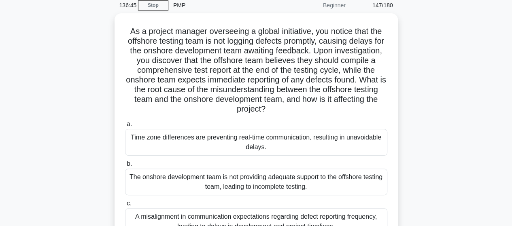
scroll to position [81, 0]
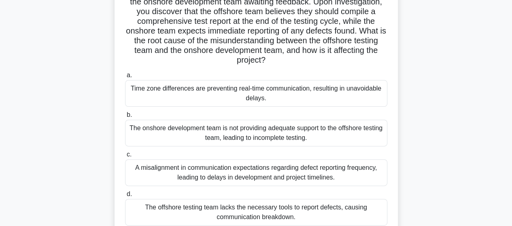
click at [213, 175] on div "A misalignment in communication expectations regarding defect reporting frequen…" at bounding box center [256, 173] width 263 height 27
click at [125, 158] on input "c. A misalignment in communication expectations regarding defect reporting freq…" at bounding box center [125, 154] width 0 height 5
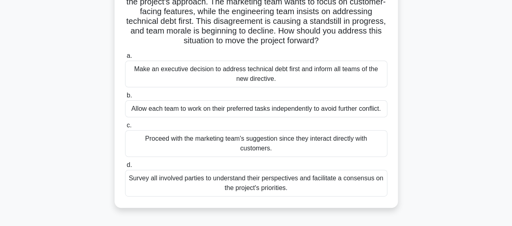
click at [282, 182] on div "Survey all involved parties to understand their perspectives and facilitate a c…" at bounding box center [256, 183] width 263 height 27
click at [125, 168] on input "d. Survey all involved parties to understand their perspectives and facilitate …" at bounding box center [125, 165] width 0 height 5
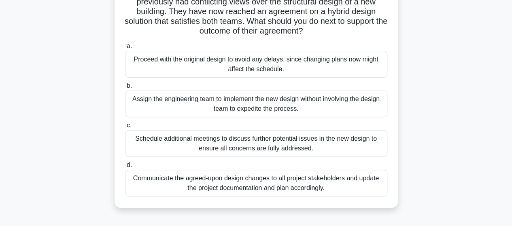
click at [226, 187] on div "Communicate the agreed-upon design changes to all project stakeholders and upda…" at bounding box center [256, 183] width 263 height 27
click at [125, 168] on input "d. Communicate the agreed-upon design changes to all project stakeholders and u…" at bounding box center [125, 165] width 0 height 5
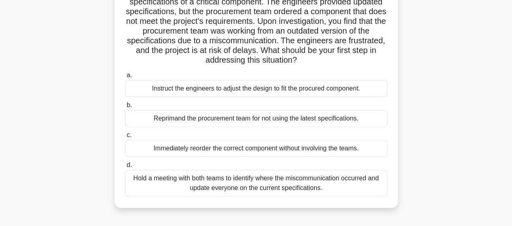
click at [238, 191] on div "Hold a meeting with both teams to identify where the miscommunication occurred …" at bounding box center [256, 183] width 263 height 27
click at [125, 168] on input "d. Hold a meeting with both teams to identify where the miscommunication occurr…" at bounding box center [125, 165] width 0 height 5
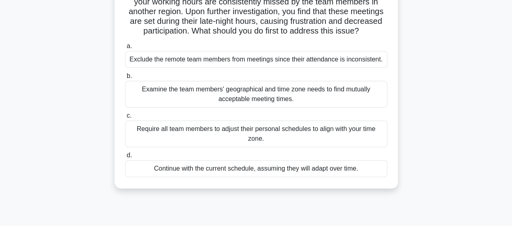
click at [278, 108] on div "Examine the team members' geographical and time zone needs to find mutually acc…" at bounding box center [256, 94] width 263 height 27
click at [125, 79] on input "b. Examine the team members' geographical and time zone needs to find mutually …" at bounding box center [125, 76] width 0 height 5
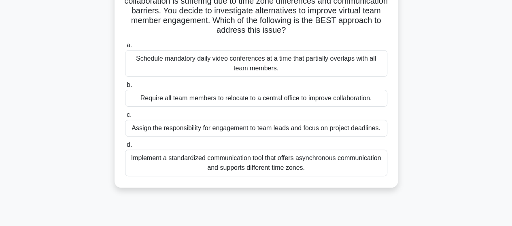
scroll to position [122, 0]
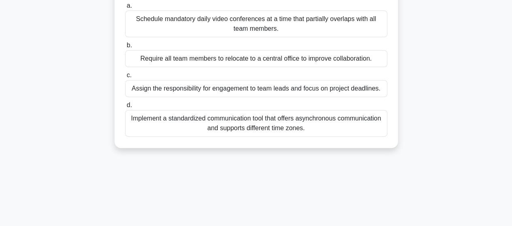
click at [249, 132] on div "Implement a standardized communication tool that offers asynchronous communicat…" at bounding box center [256, 123] width 263 height 27
click at [125, 108] on input "d. Implement a standardized communication tool that offers asynchronous communi…" at bounding box center [125, 105] width 0 height 5
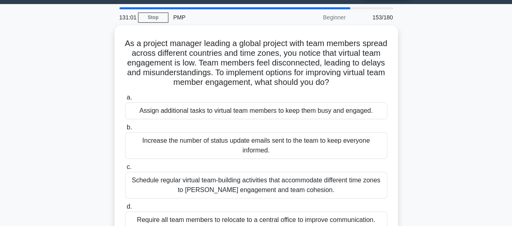
scroll to position [41, 0]
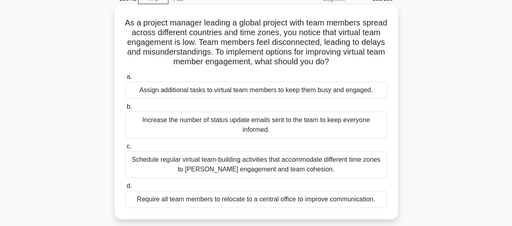
click at [254, 171] on div "Schedule regular virtual team-building activities that accommodate different ti…" at bounding box center [256, 165] width 263 height 27
click at [125, 149] on input "c. Schedule regular virtual team-building activities that accommodate different…" at bounding box center [125, 146] width 0 height 5
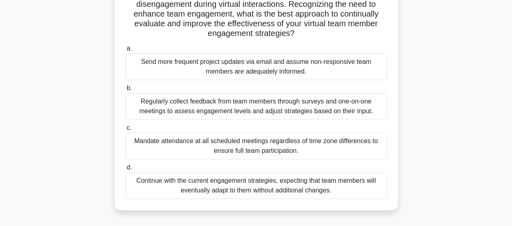
scroll to position [122, 0]
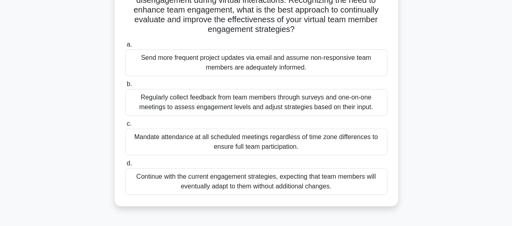
click at [165, 102] on div "Regularly collect feedback from team members through surveys and one-on-one mee…" at bounding box center [256, 102] width 263 height 27
click at [125, 87] on input "b. Regularly collect feedback from team members through surveys and one-on-one …" at bounding box center [125, 84] width 0 height 5
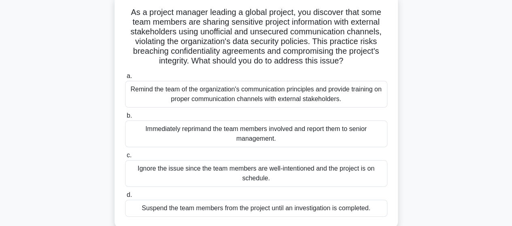
scroll to position [41, 0]
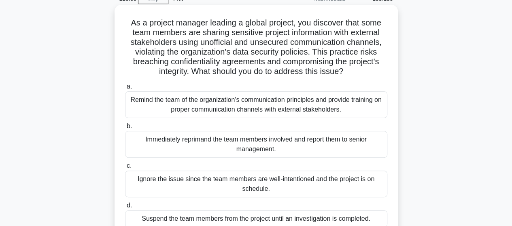
click at [157, 108] on div "Remind the team of the organization's communication principles and provide trai…" at bounding box center [256, 105] width 263 height 27
click at [125, 90] on input "a. Remind the team of the organization's communication principles and provide t…" at bounding box center [125, 86] width 0 height 5
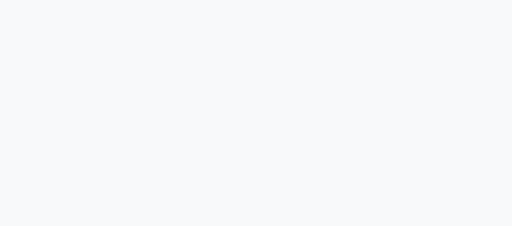
scroll to position [211, 0]
click at [256, 145] on div "127:37 Stop PMP Intermediate 156/180 {"next_question": null}" at bounding box center [257, 20] width 462 height 405
click at [250, 110] on div "127:37 Stop PMP Intermediate 156/180 {"next_question": null}" at bounding box center [257, 20] width 462 height 405
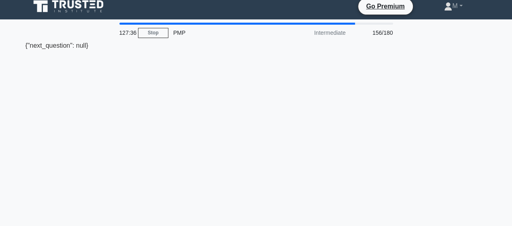
scroll to position [0, 0]
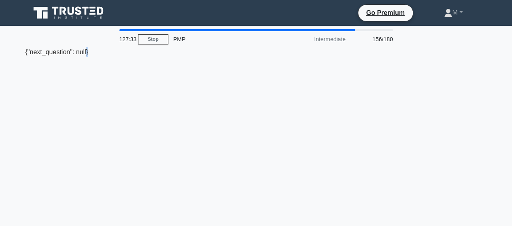
click at [156, 41] on link "Stop" at bounding box center [153, 39] width 30 height 10
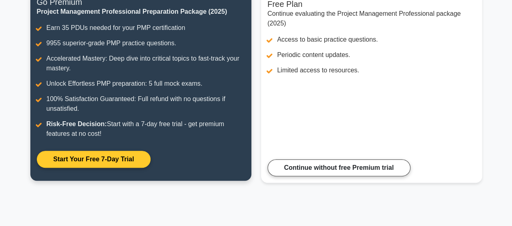
scroll to position [162, 0]
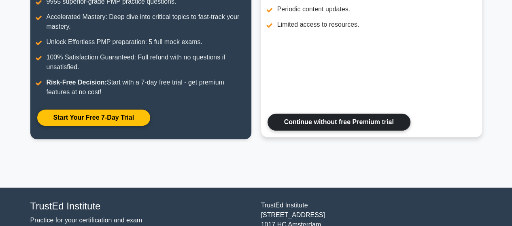
click at [286, 127] on link "Continue without free Premium trial" at bounding box center [339, 122] width 143 height 17
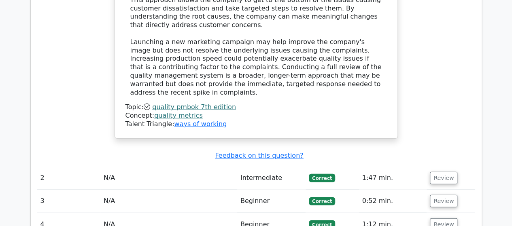
scroll to position [1153, 0]
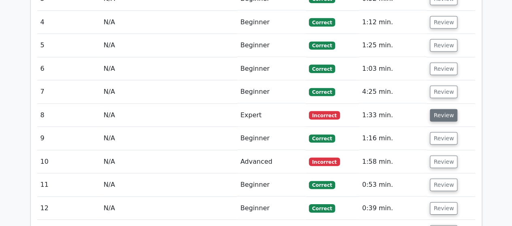
click at [436, 109] on button "Review" at bounding box center [444, 115] width 28 height 13
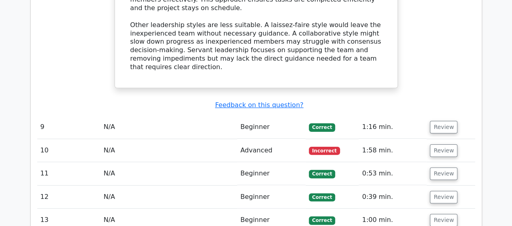
scroll to position [1558, 0]
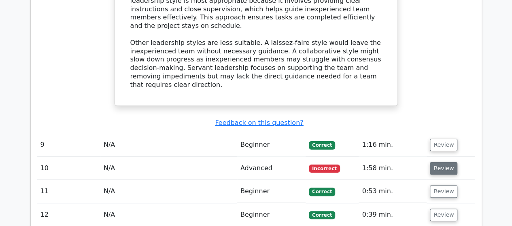
click at [438, 162] on button "Review" at bounding box center [444, 168] width 28 height 13
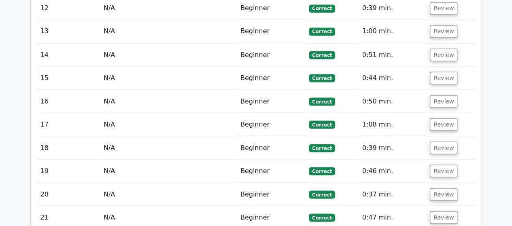
scroll to position [2328, 0]
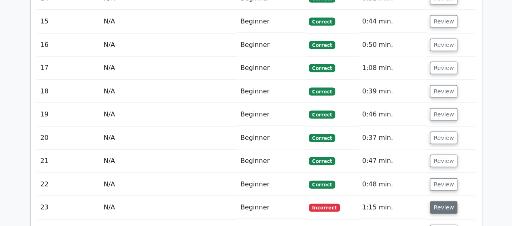
click at [431, 202] on button "Review" at bounding box center [444, 208] width 28 height 13
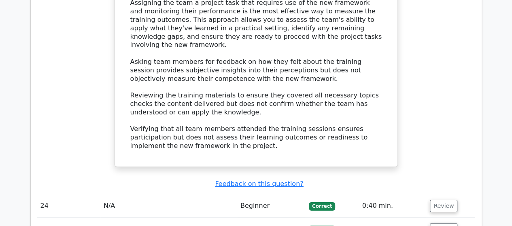
scroll to position [2854, 0]
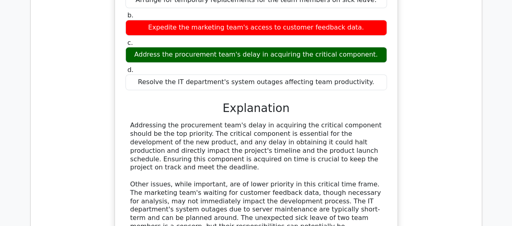
scroll to position [3296, 0]
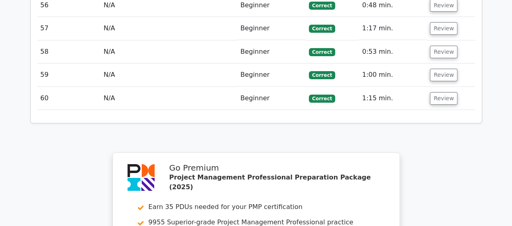
scroll to position [4670, 0]
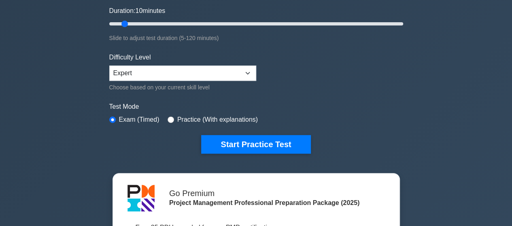
scroll to position [162, 0]
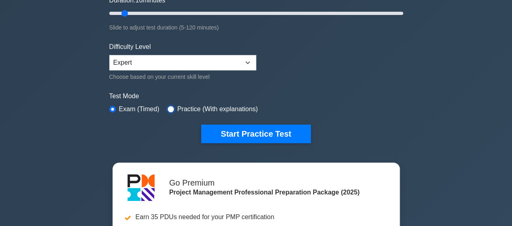
click at [170, 109] on input "radio" at bounding box center [171, 109] width 6 height 6
radio input "true"
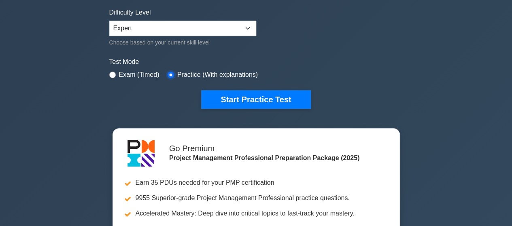
scroll to position [243, 0]
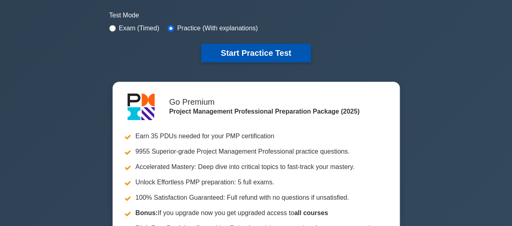
click at [263, 58] on button "Start Practice Test" at bounding box center [255, 53] width 109 height 19
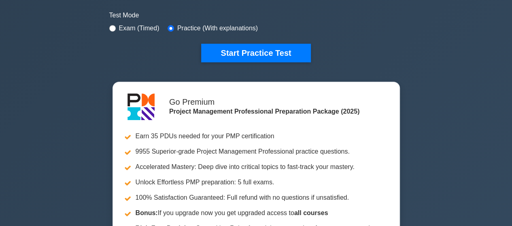
click at [132, 28] on label "Exam (Timed)" at bounding box center [139, 28] width 41 height 10
click at [114, 27] on input "radio" at bounding box center [112, 28] width 6 height 6
radio input "true"
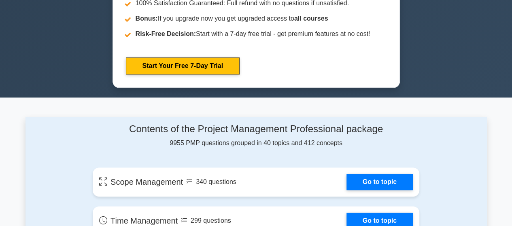
scroll to position [527, 0]
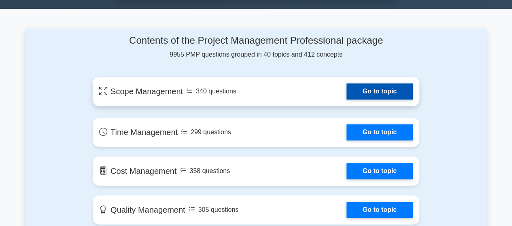
click at [365, 95] on link "Go to topic" at bounding box center [380, 91] width 66 height 16
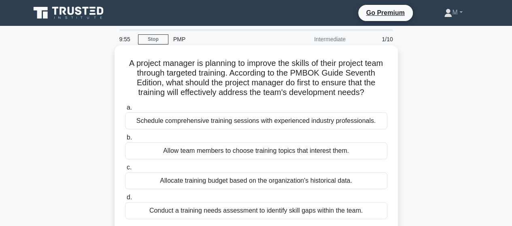
click at [276, 130] on div "Schedule comprehensive training sessions with experienced industry professional…" at bounding box center [256, 121] width 263 height 17
click at [125, 111] on input "a. Schedule comprehensive training sessions with experienced industry professio…" at bounding box center [125, 107] width 0 height 5
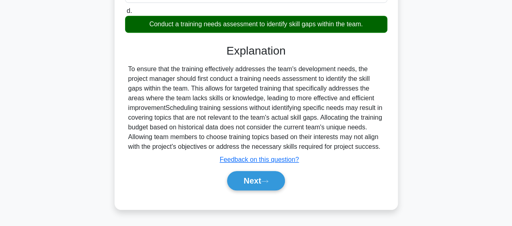
scroll to position [211, 0]
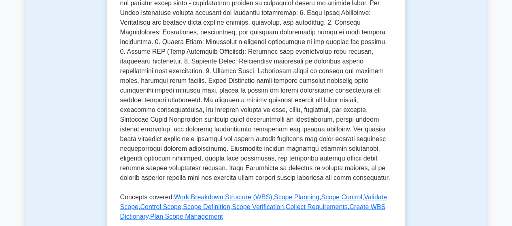
scroll to position [324, 0]
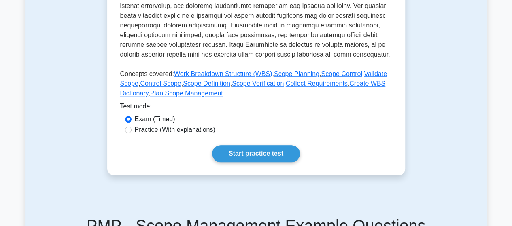
click at [149, 132] on label "Practice (With explanations)" at bounding box center [175, 130] width 81 height 10
click at [132, 132] on input "Practice (With explanations)" at bounding box center [128, 130] width 6 height 6
radio input "true"
click at [237, 153] on link "Start practice test" at bounding box center [256, 153] width 88 height 17
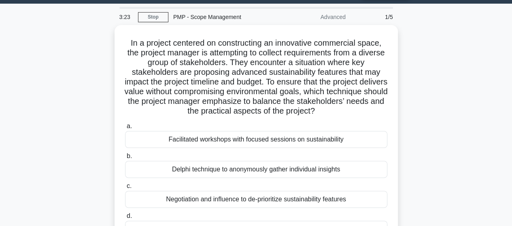
scroll to position [41, 0]
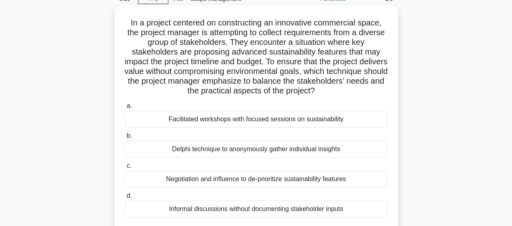
click at [229, 123] on div "Facilitated workshops with focused sessions on sustainability" at bounding box center [256, 119] width 263 height 17
click at [125, 109] on input "a. Facilitated workshops with focused sessions on sustainability" at bounding box center [125, 106] width 0 height 5
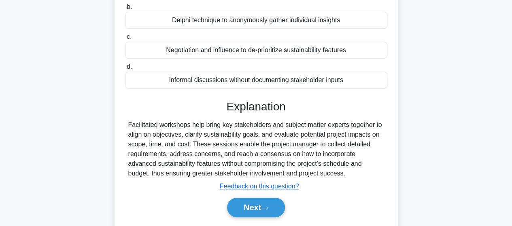
scroll to position [211, 0]
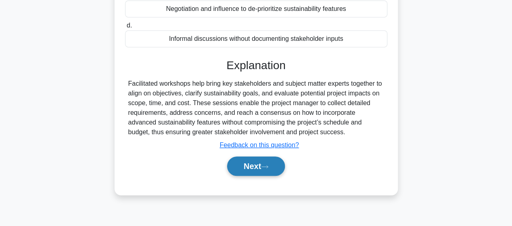
click at [249, 165] on button "Next" at bounding box center [256, 166] width 58 height 19
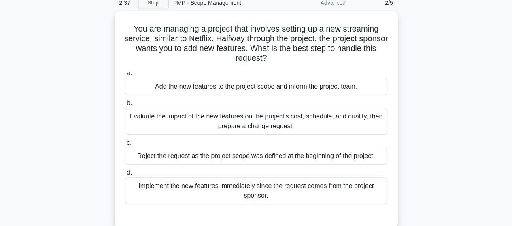
scroll to position [49, 0]
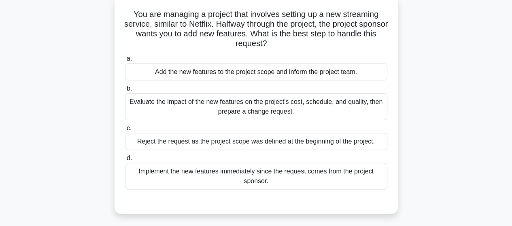
click at [155, 110] on div "Evaluate the impact of the new features on the project's cost, schedule, and qu…" at bounding box center [256, 107] width 263 height 27
click at [125, 92] on input "b. Evaluate the impact of the new features on the project's cost, schedule, and…" at bounding box center [125, 88] width 0 height 5
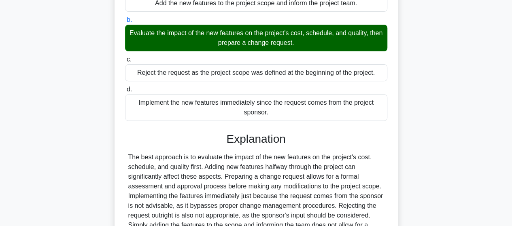
scroll to position [171, 0]
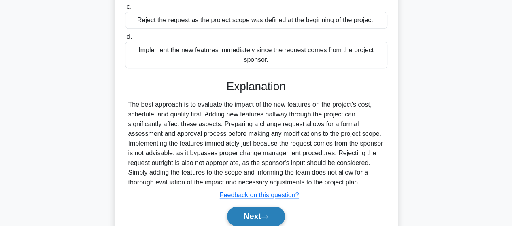
click at [263, 215] on button "Next" at bounding box center [256, 216] width 58 height 19
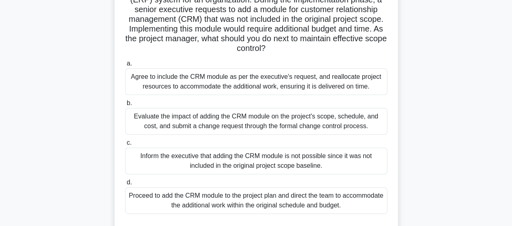
scroll to position [81, 0]
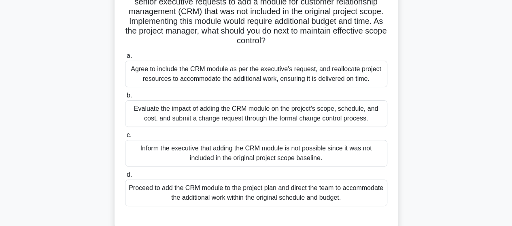
click at [198, 120] on div "Evaluate the impact of adding the CRM module on the project's scope, schedule, …" at bounding box center [256, 113] width 263 height 27
click at [125, 98] on input "b. Evaluate the impact of adding the CRM module on the project's scope, schedul…" at bounding box center [125, 95] width 0 height 5
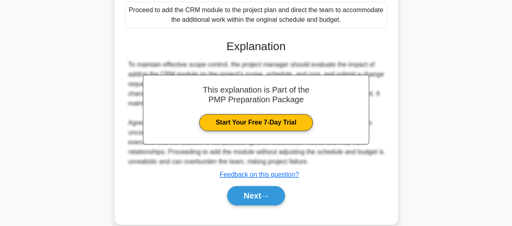
scroll to position [272, 0]
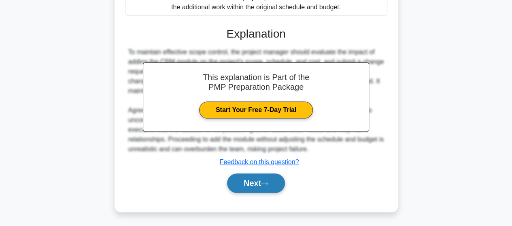
click at [255, 185] on button "Next" at bounding box center [256, 183] width 58 height 19
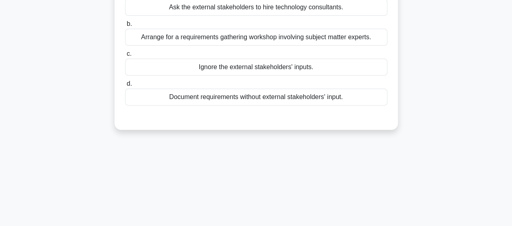
scroll to position [9, 0]
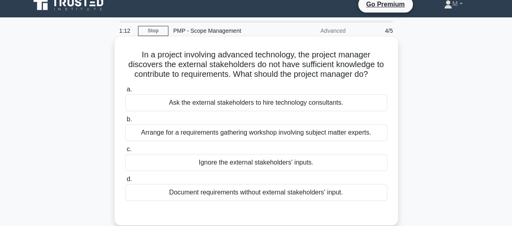
click at [249, 135] on div "Arrange for a requirements gathering workshop involving subject matter experts." at bounding box center [256, 132] width 263 height 17
click at [125, 122] on input "b. Arrange for a requirements gathering workshop involving subject matter exper…" at bounding box center [125, 119] width 0 height 5
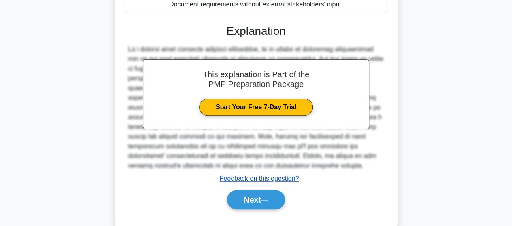
scroll to position [213, 0]
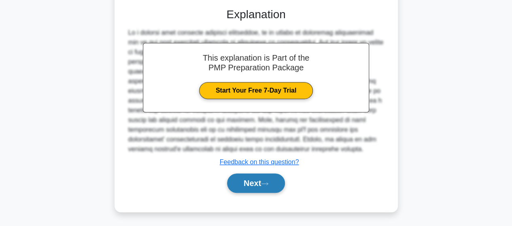
click at [262, 182] on button "Next" at bounding box center [256, 183] width 58 height 19
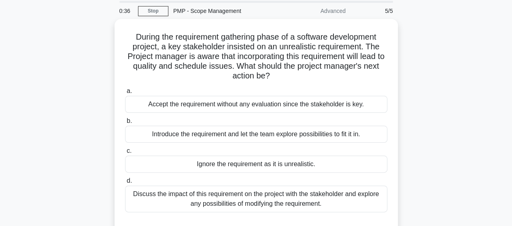
scroll to position [41, 0]
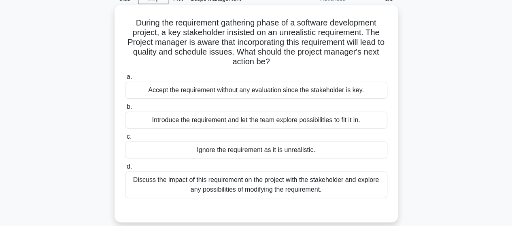
click at [212, 188] on div "Discuss the impact of this requirement on the project with the stakeholder and …" at bounding box center [256, 185] width 263 height 27
click at [125, 170] on input "d. Discuss the impact of this requirement on the project with the stakeholder a…" at bounding box center [125, 166] width 0 height 5
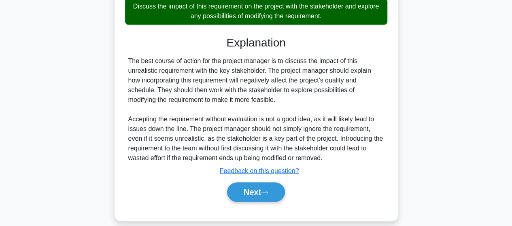
scroll to position [223, 0]
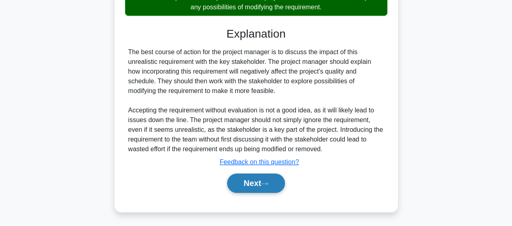
click at [252, 186] on button "Next" at bounding box center [256, 183] width 58 height 19
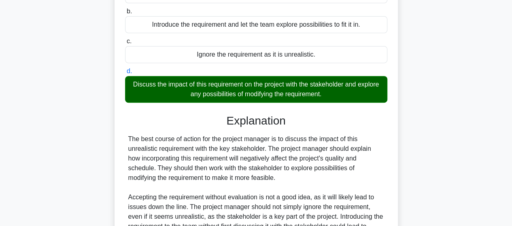
scroll to position [107, 0]
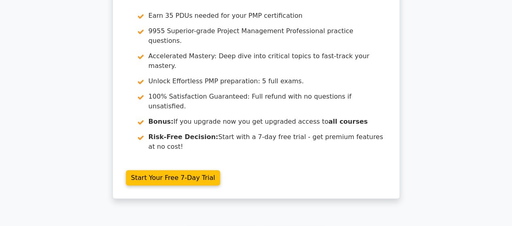
scroll to position [1272, 0]
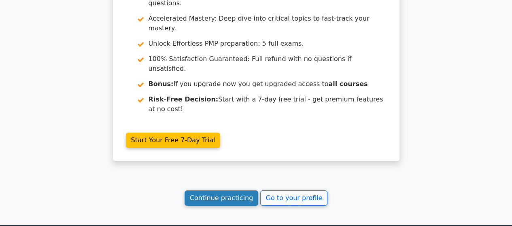
click at [228, 191] on link "Continue practicing" at bounding box center [222, 198] width 74 height 15
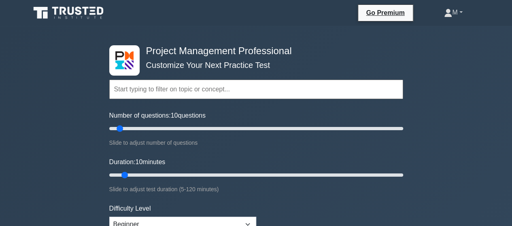
click at [461, 13] on link "M" at bounding box center [453, 12] width 57 height 16
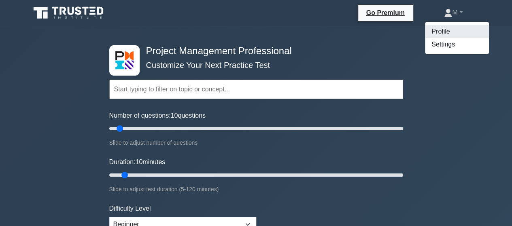
click at [429, 31] on link "Profile" at bounding box center [457, 31] width 64 height 13
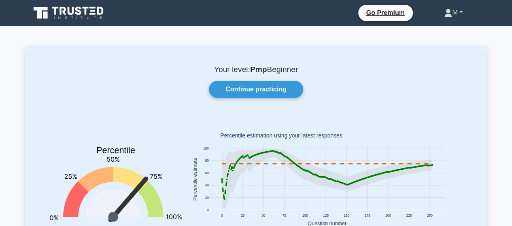
click at [461, 13] on link "M" at bounding box center [453, 12] width 57 height 16
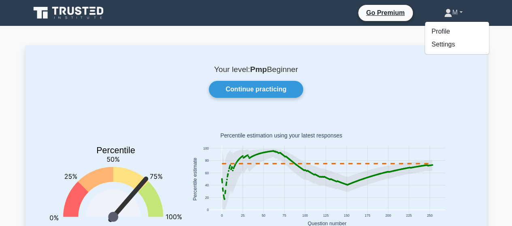
click at [446, 14] on icon at bounding box center [448, 13] width 8 height 8
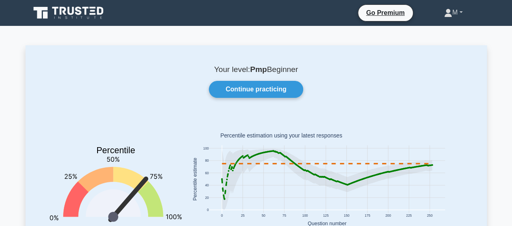
click at [445, 14] on icon at bounding box center [448, 13] width 8 height 8
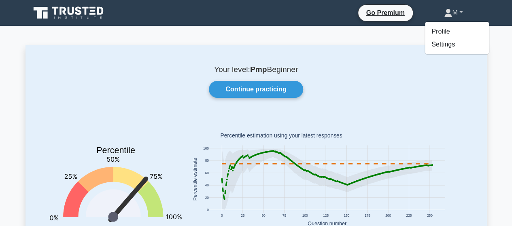
drag, startPoint x: 455, startPoint y: 14, endPoint x: 461, endPoint y: 13, distance: 6.3
click at [461, 13] on link "M" at bounding box center [453, 12] width 57 height 16
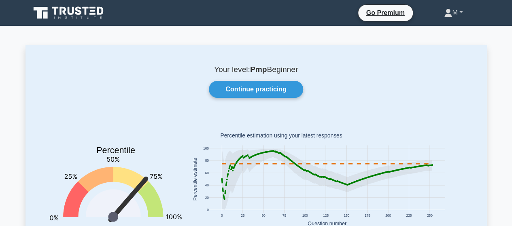
click at [461, 13] on link "M" at bounding box center [453, 12] width 57 height 16
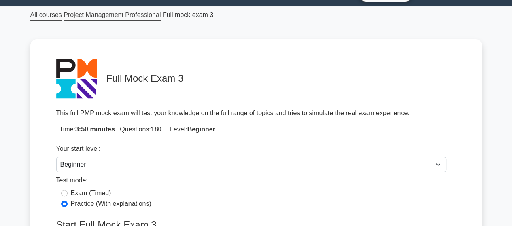
scroll to position [81, 0]
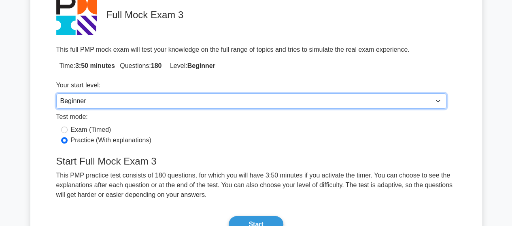
click at [438, 102] on select "Beginner Intermediate Expert" at bounding box center [251, 101] width 391 height 15
click at [56, 94] on select "Beginner Intermediate Expert" at bounding box center [251, 101] width 391 height 15
click at [438, 102] on select "Beginner Intermediate Expert" at bounding box center [251, 101] width 391 height 15
select select "expert"
click at [56, 94] on select "Beginner Intermediate Expert" at bounding box center [251, 101] width 391 height 15
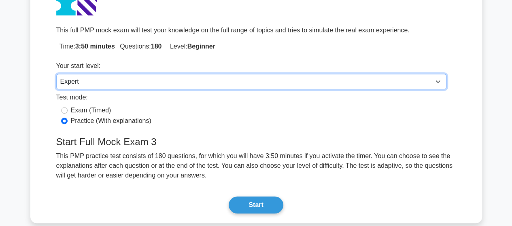
scroll to position [41, 0]
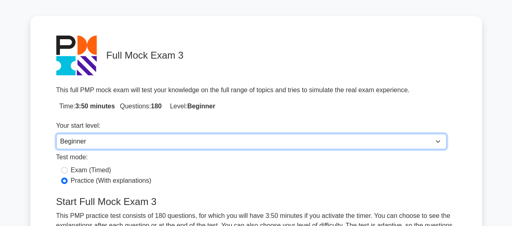
click at [431, 145] on select "Beginner Intermediate Expert" at bounding box center [251, 141] width 391 height 15
select select "expert"
click at [56, 134] on select "Beginner Intermediate Expert" at bounding box center [251, 141] width 391 height 15
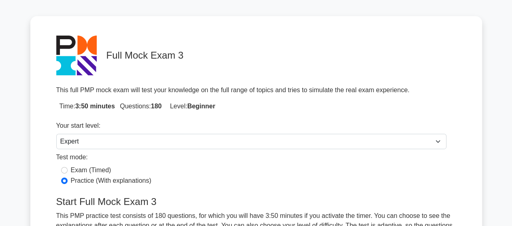
click at [41, 175] on div "Full Mock Exam 3 This full PMP mock exam will test your knowledge on the full r…" at bounding box center [256, 149] width 452 height 267
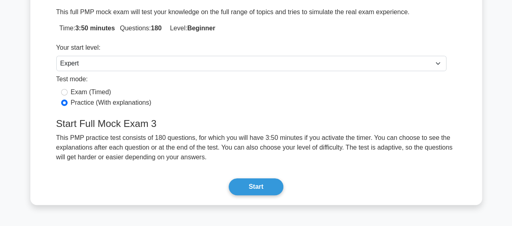
scroll to position [122, 0]
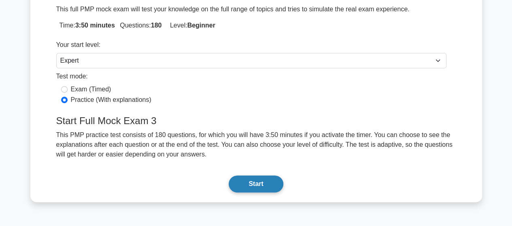
click at [265, 188] on button "Start" at bounding box center [256, 184] width 54 height 17
click at [261, 187] on button "Start" at bounding box center [256, 184] width 54 height 17
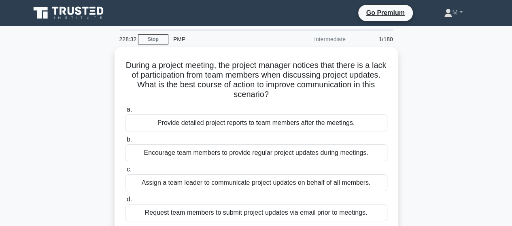
scroll to position [41, 0]
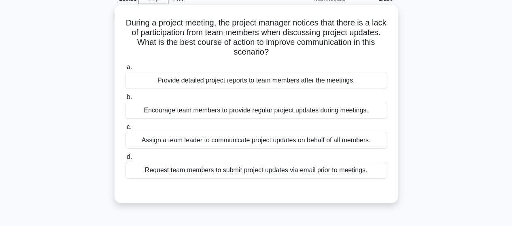
click at [189, 84] on div "Provide detailed project reports to team members after the meetings." at bounding box center [256, 80] width 263 height 17
click at [125, 70] on input "a. Provide detailed project reports to team members after the meetings." at bounding box center [125, 67] width 0 height 5
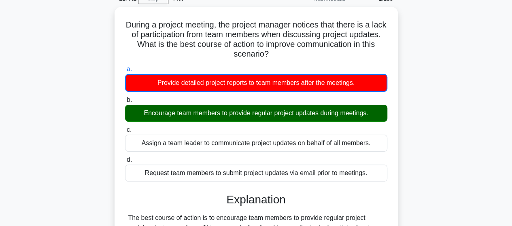
scroll to position [0, 0]
